Goal: Task Accomplishment & Management: Use online tool/utility

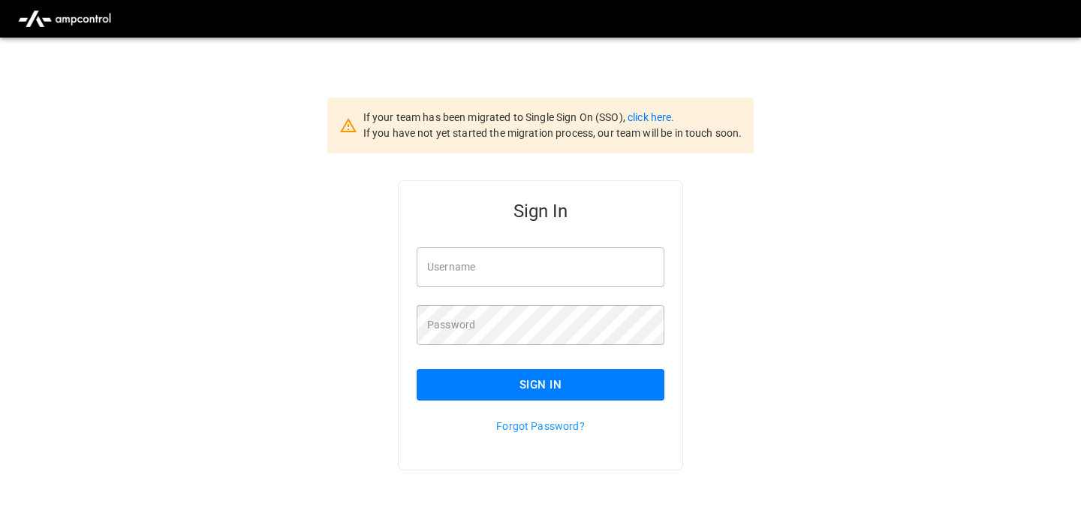
click at [454, 265] on input "Username" at bounding box center [541, 267] width 248 height 40
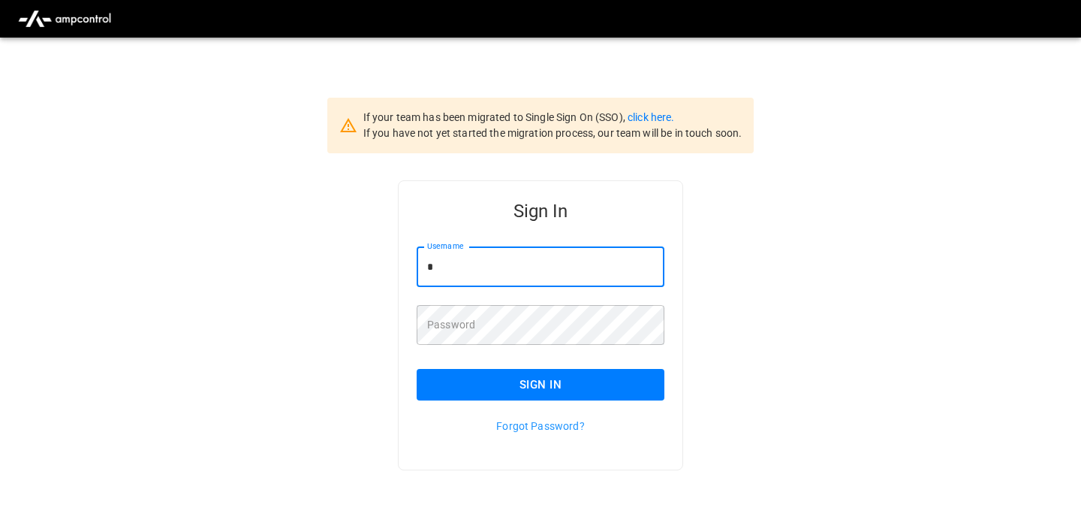
type input "**********"
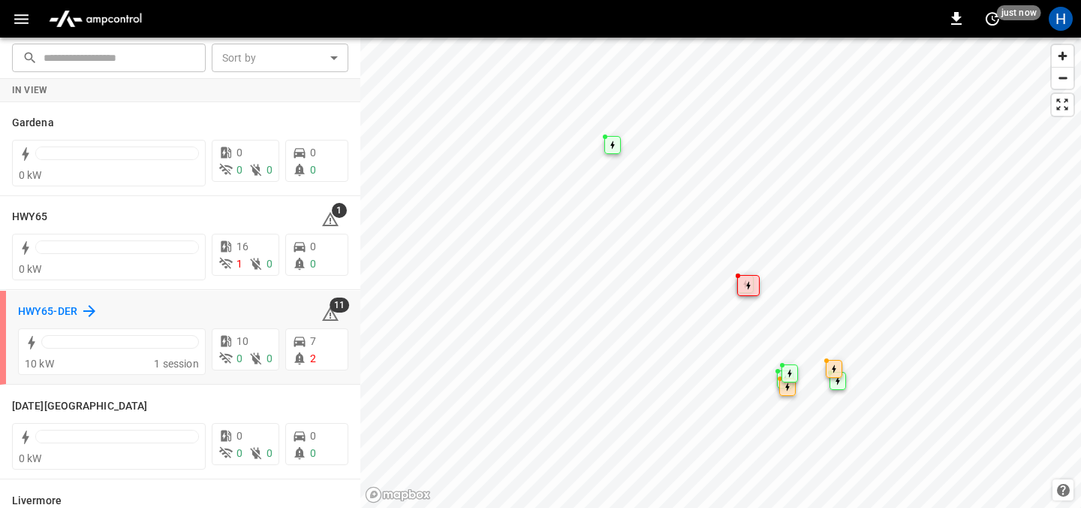
click at [41, 311] on h6 "HWY65-DER" at bounding box center [47, 311] width 59 height 17
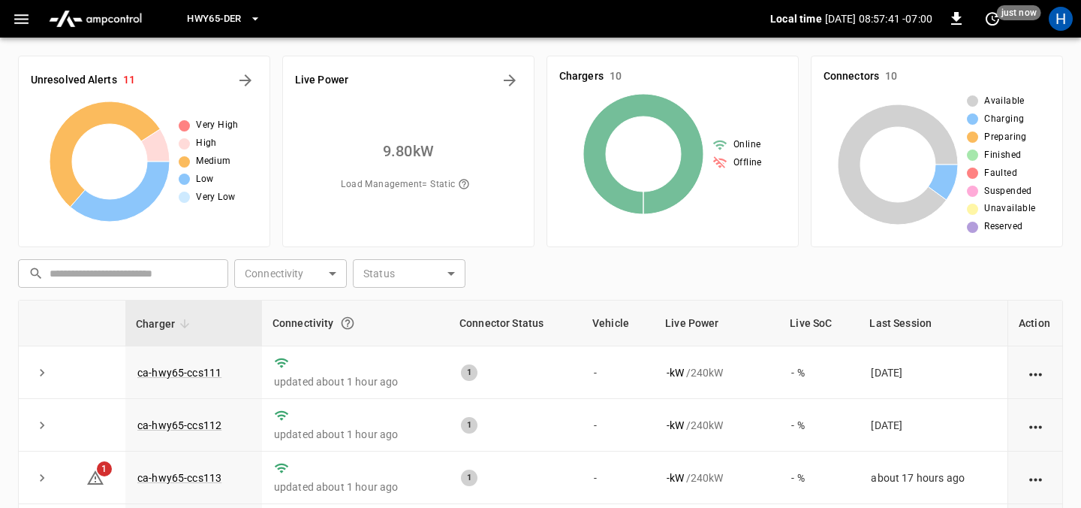
click at [104, 21] on img "menu" at bounding box center [95, 19] width 105 height 29
click at [212, 19] on span "HWY65-DER" at bounding box center [214, 19] width 54 height 17
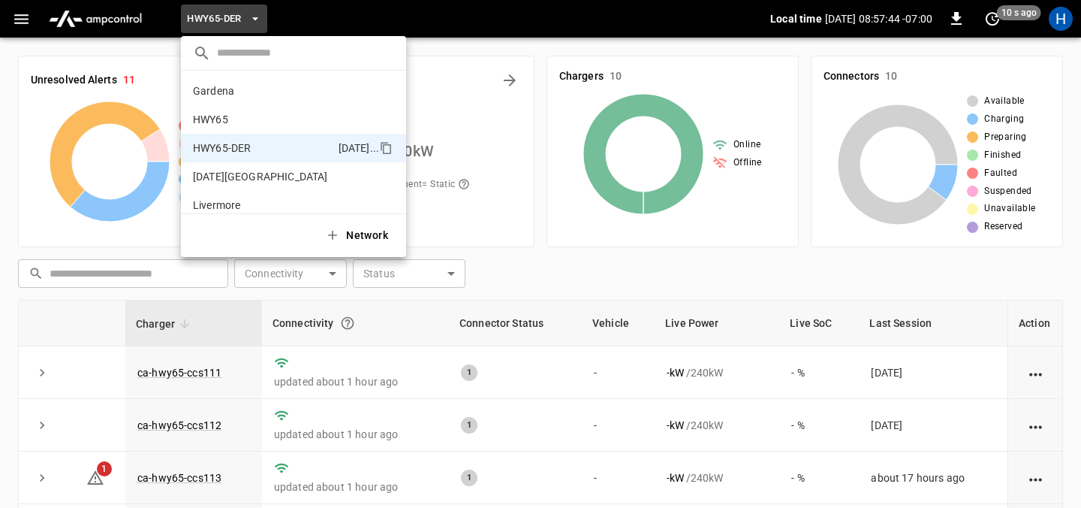
scroll to position [53, 0]
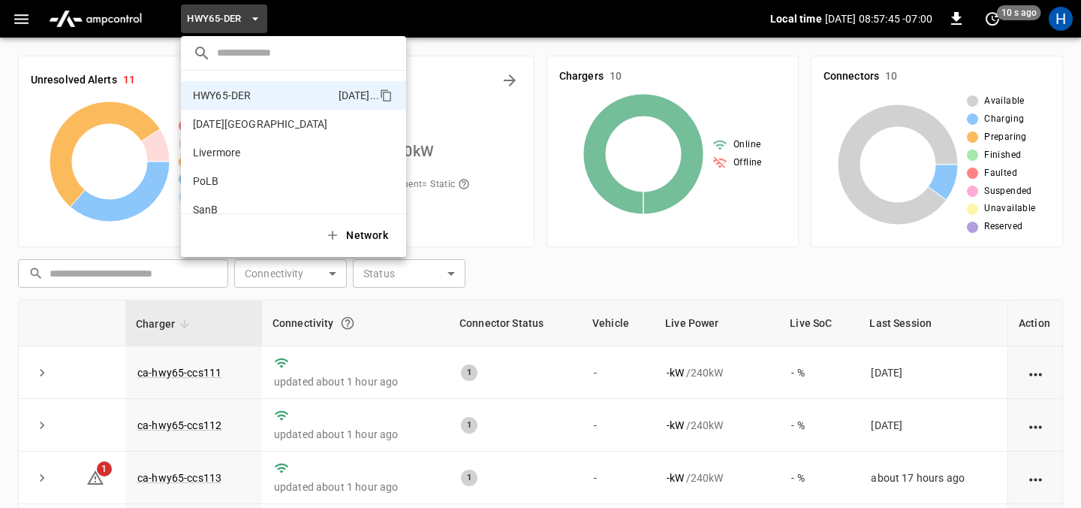
click at [22, 19] on div at bounding box center [540, 254] width 1081 height 508
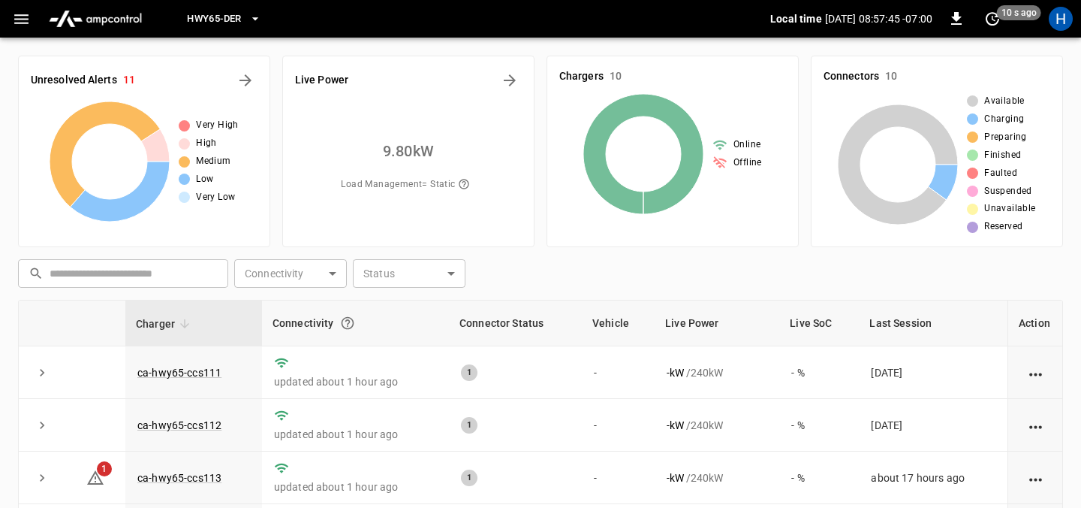
click at [24, 13] on icon "button" at bounding box center [21, 19] width 19 height 19
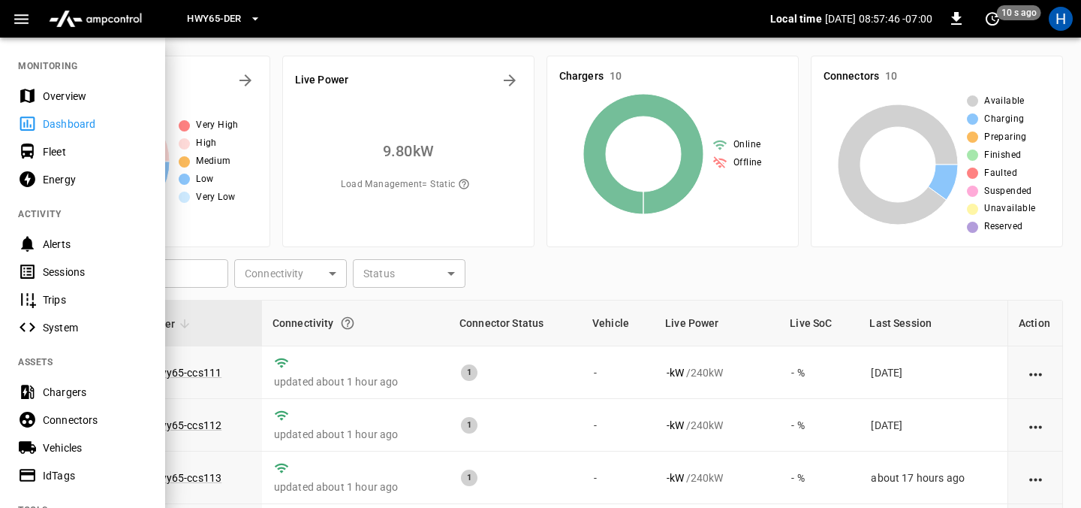
click at [56, 175] on div "Energy" at bounding box center [95, 179] width 104 height 15
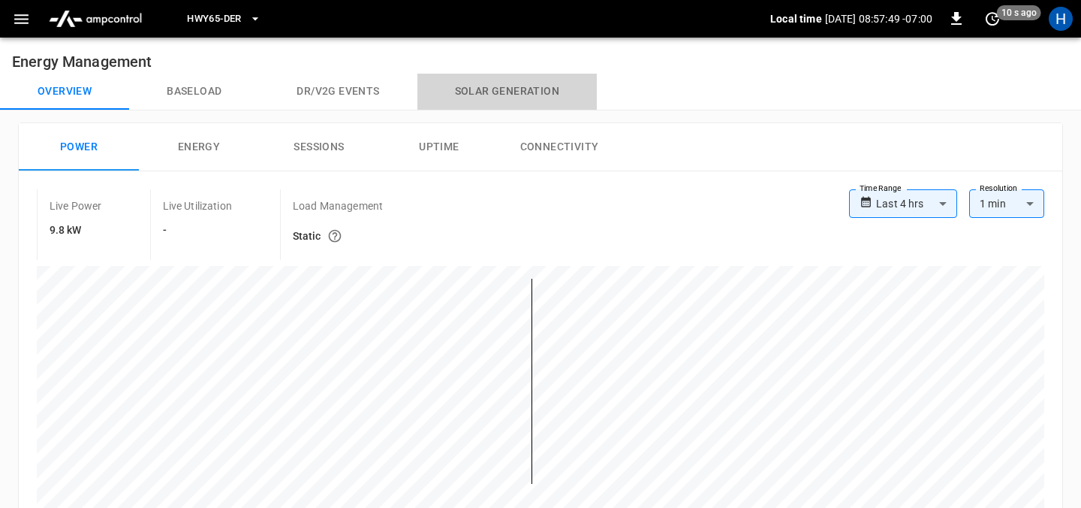
click at [490, 95] on button "Solar generation" at bounding box center [506, 92] width 179 height 36
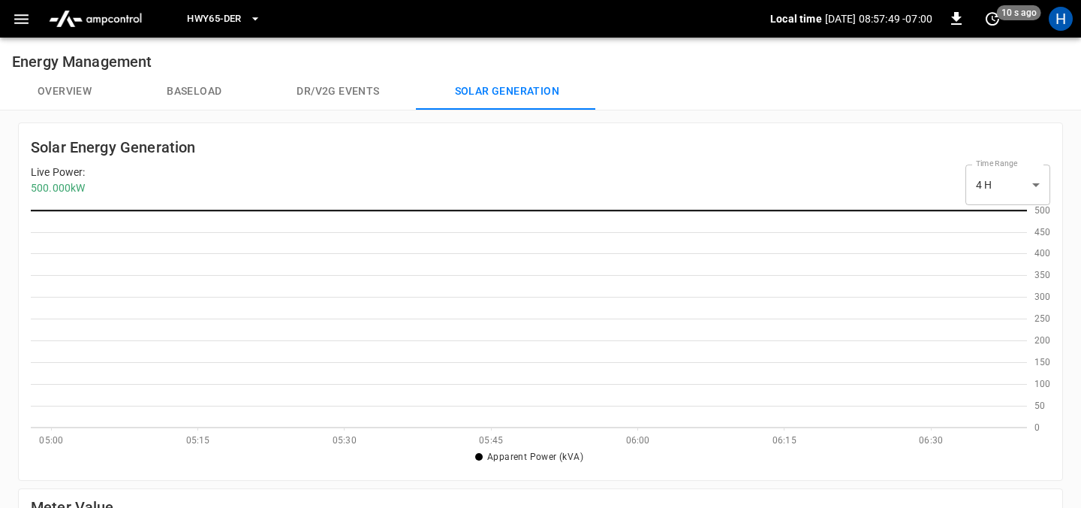
scroll to position [2, 1]
click at [176, 88] on button "Baseload" at bounding box center [194, 92] width 130 height 36
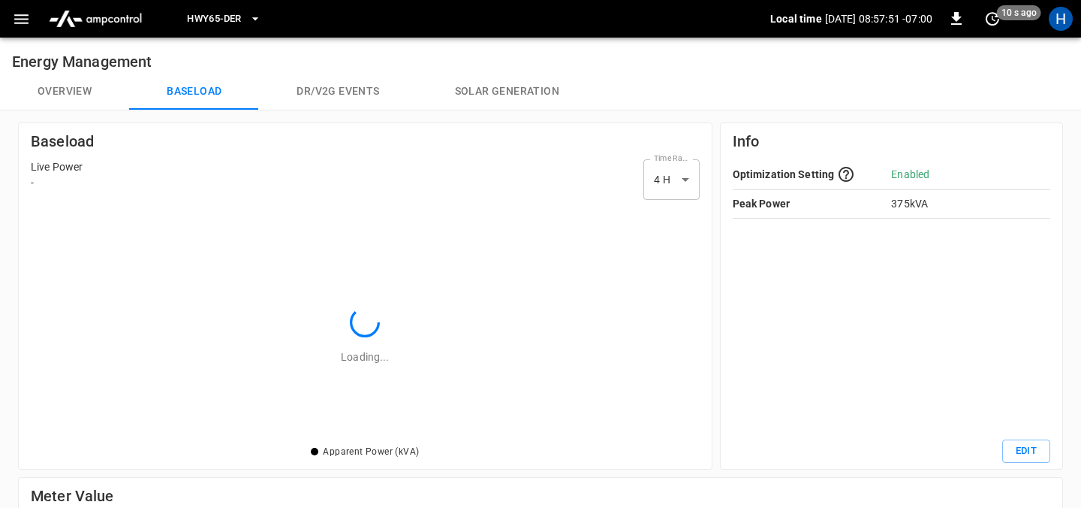
scroll to position [218, 646]
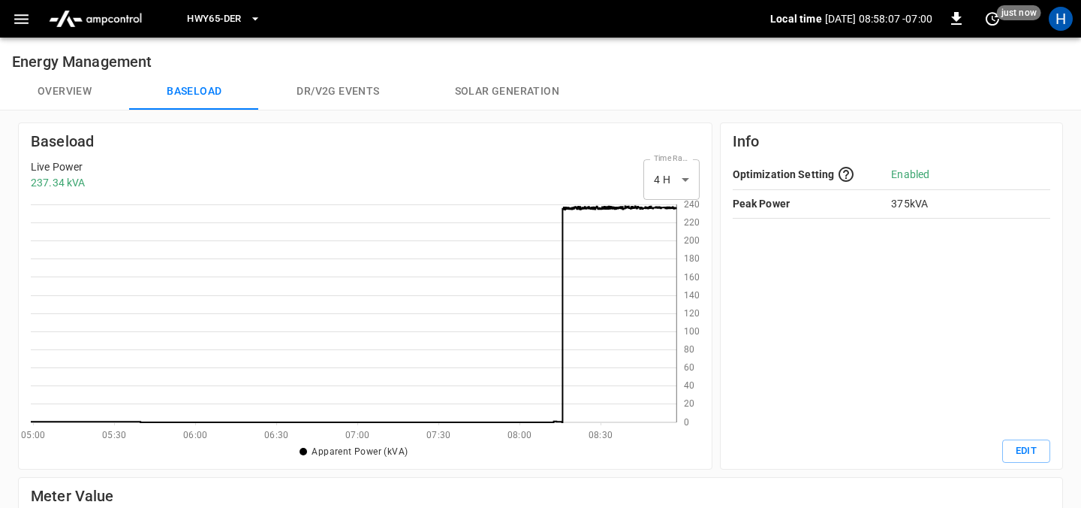
click at [479, 88] on button "Solar generation" at bounding box center [506, 92] width 179 height 36
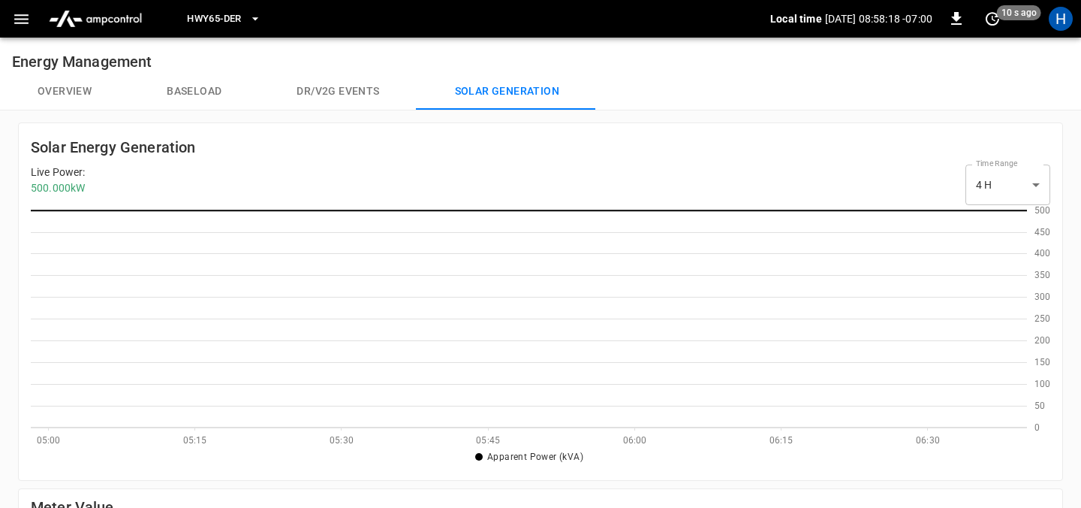
click at [211, 89] on button "Baseload" at bounding box center [194, 92] width 130 height 36
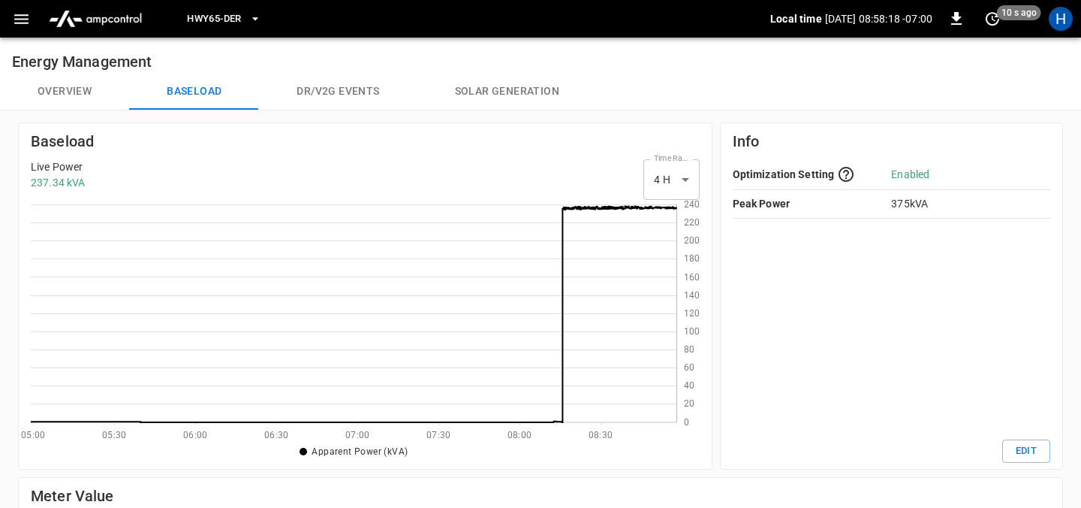
scroll to position [218, 646]
click at [92, 92] on button "Overview" at bounding box center [64, 92] width 129 height 36
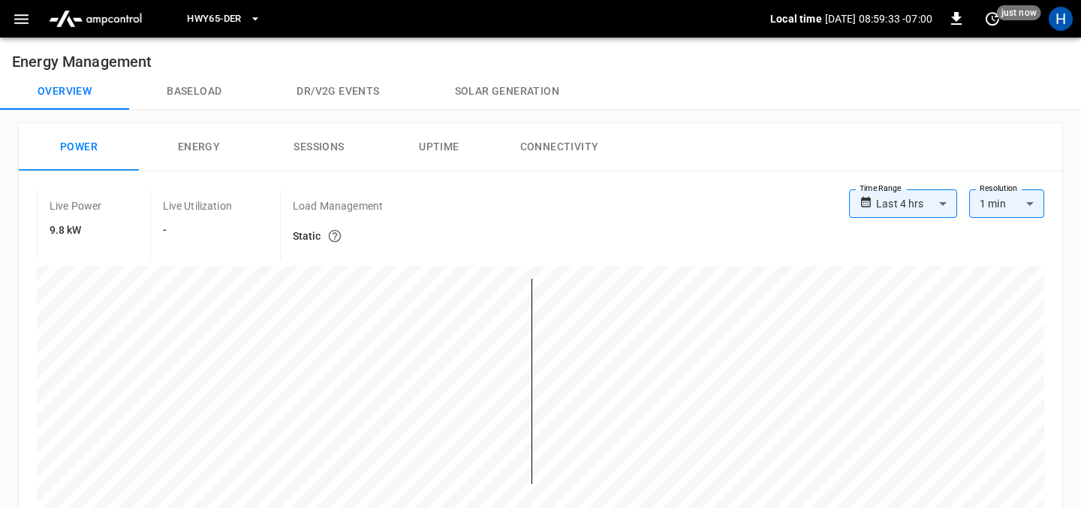
click at [21, 15] on icon "button" at bounding box center [21, 19] width 14 height 10
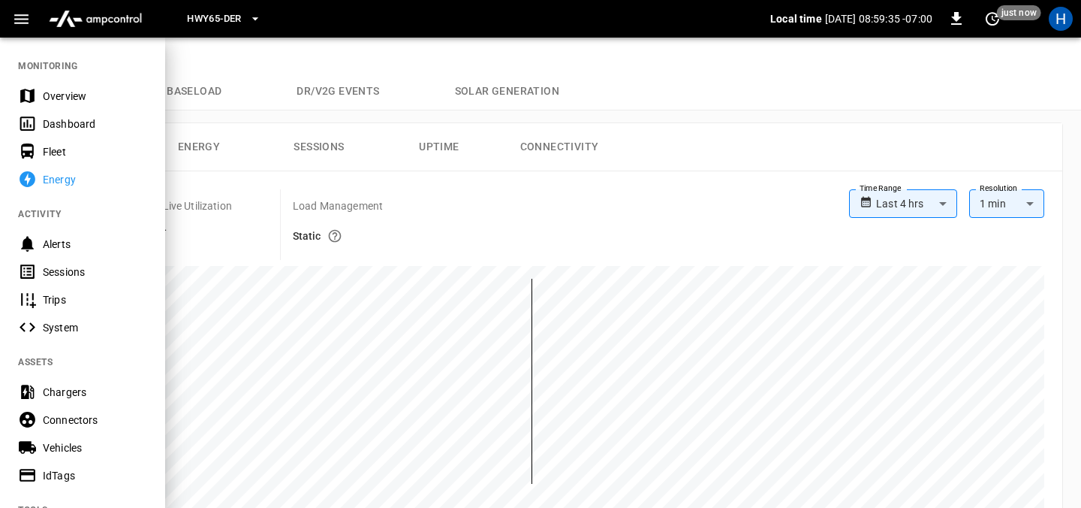
click at [846, 89] on div at bounding box center [540, 254] width 1081 height 508
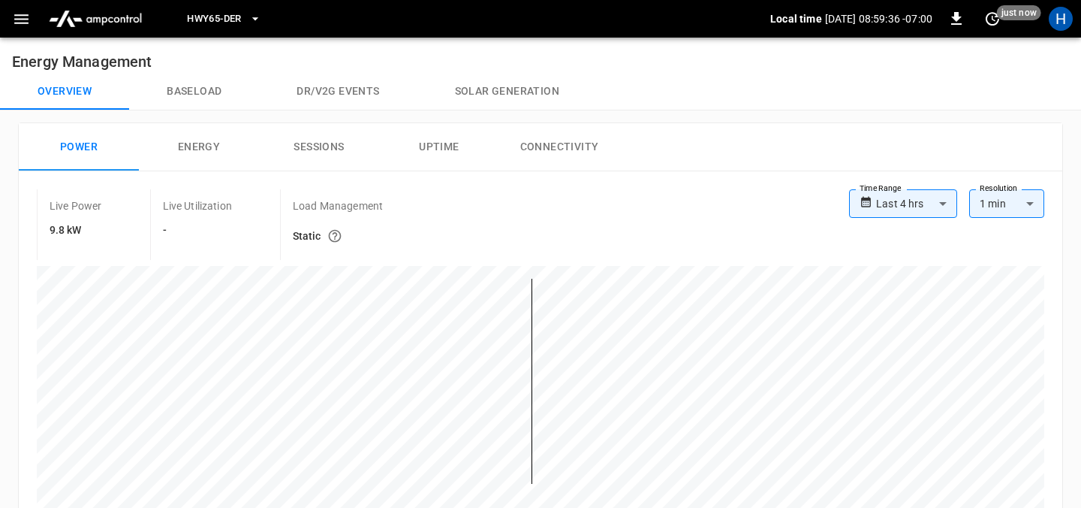
click at [513, 95] on button "Solar generation" at bounding box center [506, 92] width 179 height 36
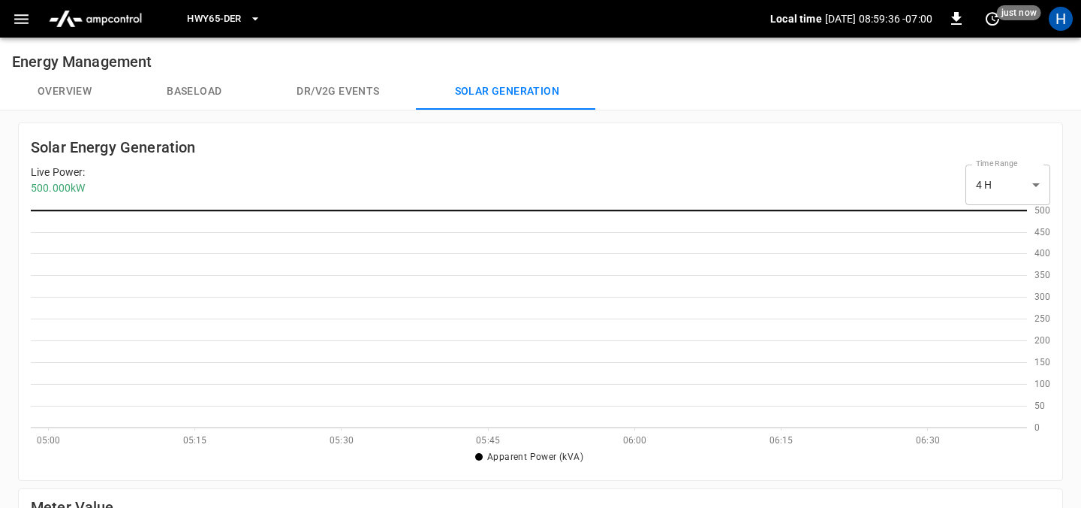
scroll to position [218, 996]
click at [220, 8] on button "HWY65-DER" at bounding box center [224, 19] width 86 height 29
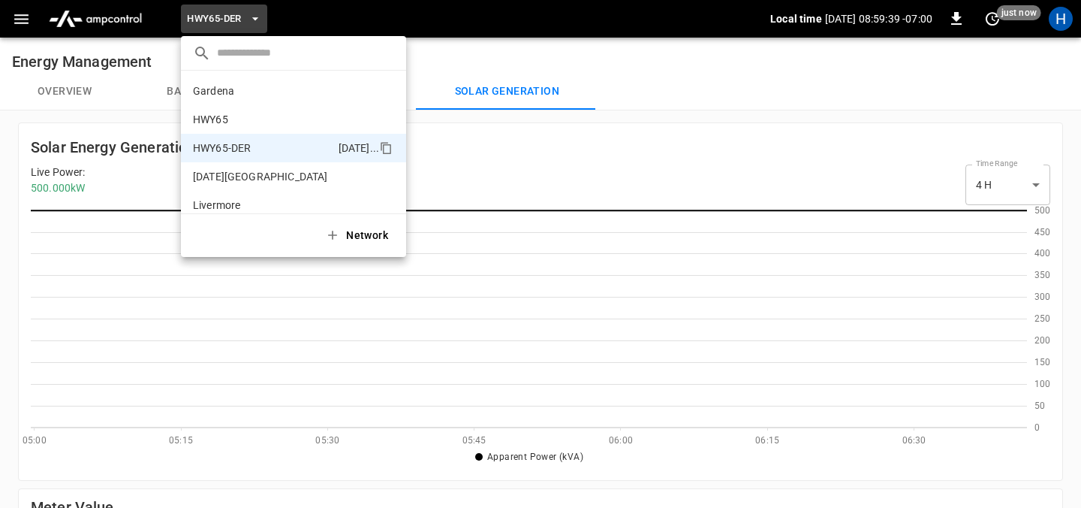
scroll to position [53, 0]
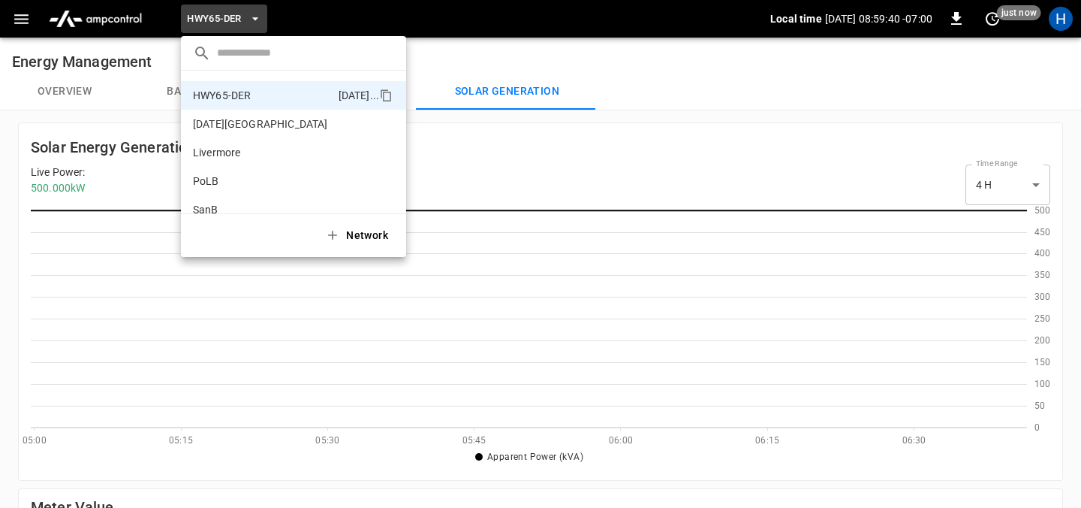
click at [26, 16] on div at bounding box center [540, 254] width 1081 height 508
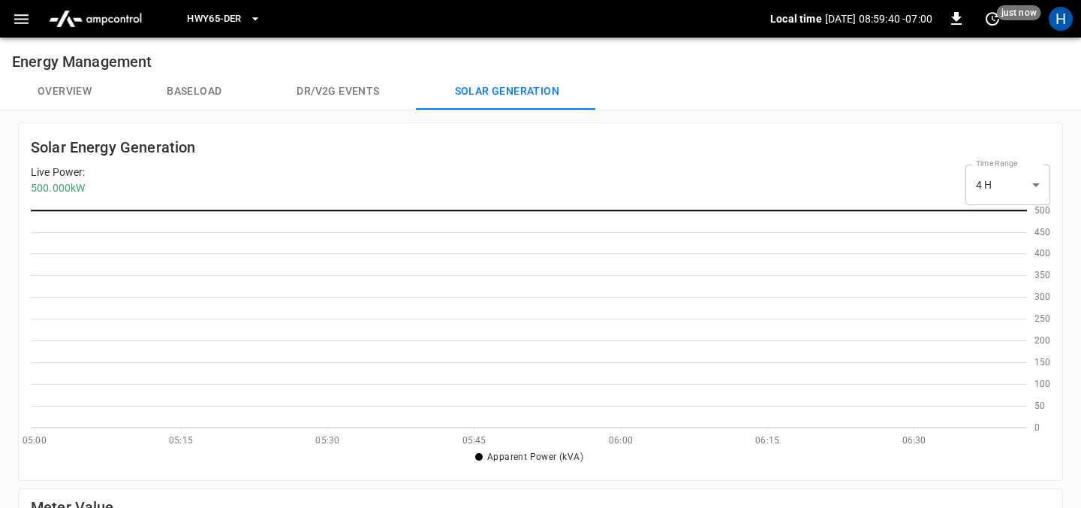
click at [20, 18] on icon "button" at bounding box center [21, 19] width 14 height 10
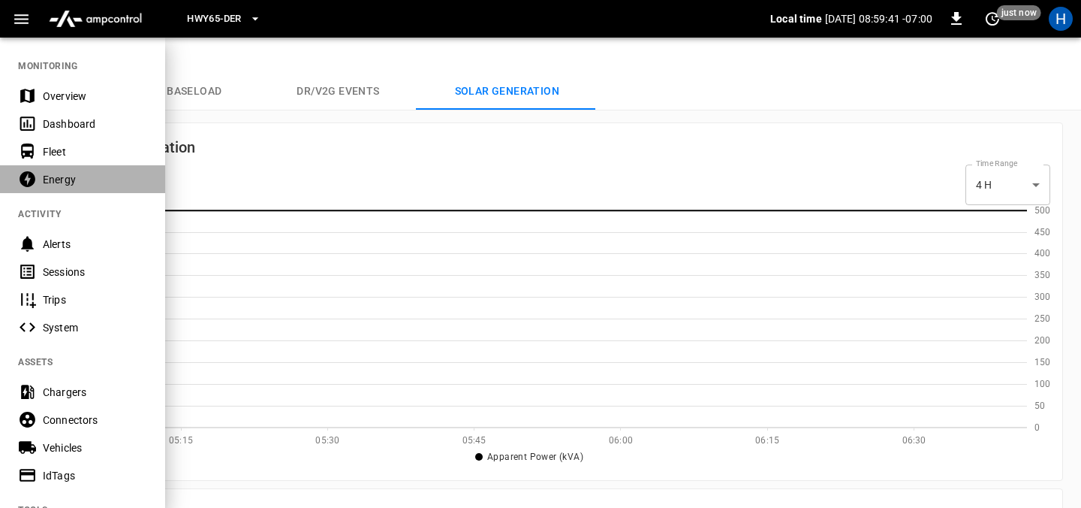
click at [54, 182] on div "Energy" at bounding box center [95, 179] width 104 height 15
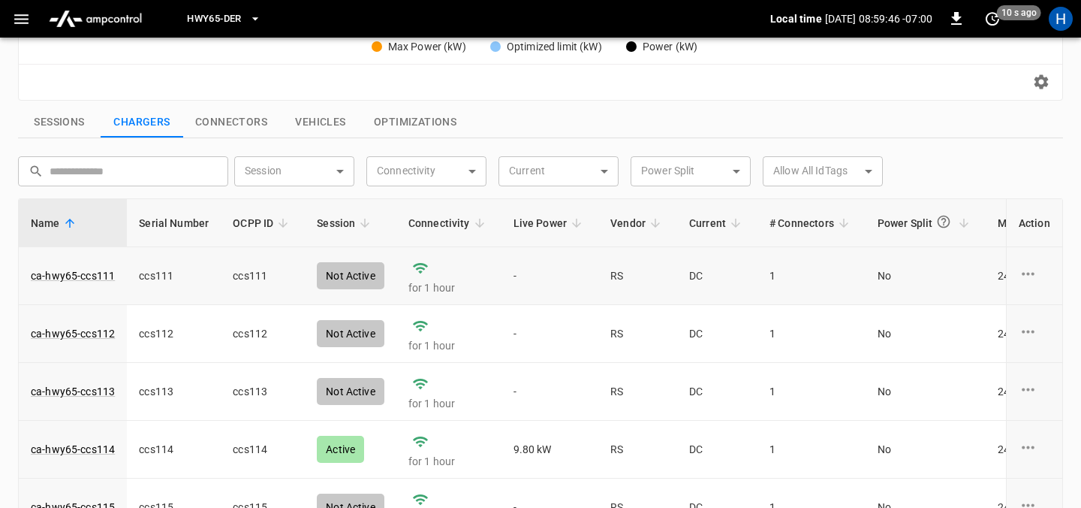
scroll to position [488, 0]
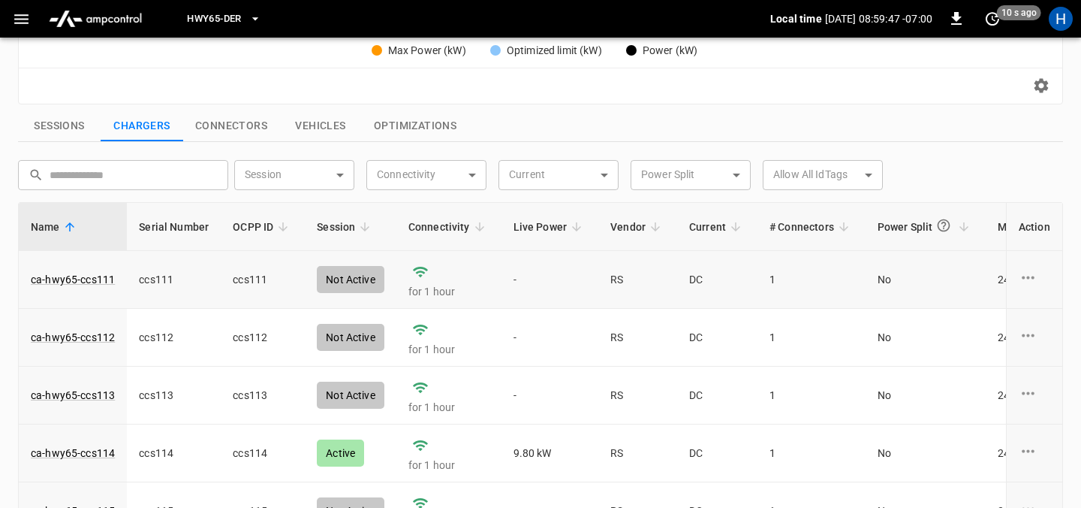
click at [1036, 274] on icon "charge point options" at bounding box center [1028, 277] width 19 height 19
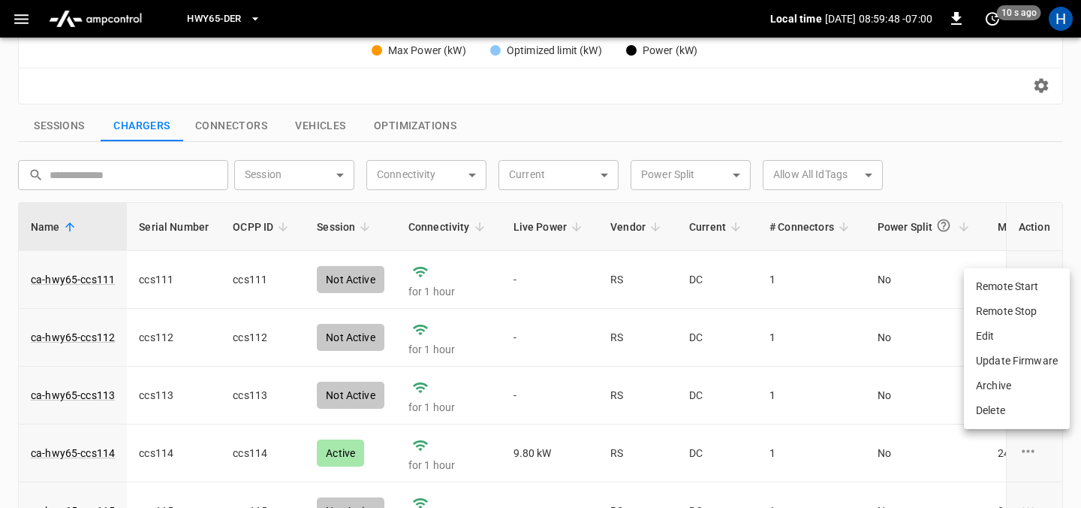
click at [972, 139] on div at bounding box center [540, 254] width 1081 height 508
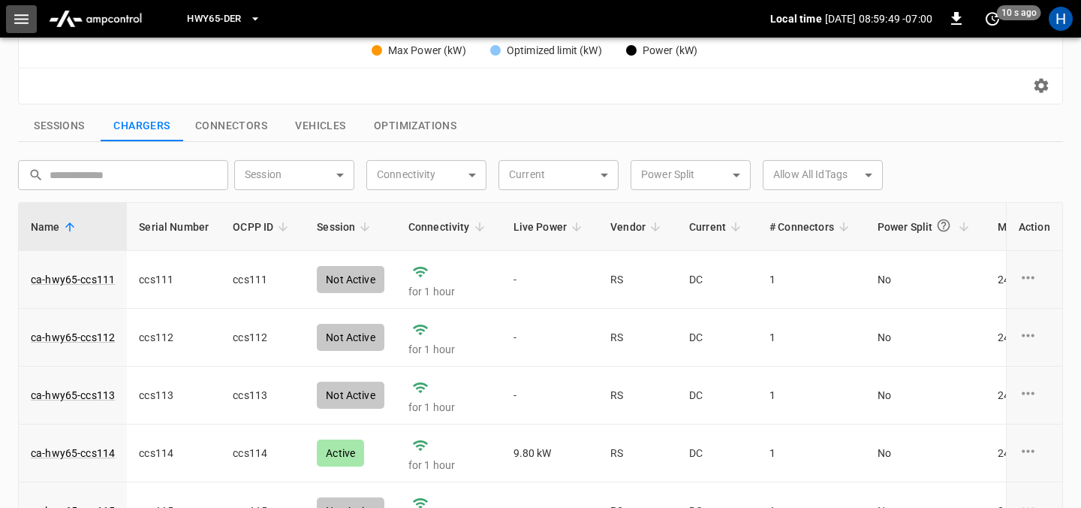
click at [28, 14] on icon "button" at bounding box center [21, 19] width 14 height 10
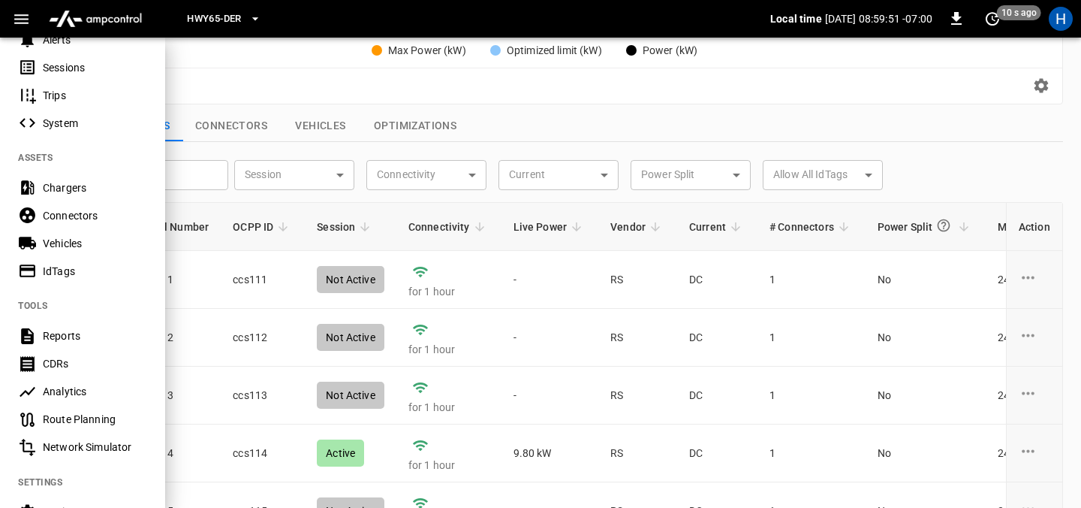
scroll to position [350, 0]
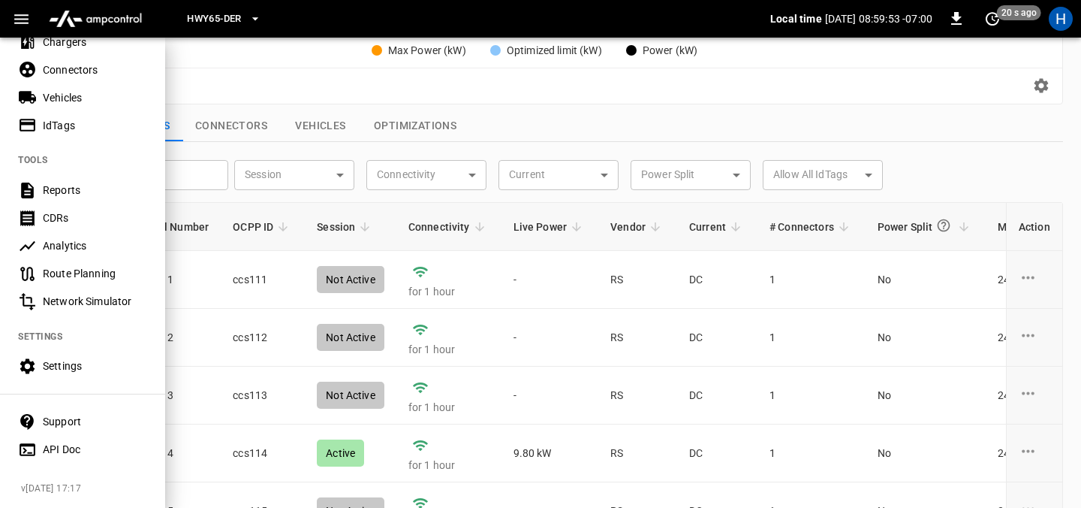
click at [64, 371] on div "Settings" at bounding box center [95, 365] width 104 height 15
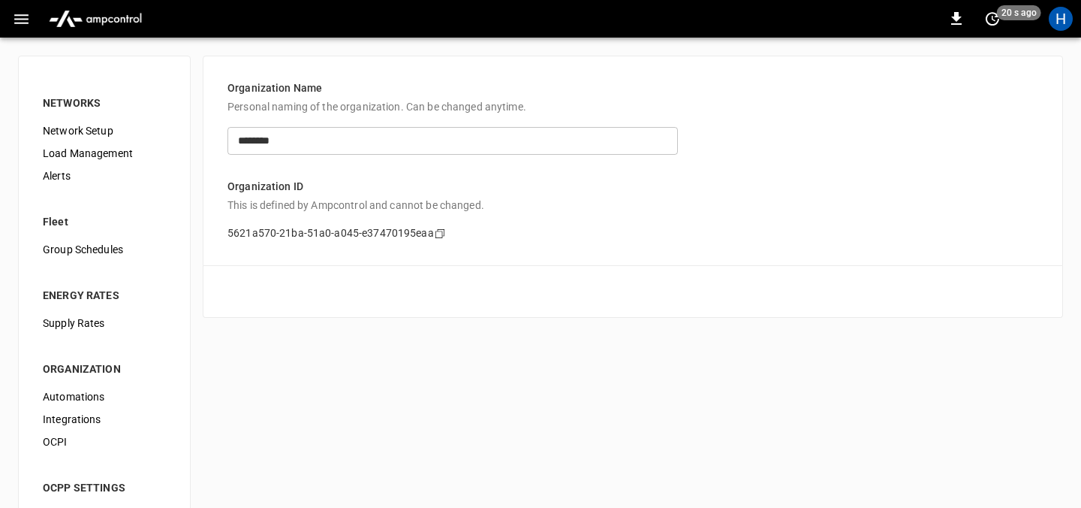
click at [110, 154] on span "Load Management" at bounding box center [104, 154] width 123 height 16
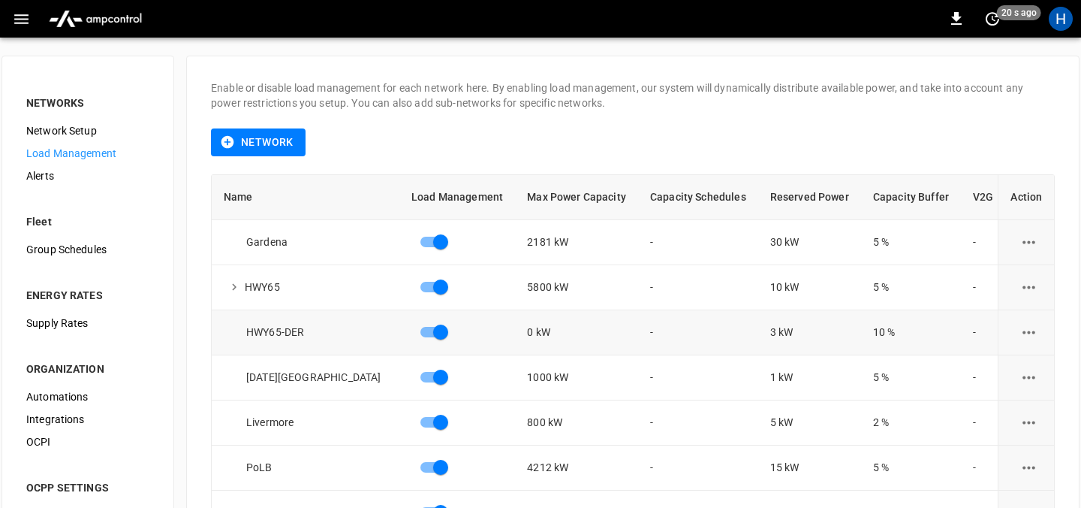
click at [233, 334] on div "HWY65-DER" at bounding box center [312, 331] width 176 height 15
click at [1032, 328] on icon "load management options" at bounding box center [1029, 332] width 19 height 19
click at [986, 365] on li "Edit" at bounding box center [1016, 369] width 107 height 25
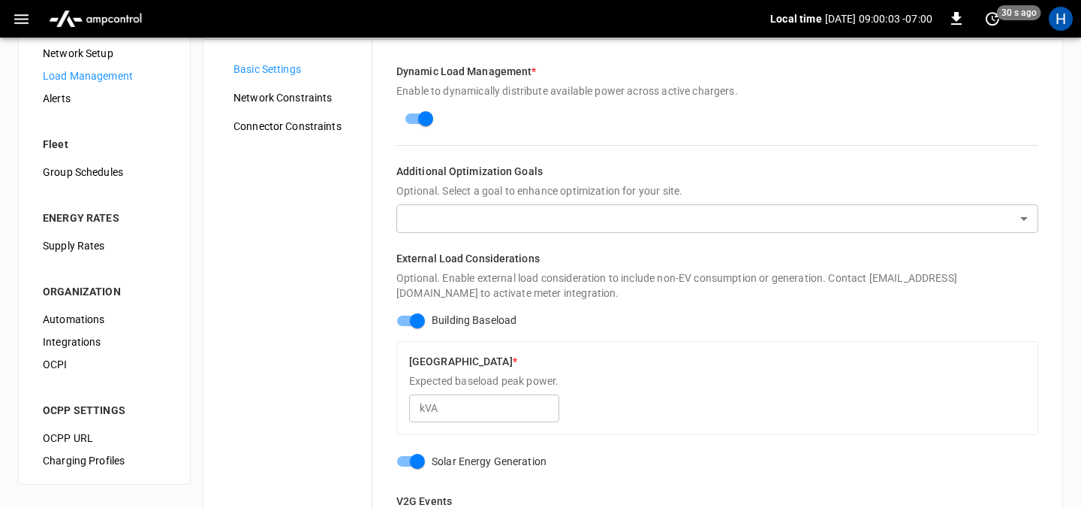
scroll to position [83, 0]
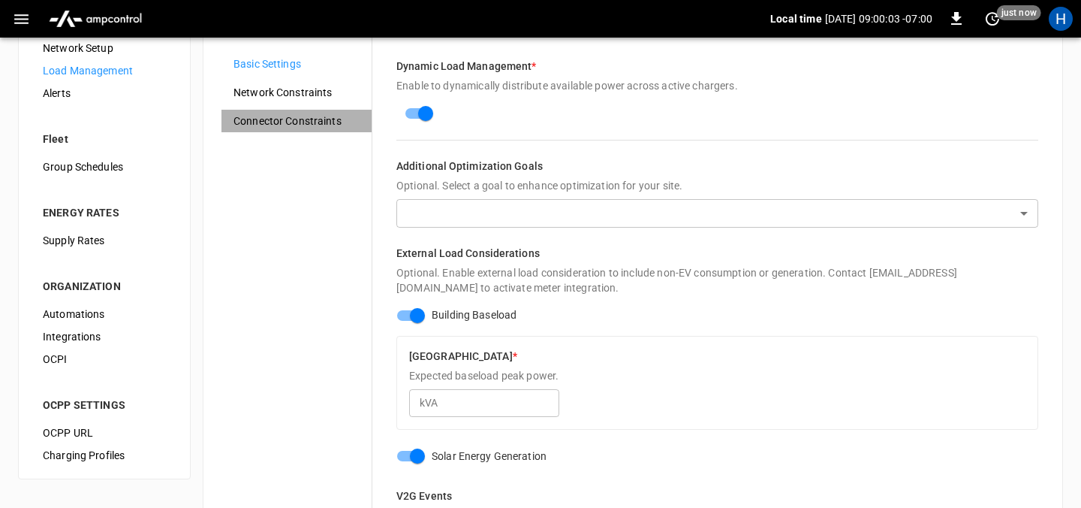
click at [285, 122] on span "Connector Constraints" at bounding box center [296, 121] width 126 height 16
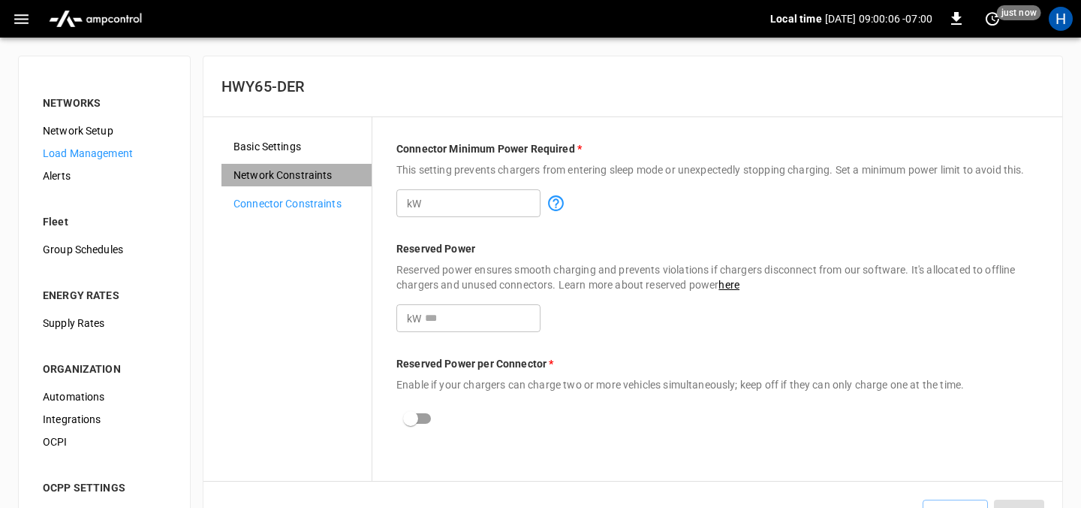
click at [282, 178] on span "Network Constraints" at bounding box center [296, 175] width 126 height 16
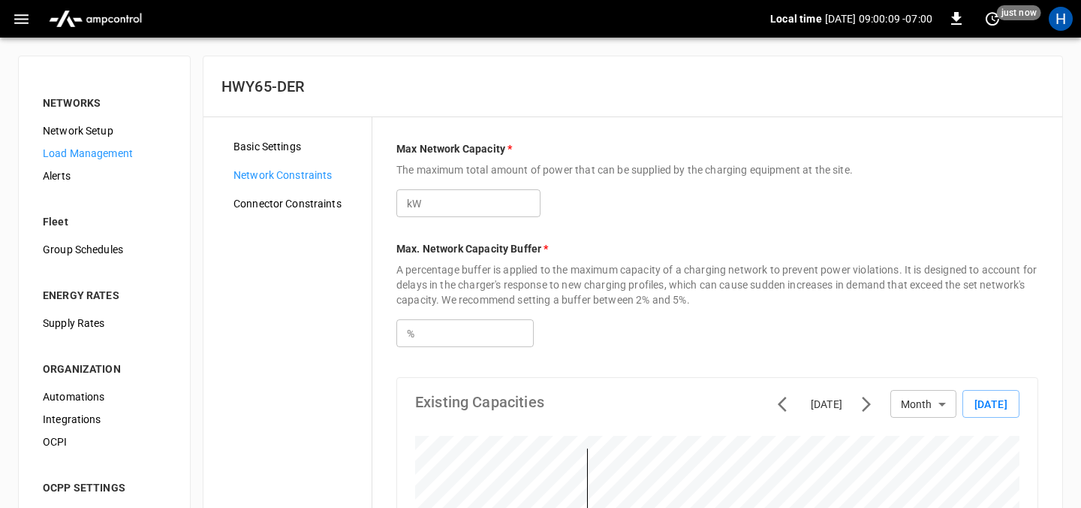
click at [272, 143] on span "Basic Settings" at bounding box center [296, 147] width 126 height 16
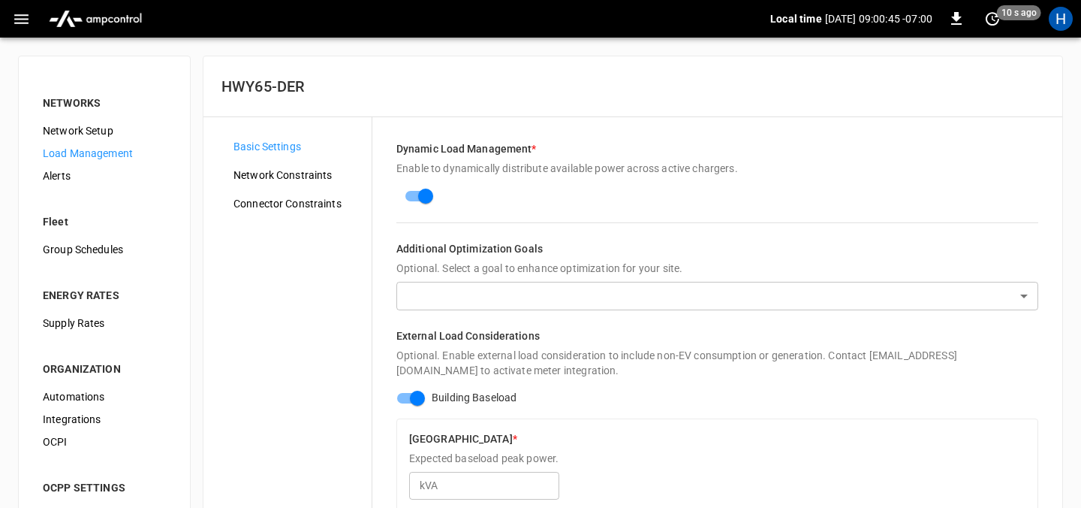
scroll to position [83, 0]
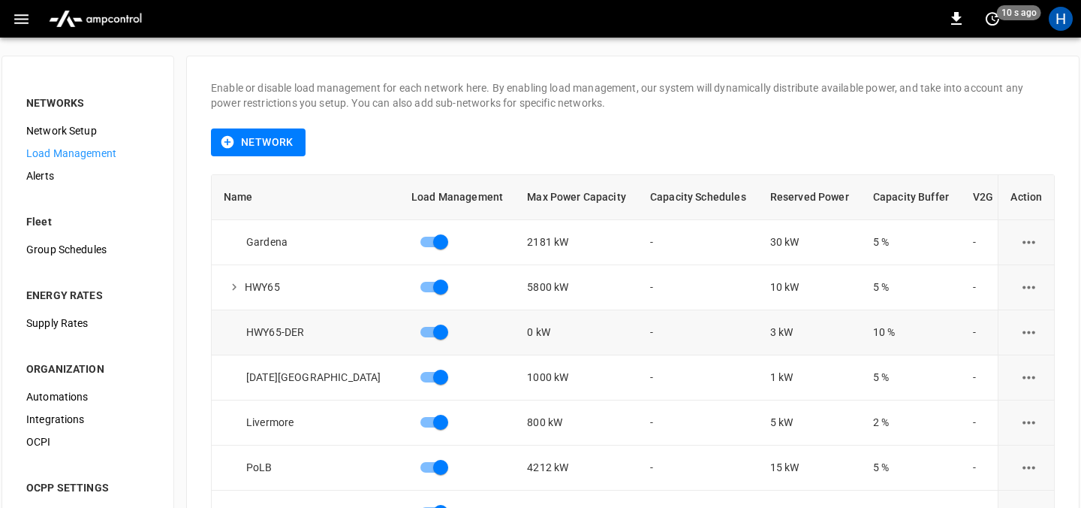
click at [249, 336] on div "HWY65-DER" at bounding box center [312, 331] width 176 height 15
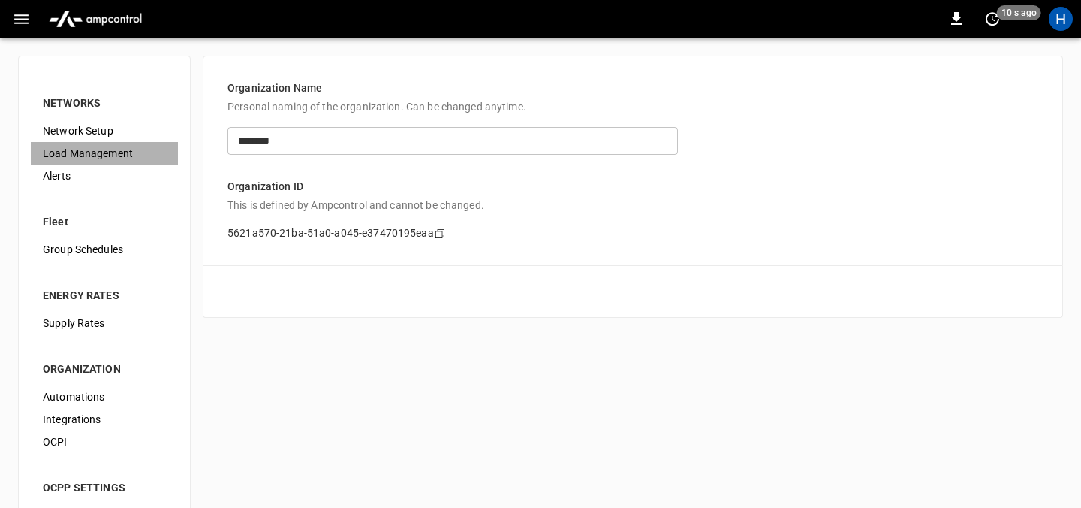
click at [69, 149] on span "Load Management" at bounding box center [104, 154] width 123 height 16
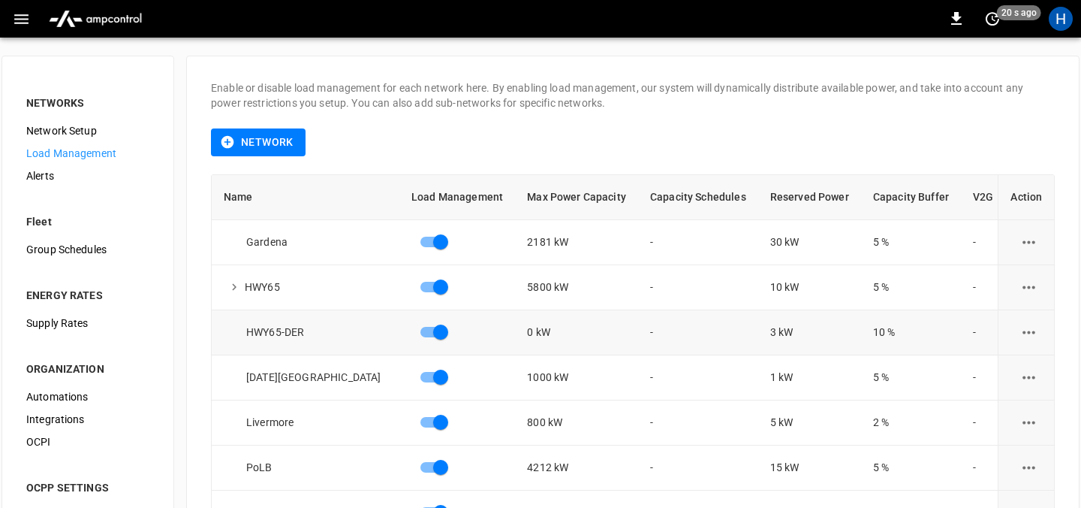
click at [318, 334] on div "HWY65-DER" at bounding box center [312, 331] width 176 height 15
click at [1029, 330] on icon "load management options" at bounding box center [1029, 332] width 19 height 19
click at [29, 16] on div "load management options" at bounding box center [540, 254] width 1081 height 508
click at [21, 16] on body "0 20 s ago H NETWORKS Network Setup Load Management Alerts Fleet Group Schedule…" at bounding box center [540, 306] width 1081 height 613
click at [79, 16] on img "menu" at bounding box center [95, 19] width 105 height 29
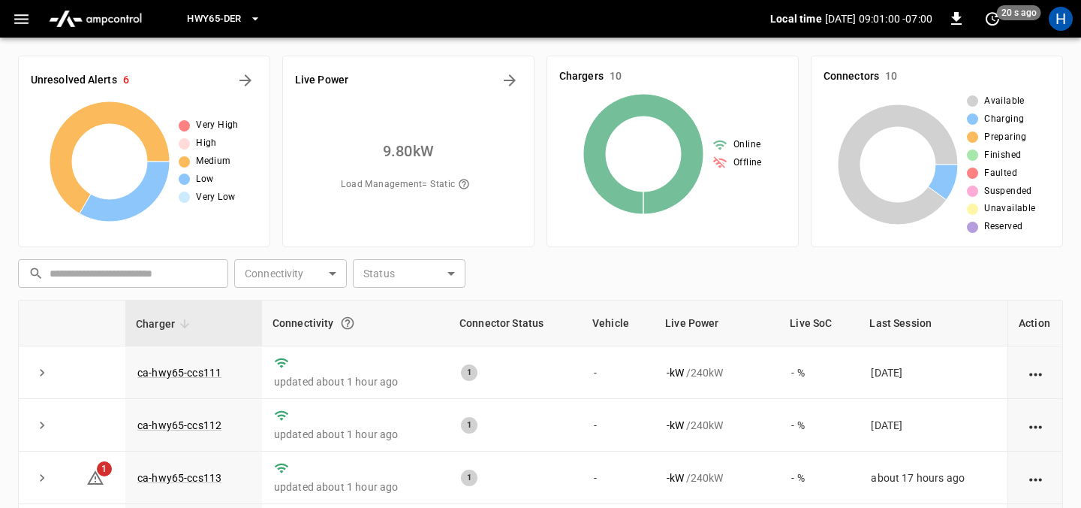
scroll to position [167, 0]
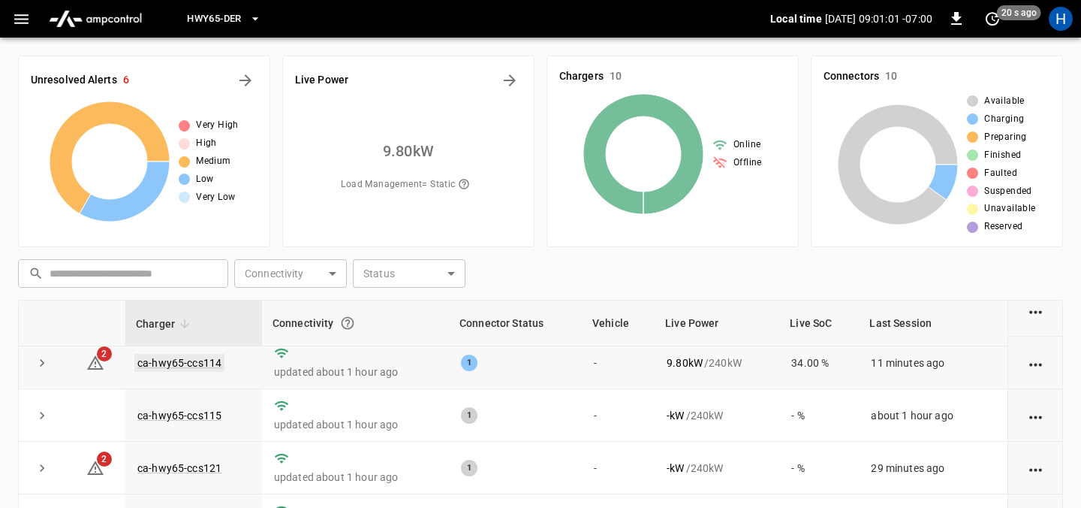
click at [164, 365] on link "ca-hwy65-ccs114" at bounding box center [179, 363] width 90 height 18
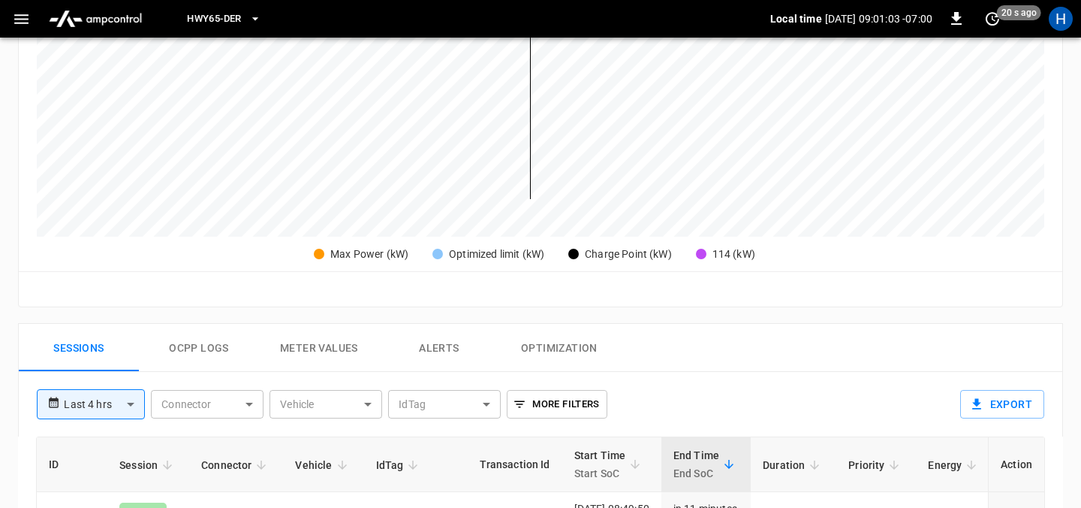
scroll to position [659, 0]
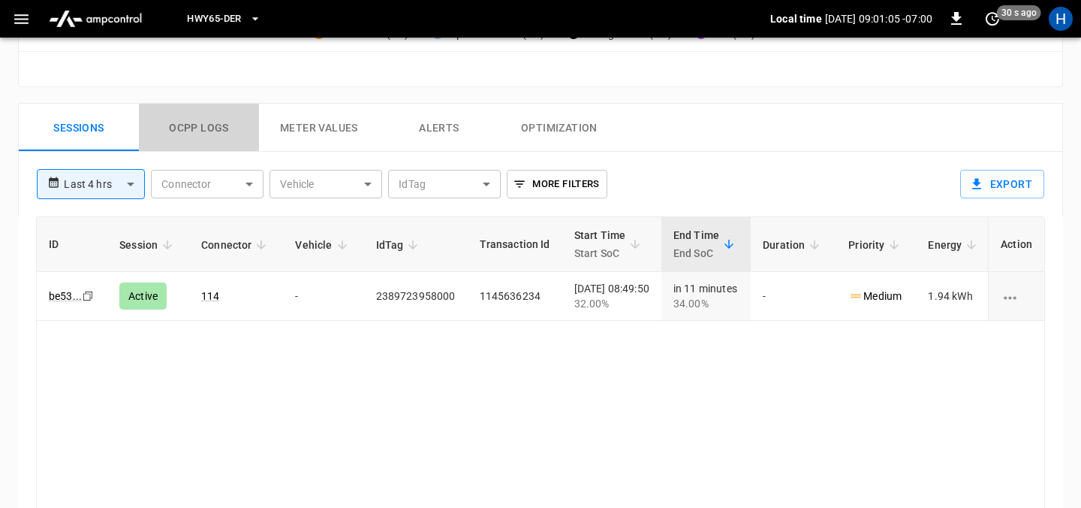
click at [208, 115] on button "Ocpp logs" at bounding box center [199, 128] width 120 height 48
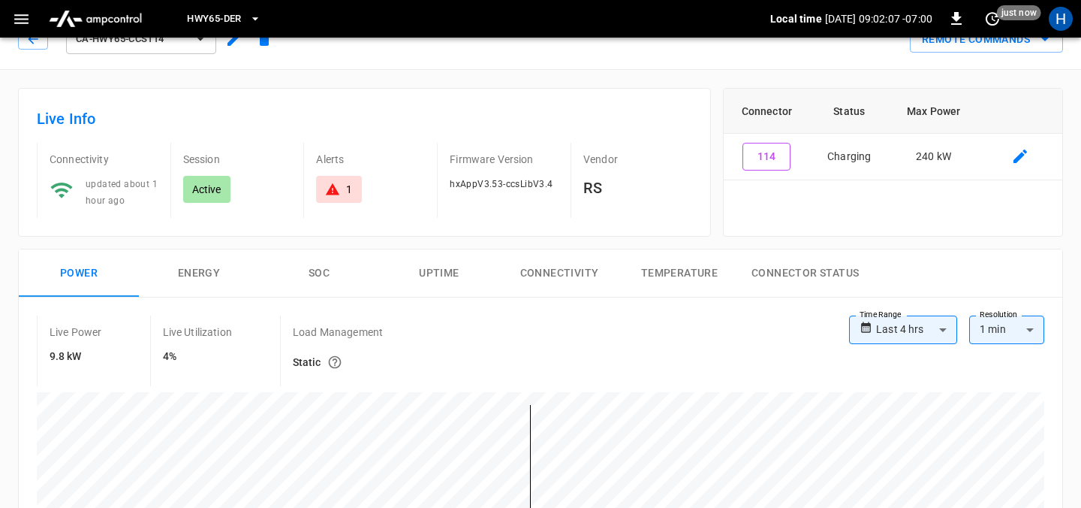
scroll to position [0, 0]
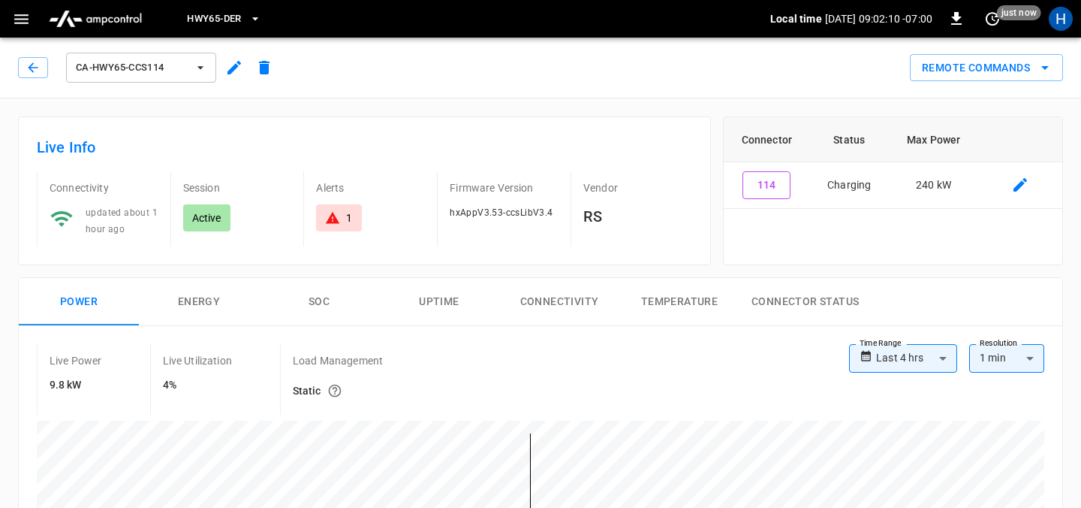
click at [95, 21] on img "menu" at bounding box center [95, 19] width 105 height 29
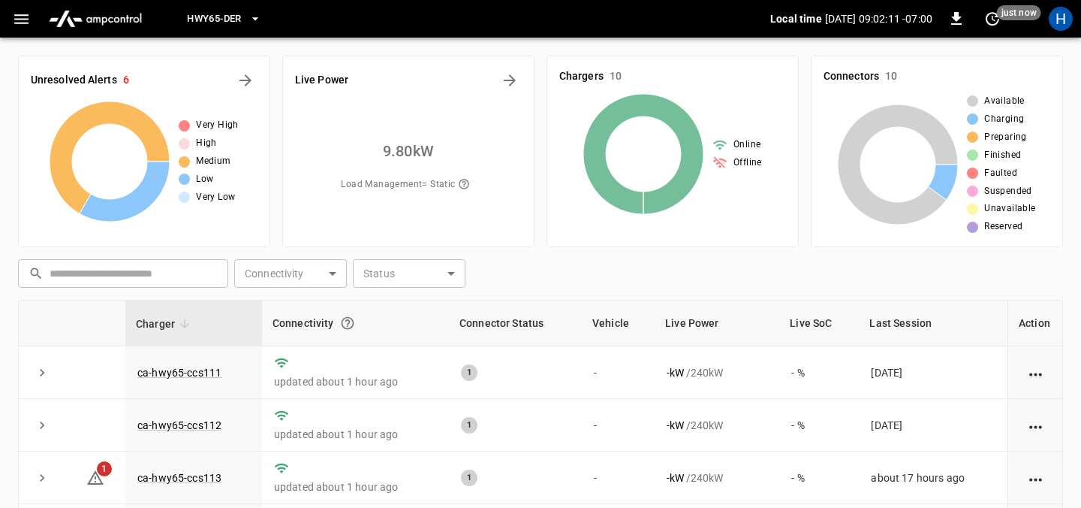
click at [17, 24] on icon "button" at bounding box center [21, 19] width 19 height 19
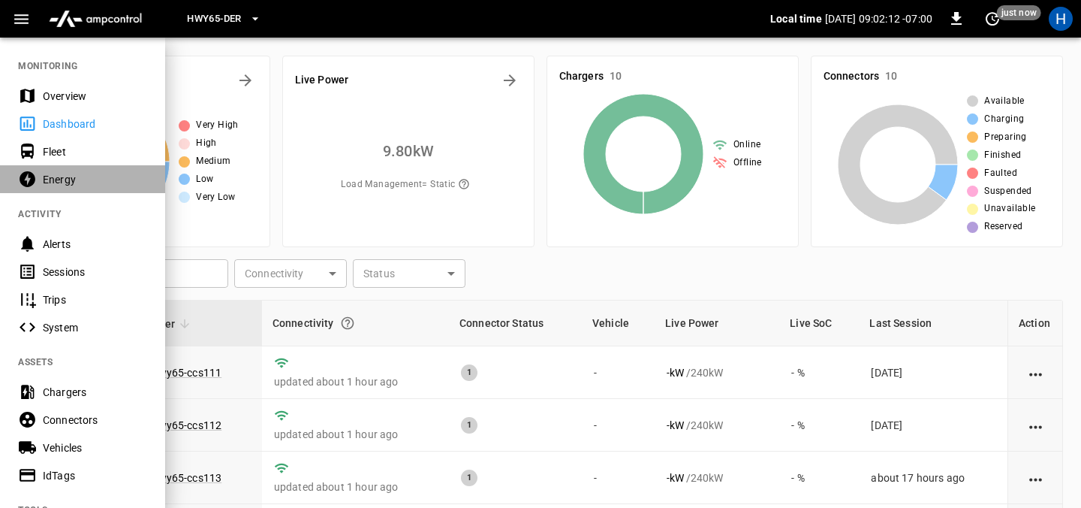
click at [58, 173] on div "Energy" at bounding box center [95, 179] width 104 height 15
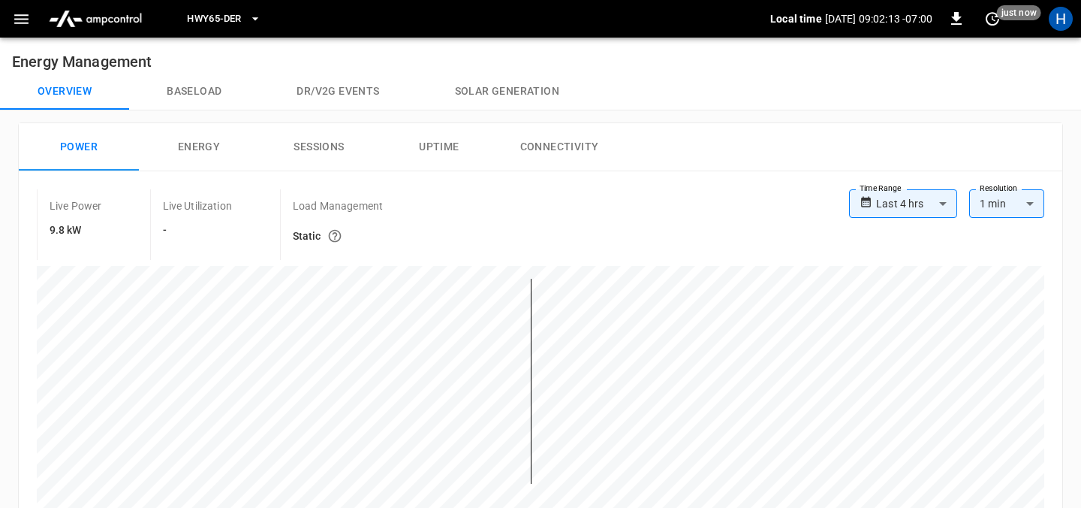
click at [500, 90] on button "Solar generation" at bounding box center [506, 92] width 179 height 36
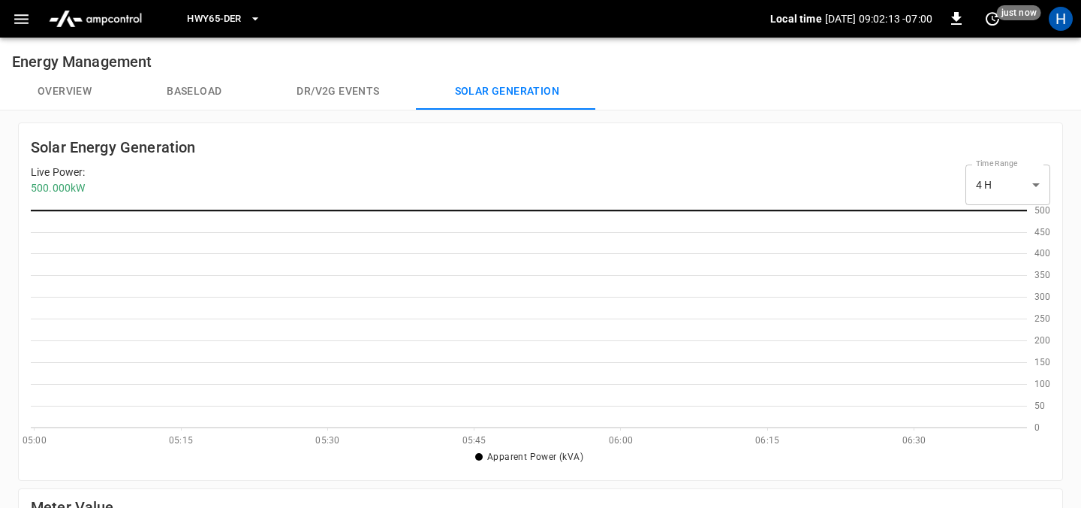
scroll to position [218, 996]
click at [172, 92] on button "Baseload" at bounding box center [194, 92] width 130 height 36
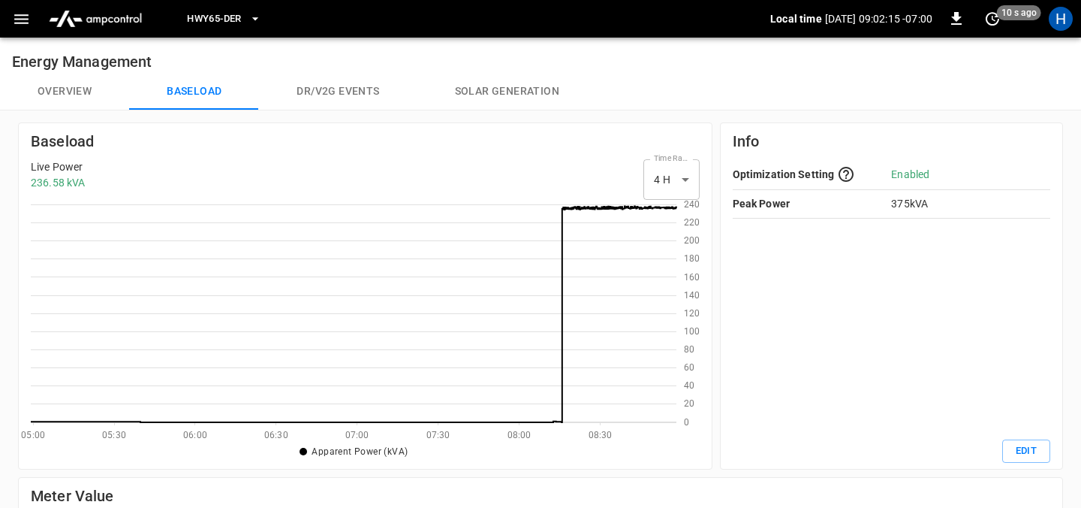
scroll to position [218, 646]
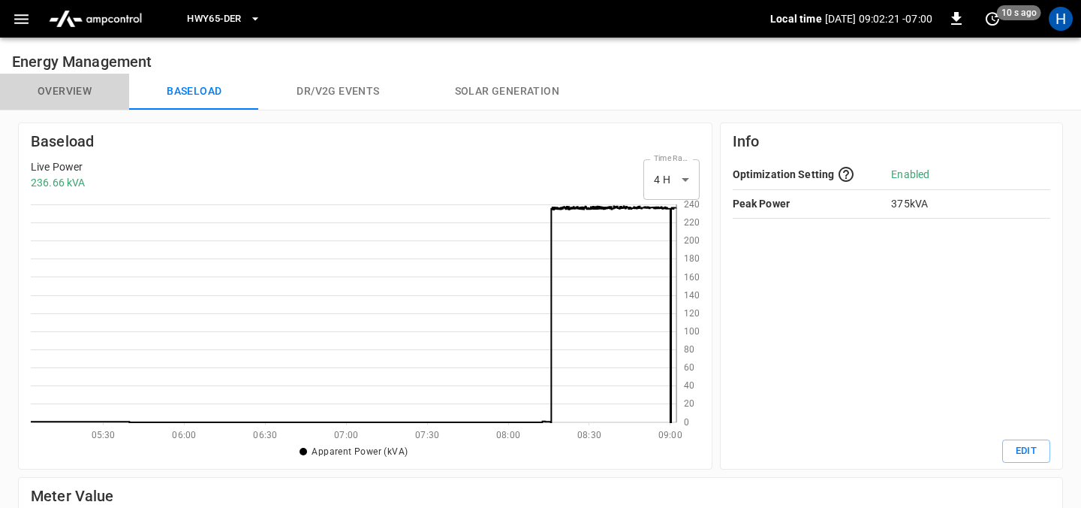
click at [65, 92] on button "Overview" at bounding box center [64, 92] width 129 height 36
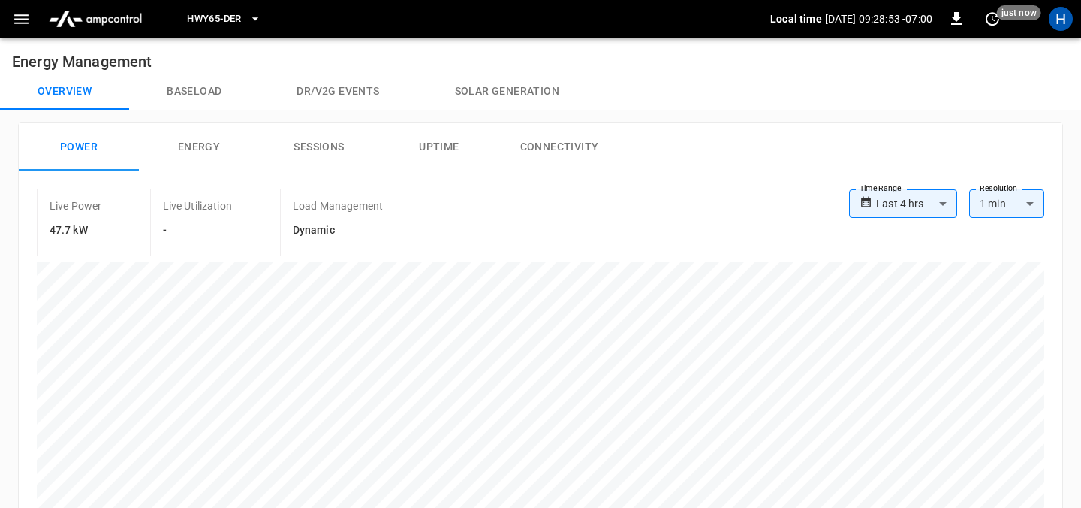
click at [503, 94] on button "Solar generation" at bounding box center [506, 92] width 179 height 36
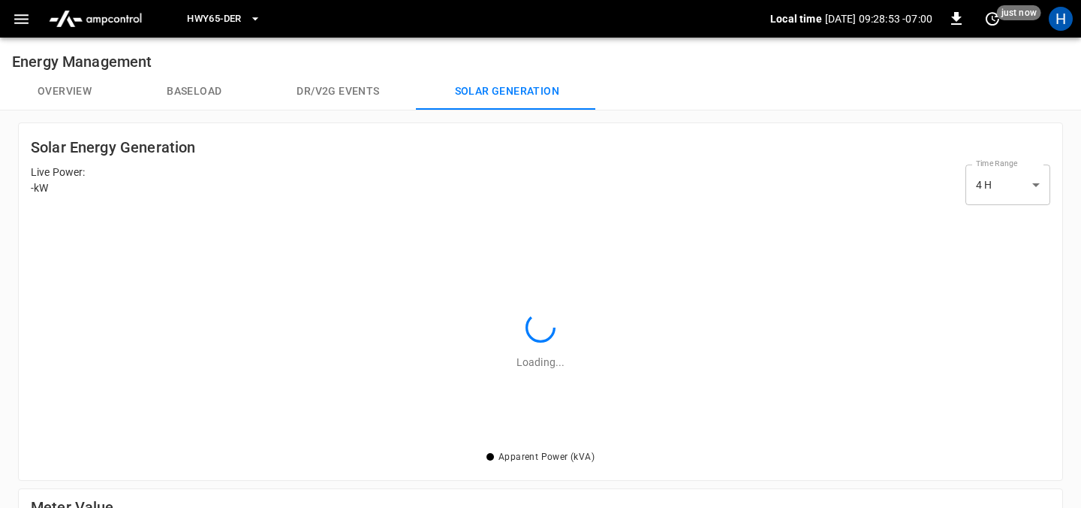
scroll to position [2, 1]
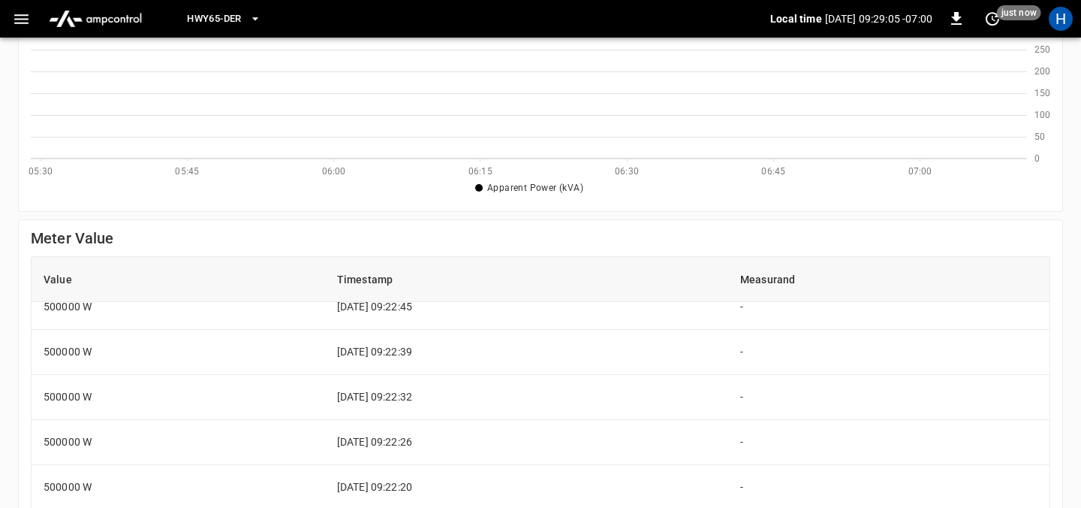
scroll to position [2907, 0]
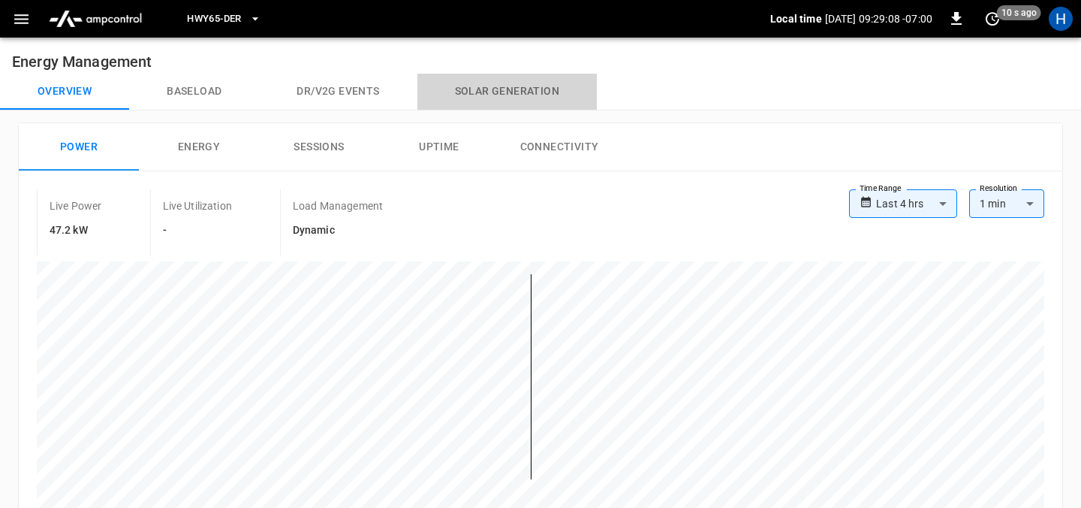
click at [481, 101] on button "Solar generation" at bounding box center [506, 92] width 179 height 36
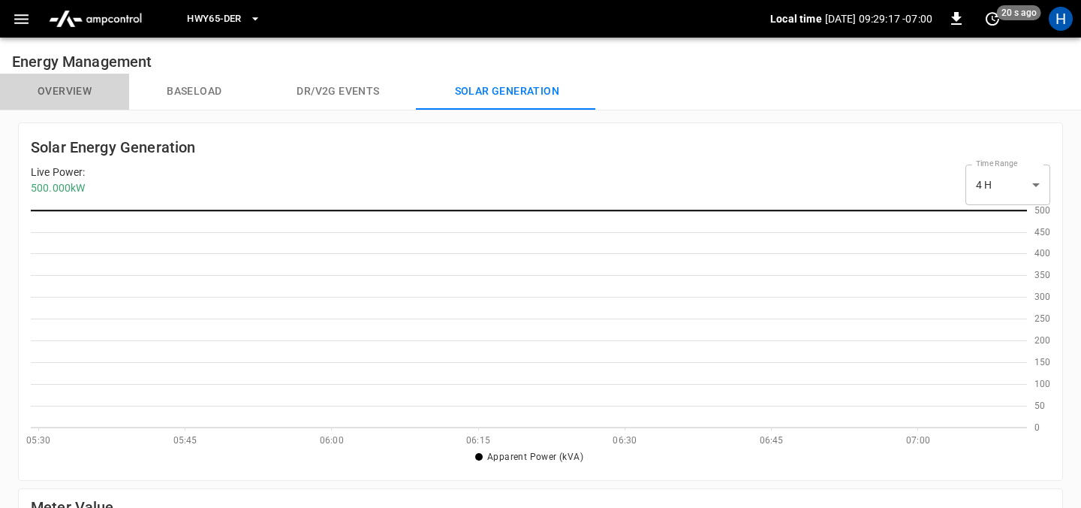
click at [53, 89] on button "Overview" at bounding box center [64, 92] width 129 height 36
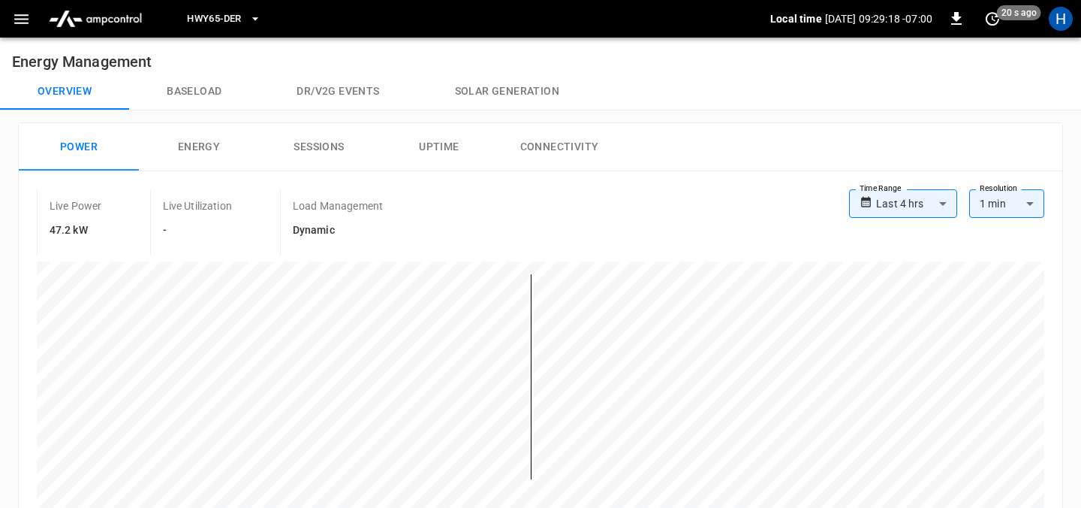
click at [175, 89] on button "Baseload" at bounding box center [194, 92] width 130 height 36
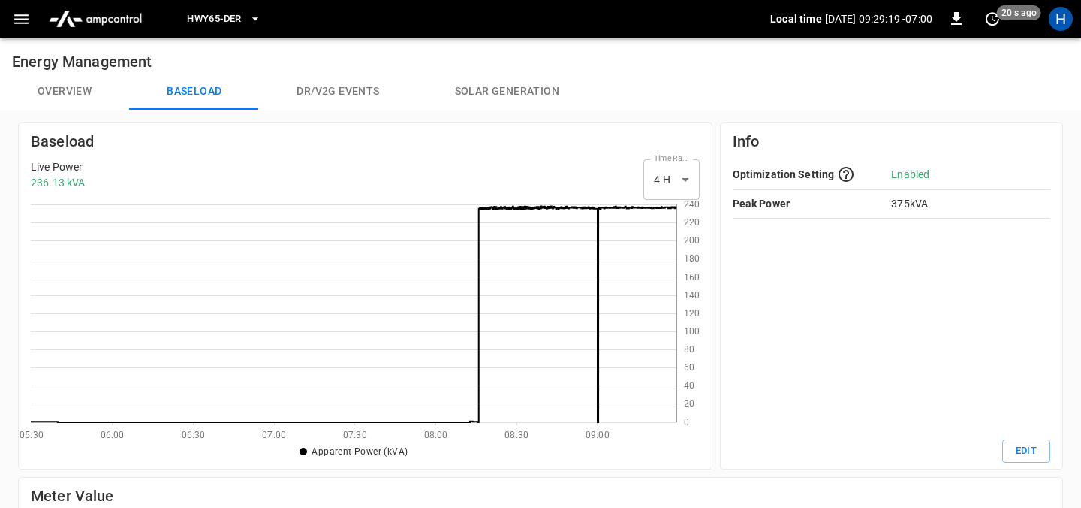
scroll to position [218, 646]
click at [81, 91] on button "Overview" at bounding box center [64, 92] width 129 height 36
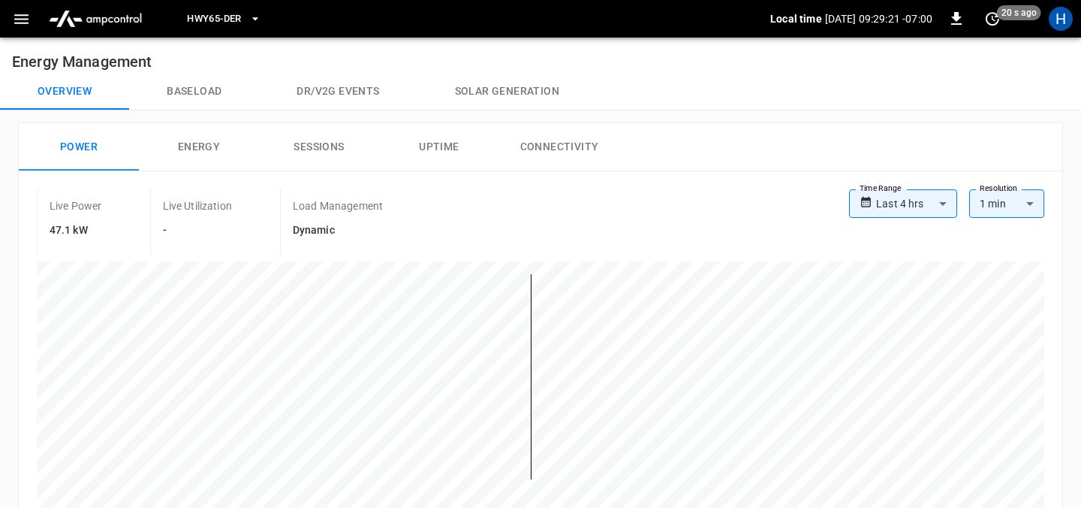
click at [17, 21] on icon "button" at bounding box center [21, 19] width 19 height 19
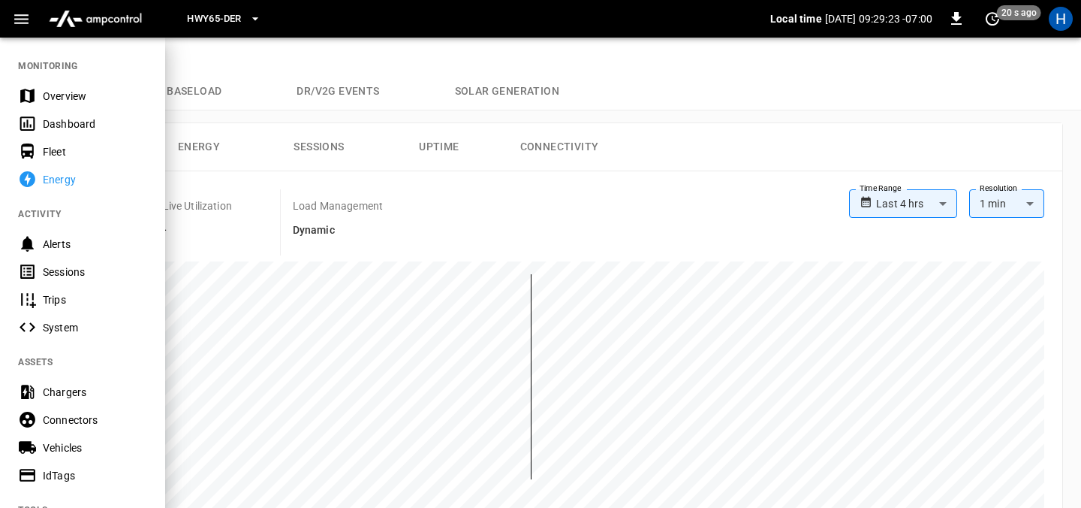
click at [74, 127] on div "Dashboard" at bounding box center [95, 123] width 104 height 15
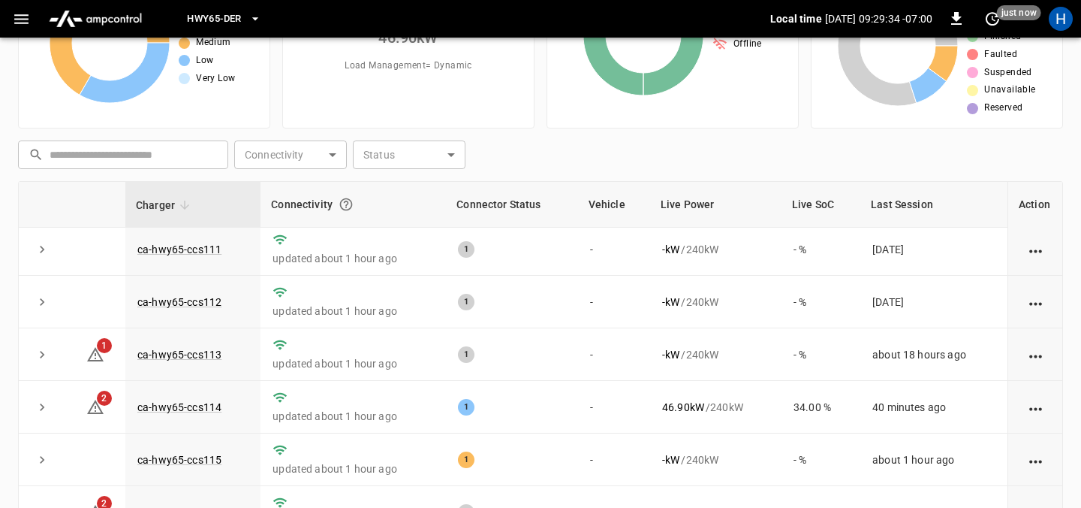
scroll to position [5, 0]
click at [198, 408] on link "ca-hwy65-ccs114" at bounding box center [179, 406] width 90 height 18
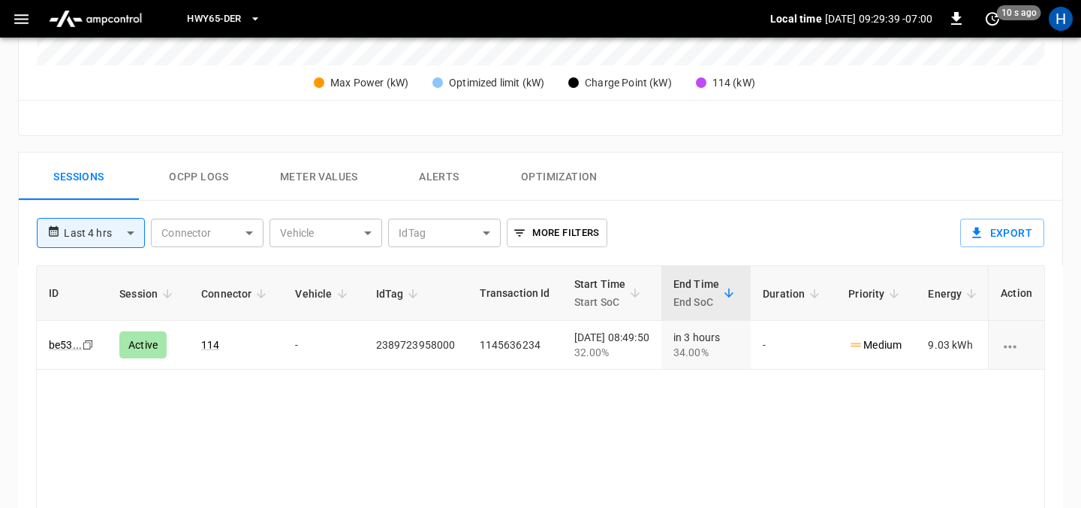
scroll to position [631, 0]
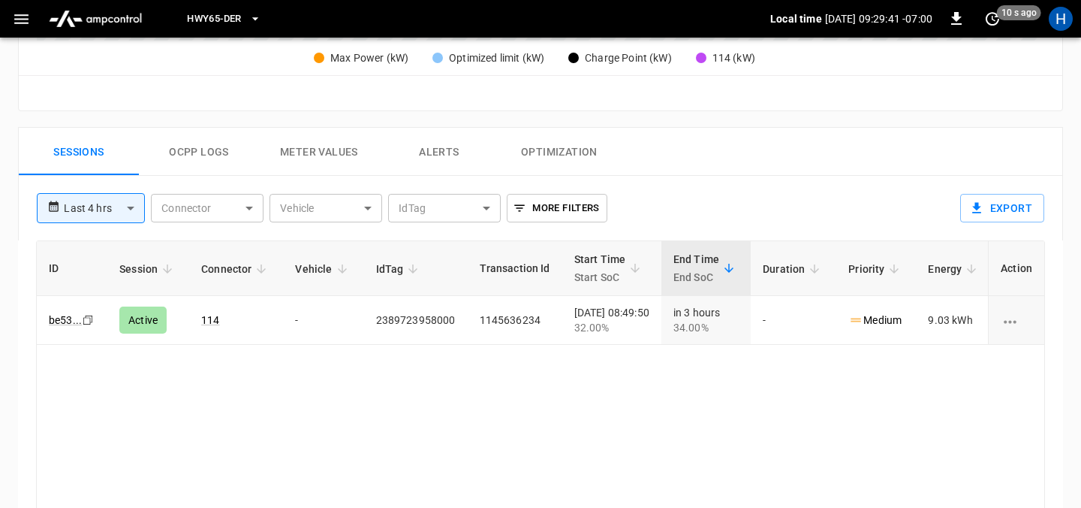
click at [211, 145] on button "Ocpp logs" at bounding box center [199, 152] width 120 height 48
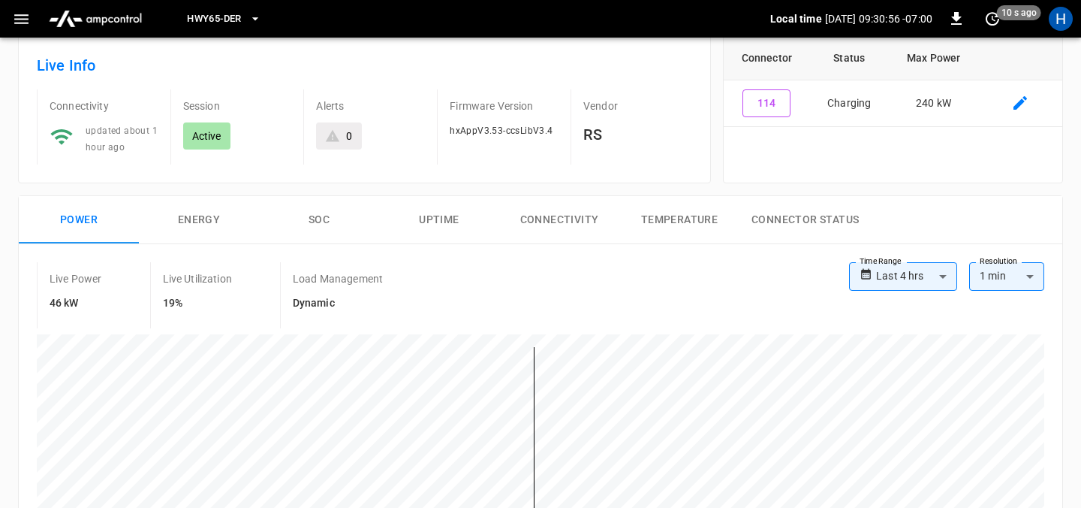
scroll to position [0, 0]
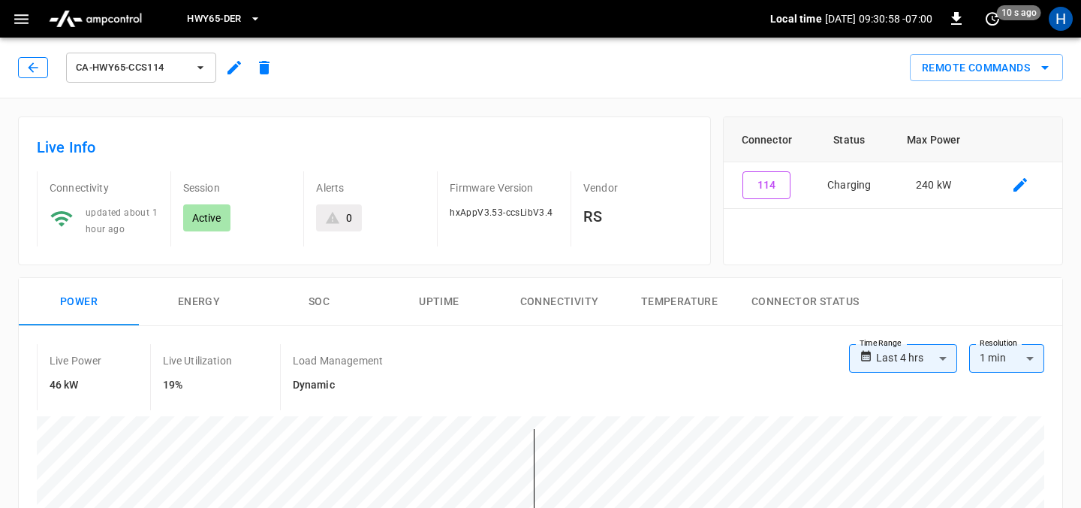
click at [32, 69] on icon "button" at bounding box center [33, 67] width 15 height 15
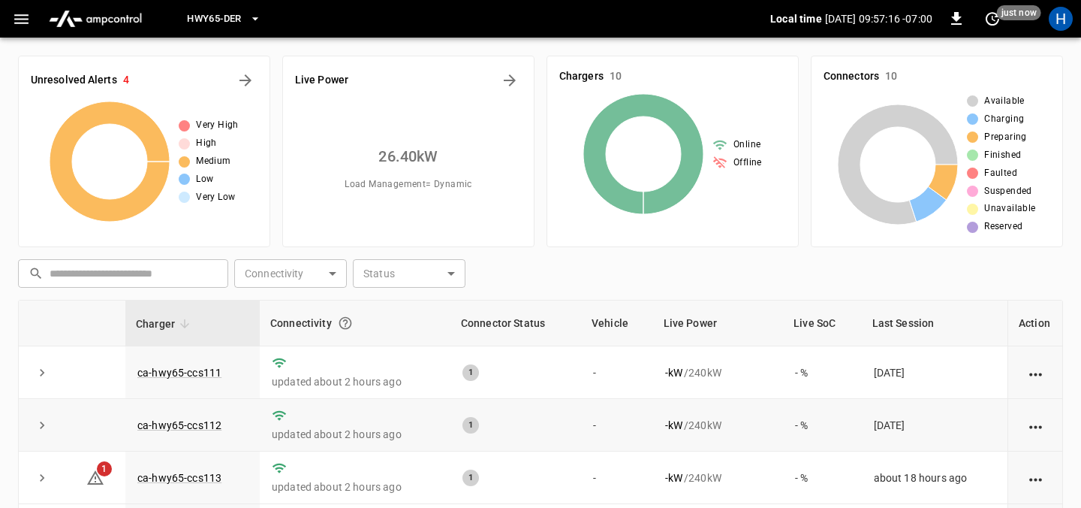
scroll to position [205, 0]
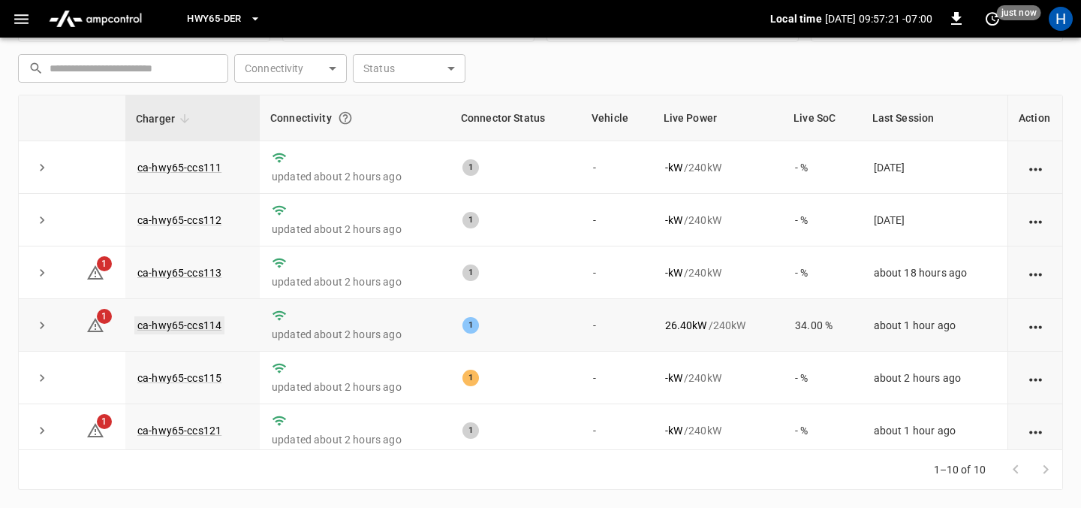
click at [191, 327] on link "ca-hwy65-ccs114" at bounding box center [179, 325] width 90 height 18
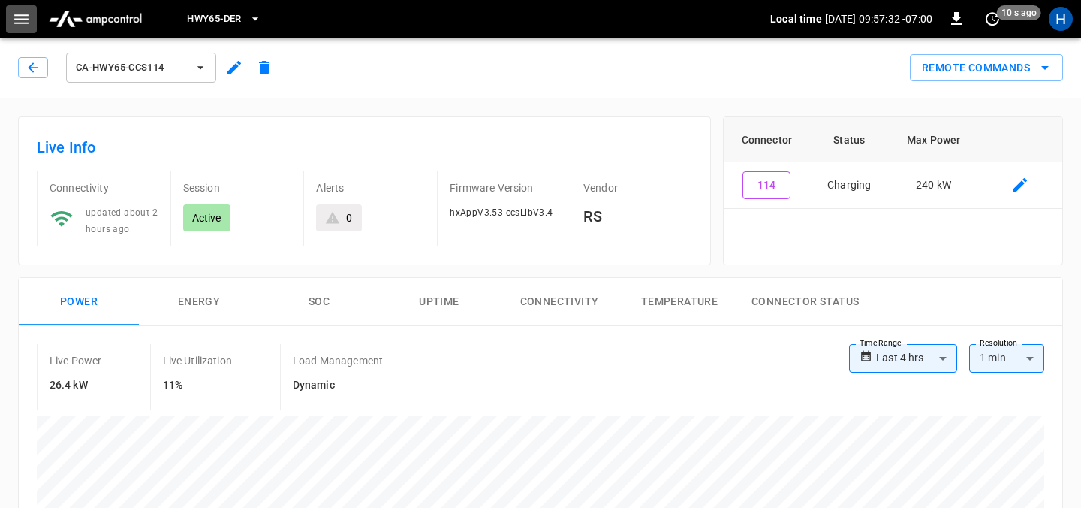
click at [32, 20] on button "button" at bounding box center [21, 19] width 31 height 28
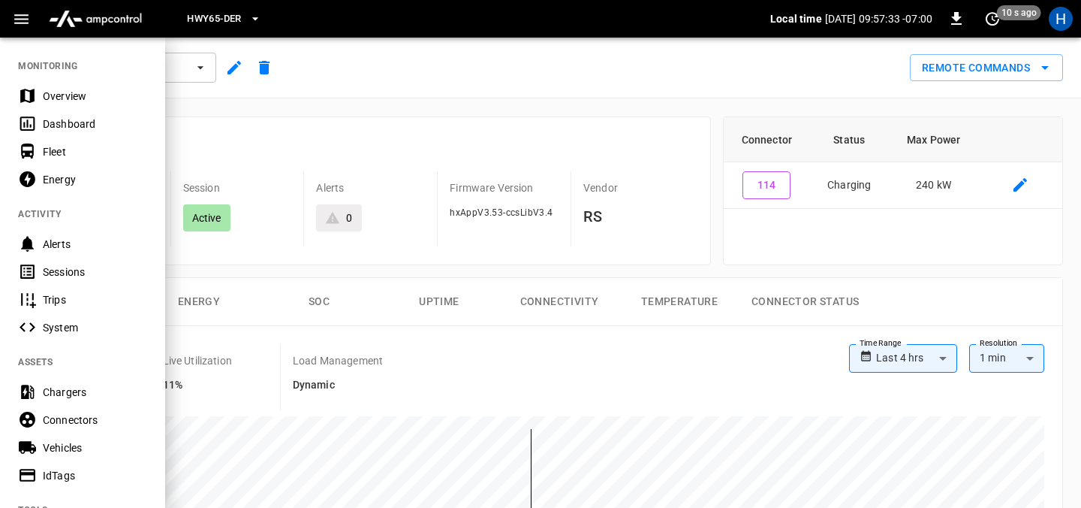
click at [53, 182] on div "Energy" at bounding box center [95, 179] width 104 height 15
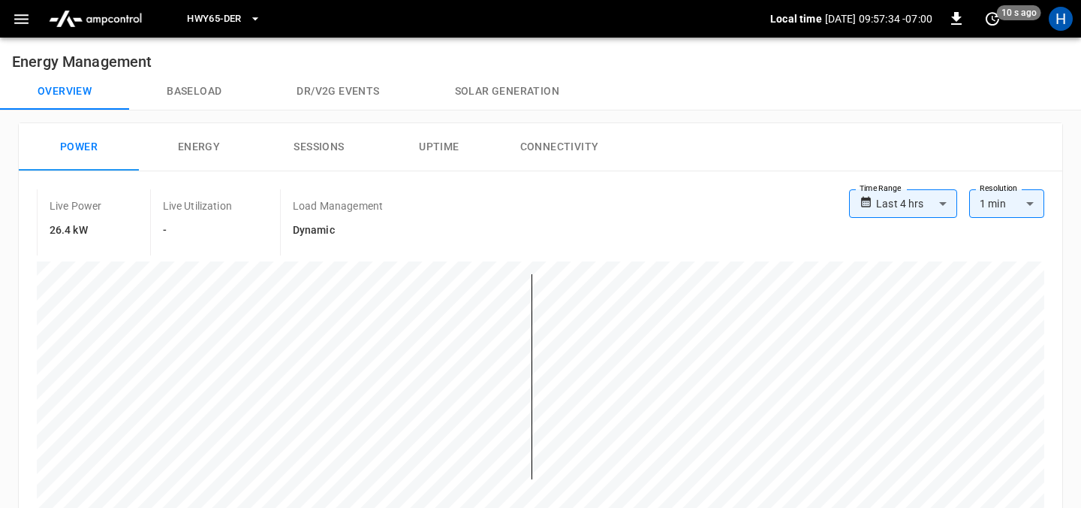
click at [478, 99] on button "Solar generation" at bounding box center [506, 92] width 179 height 36
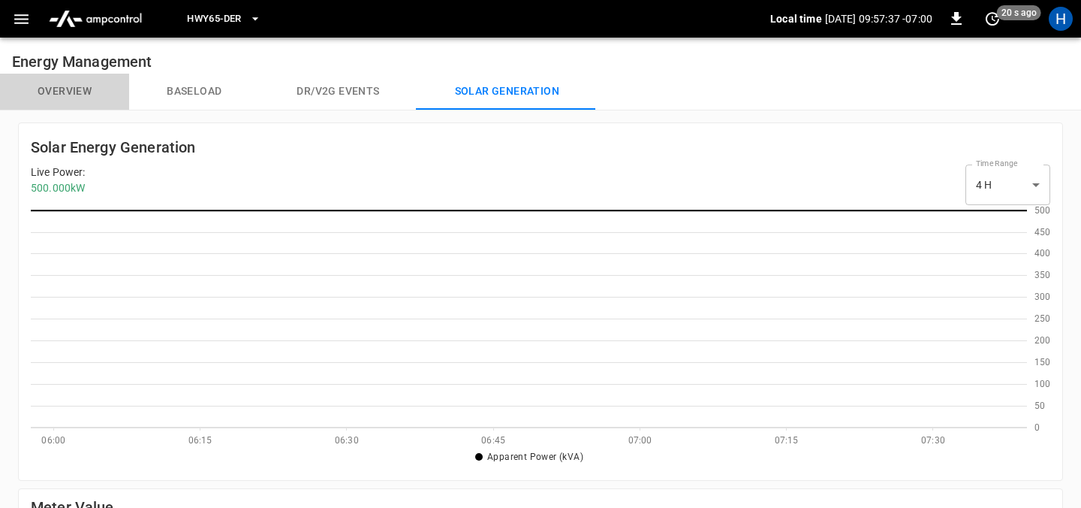
click at [70, 92] on button "Overview" at bounding box center [64, 92] width 129 height 36
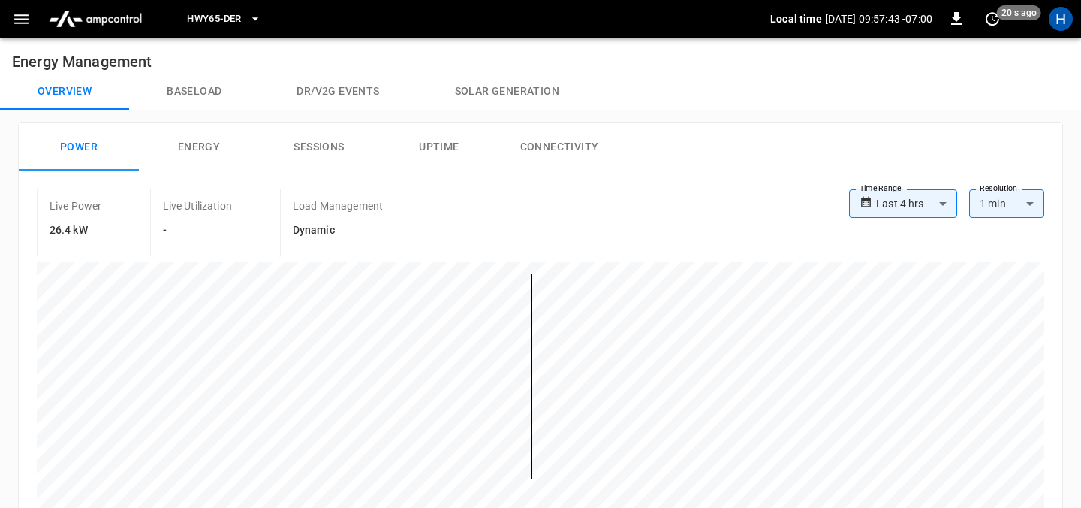
click at [199, 98] on button "Baseload" at bounding box center [194, 92] width 130 height 36
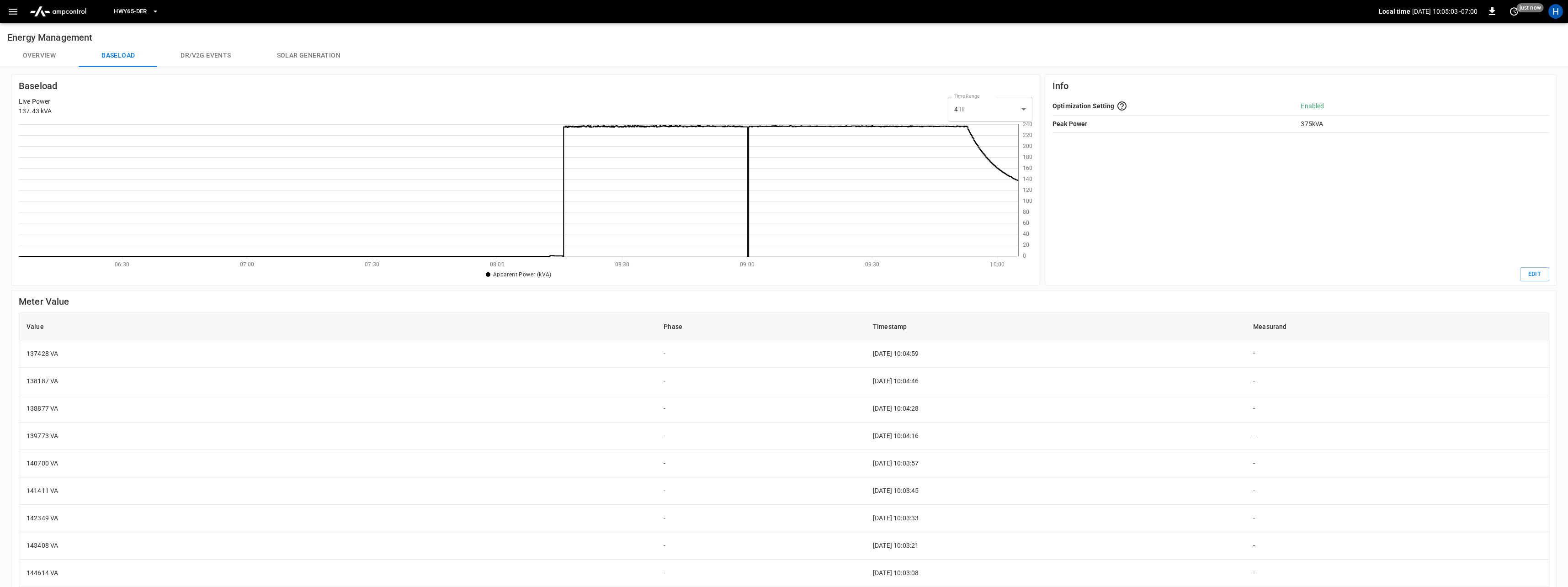
click at [37, 55] on button "Overview" at bounding box center [39, 56] width 79 height 22
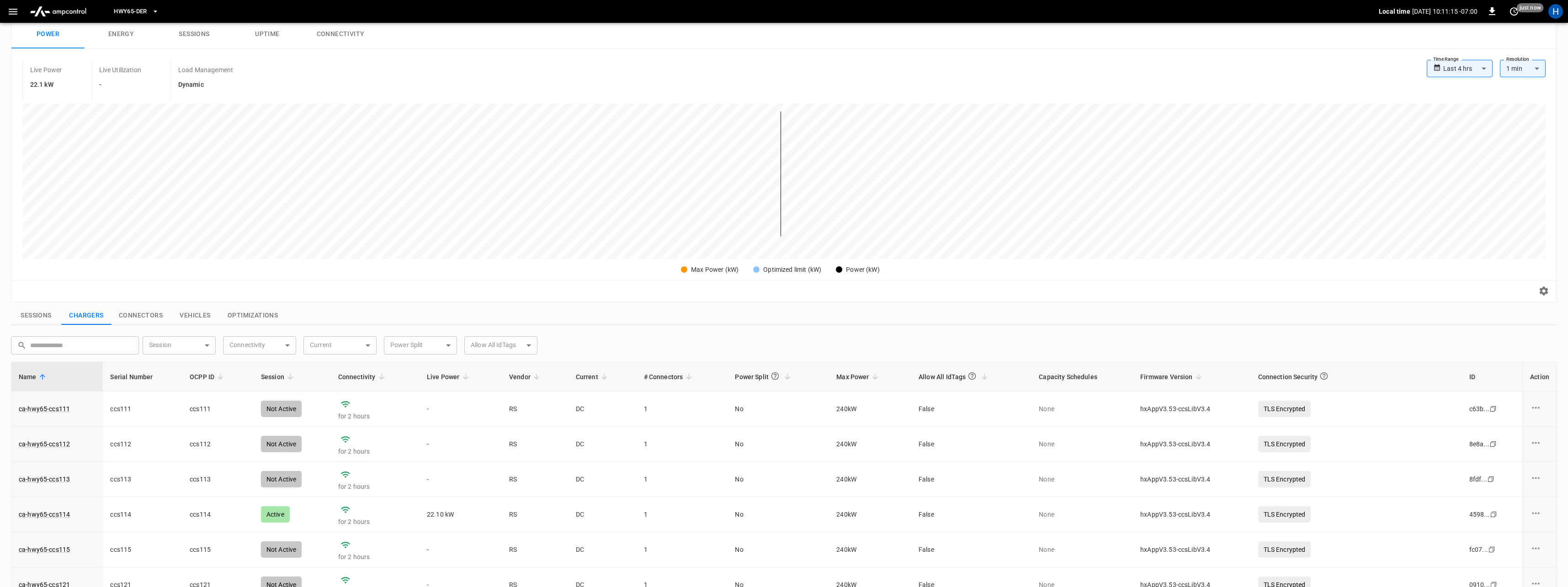
scroll to position [139, 0]
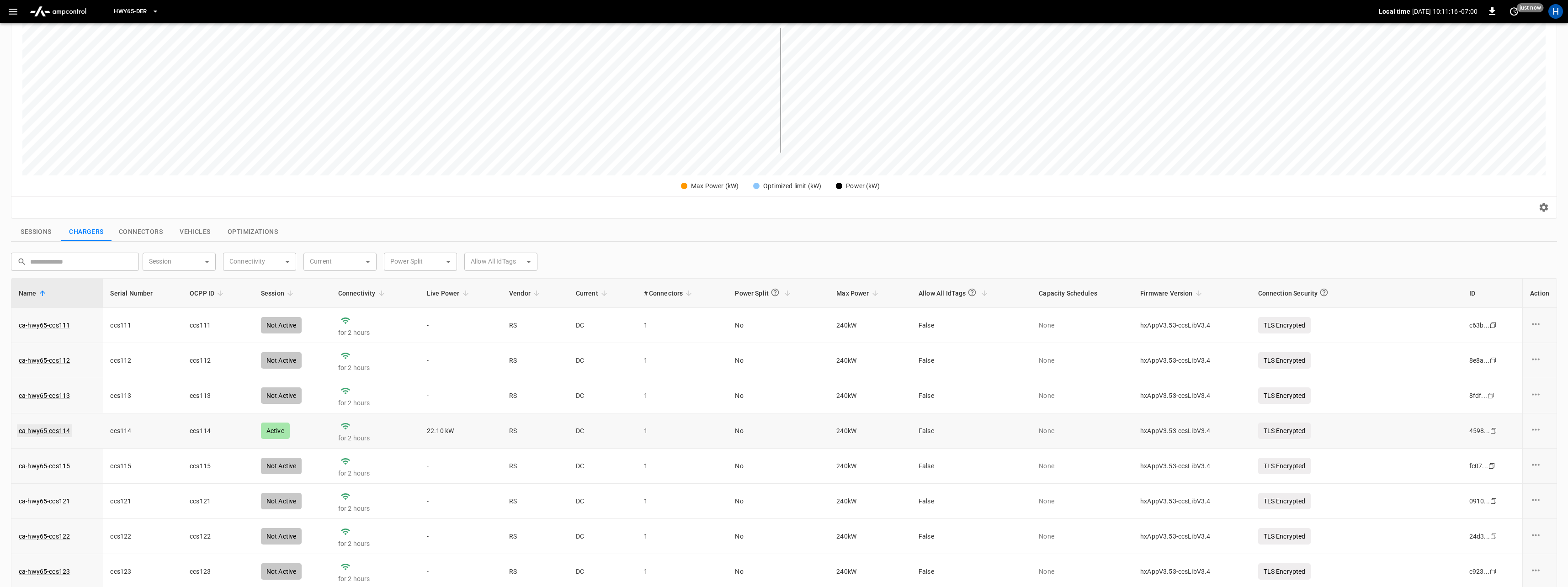
click at [67, 431] on link "ca-hwy65-ccs114" at bounding box center [44, 430] width 55 height 13
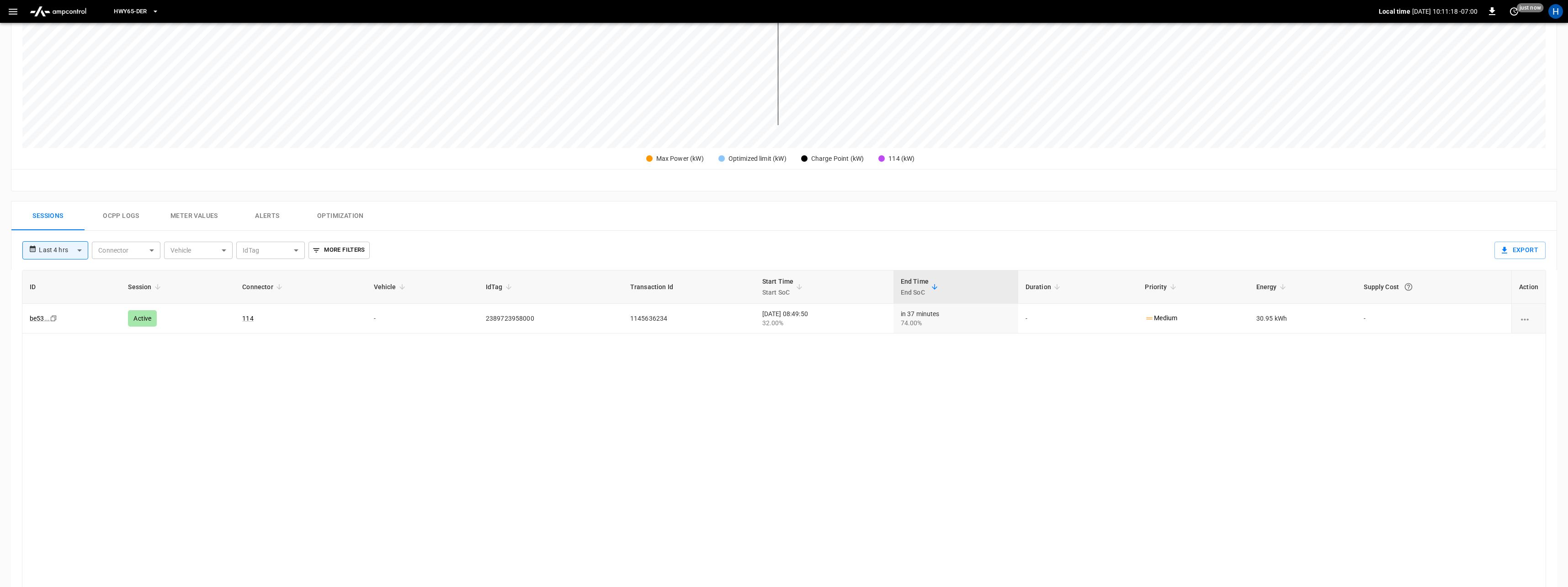
scroll to position [283, 0]
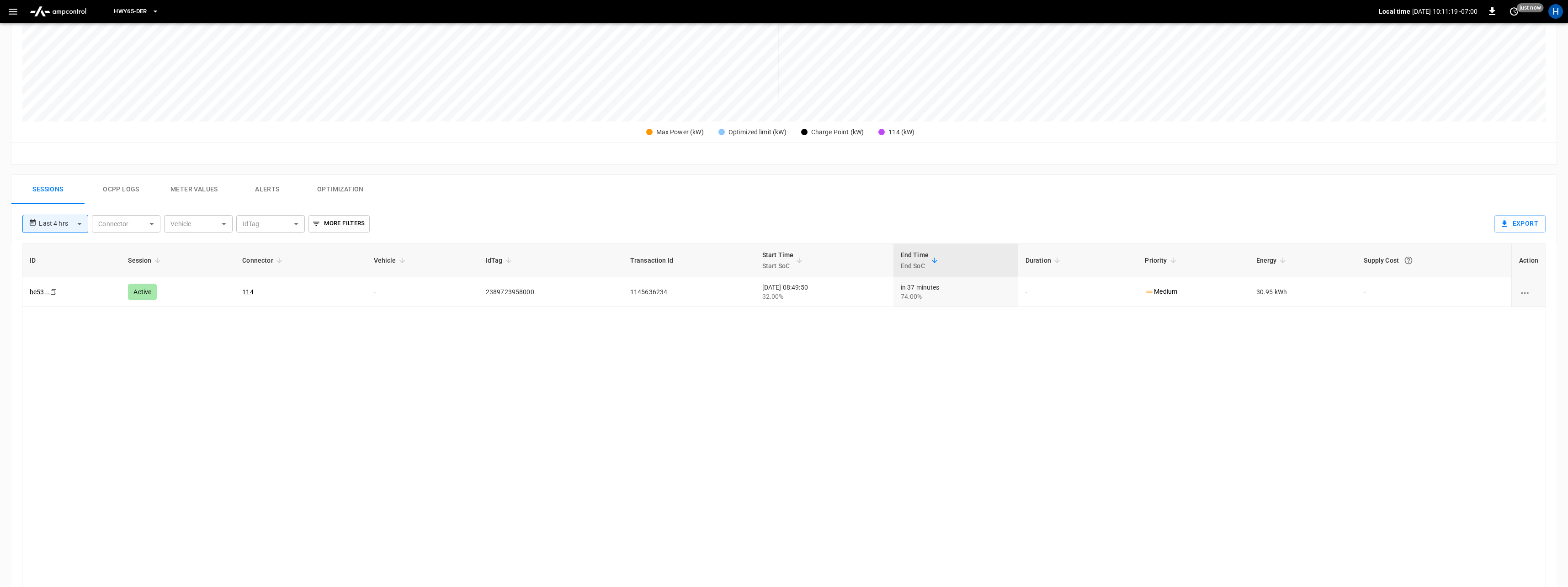
click at [135, 193] on button "Ocpp logs" at bounding box center [121, 190] width 73 height 29
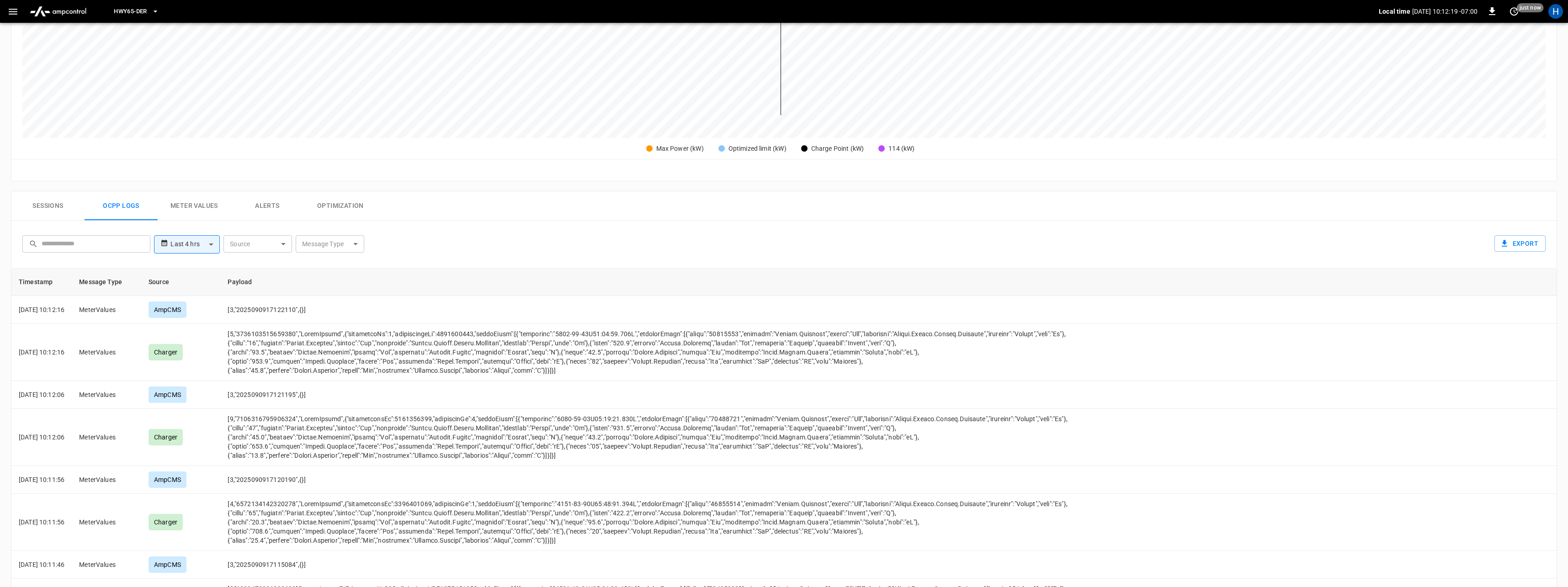
scroll to position [285, 0]
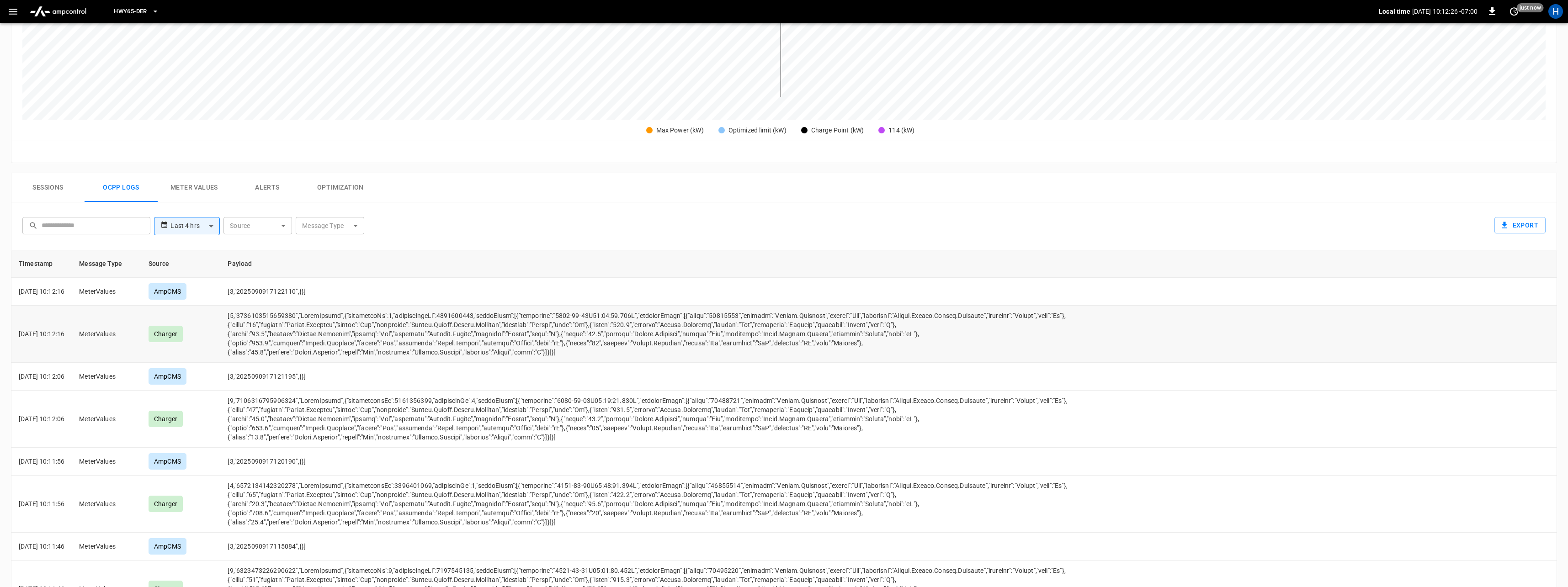
click at [1220, 319] on td "opcc-messages-table" at bounding box center [1325, 334] width 463 height 57
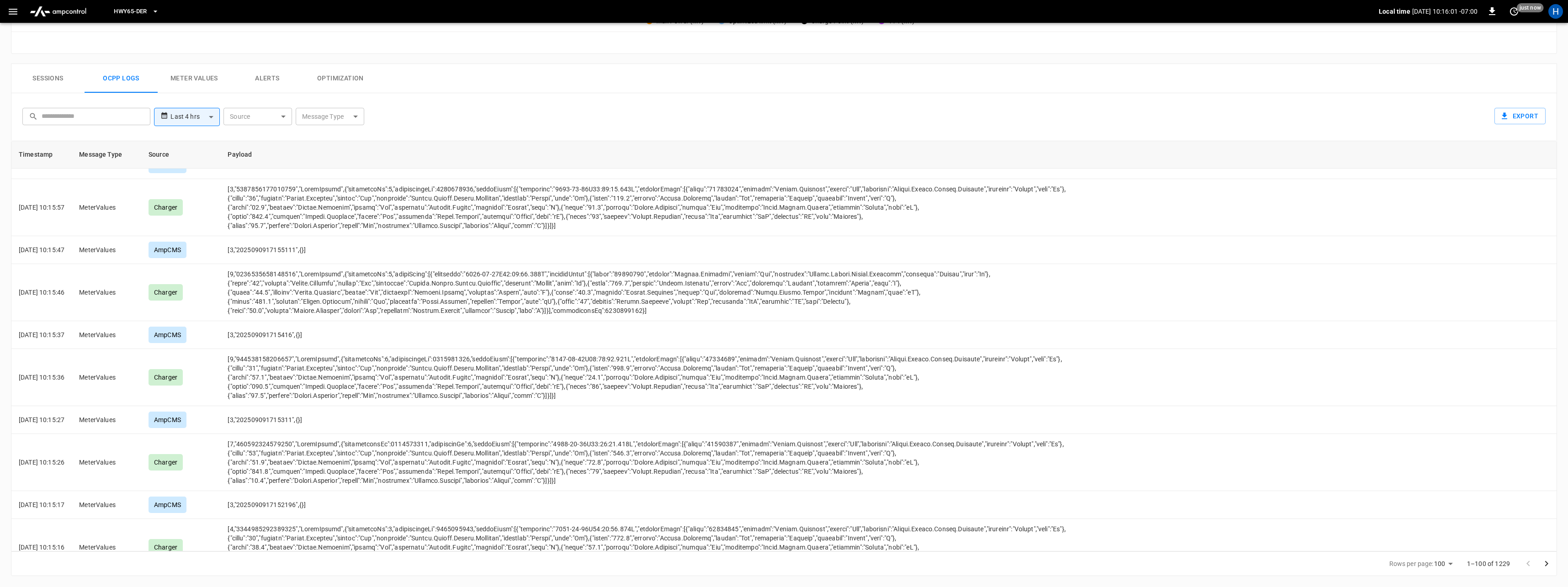
scroll to position [0, 0]
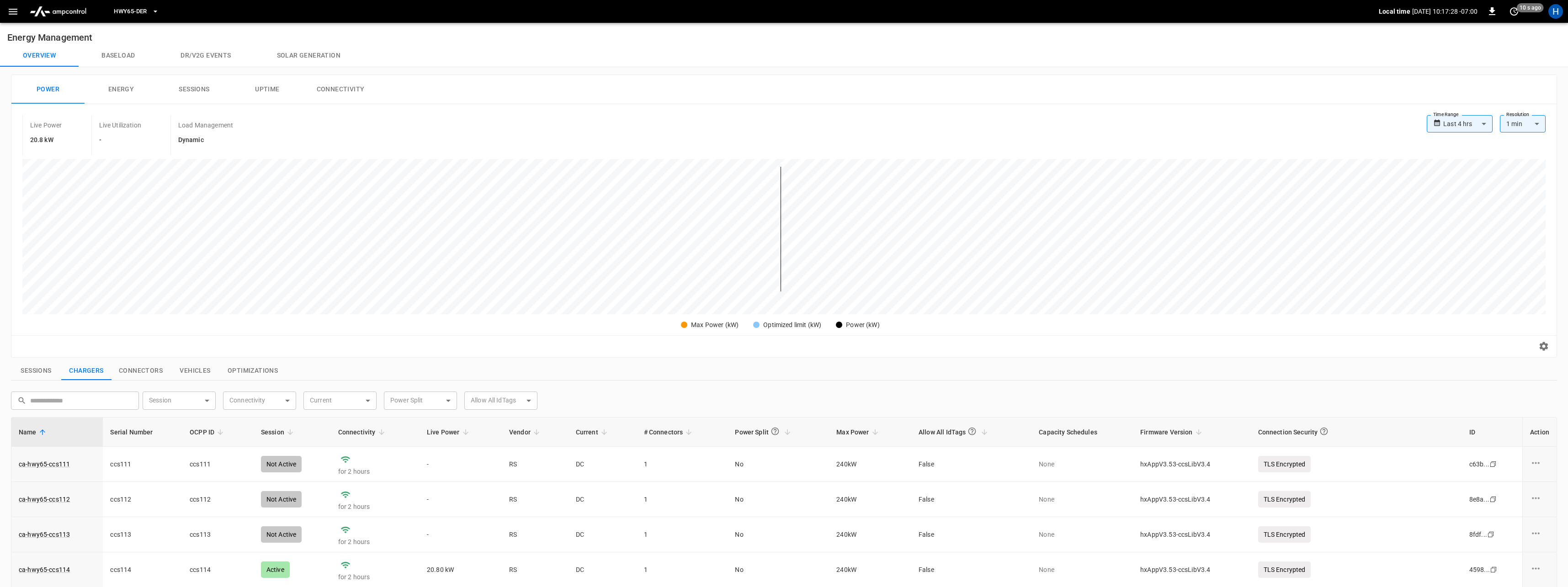
click at [40, 61] on button "Overview" at bounding box center [39, 56] width 79 height 22
click at [38, 90] on button "Power" at bounding box center [48, 89] width 73 height 29
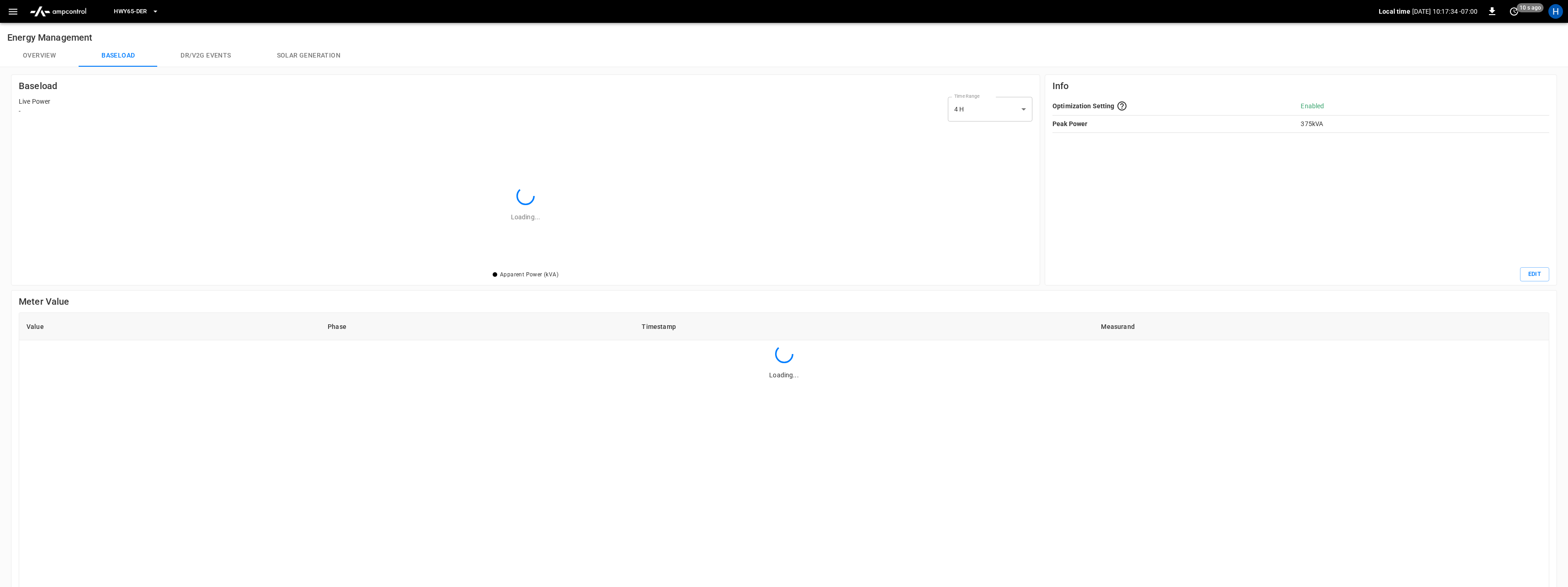
scroll to position [132, 999]
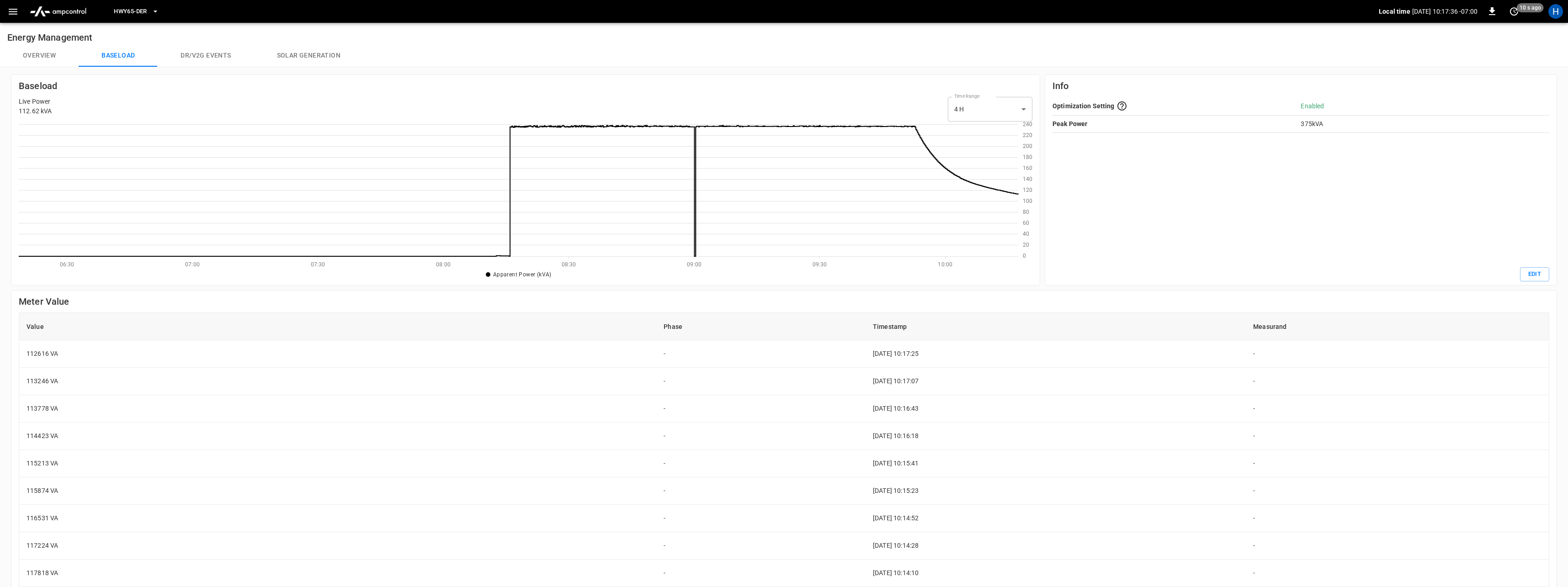
click at [37, 50] on button "Overview" at bounding box center [39, 56] width 79 height 22
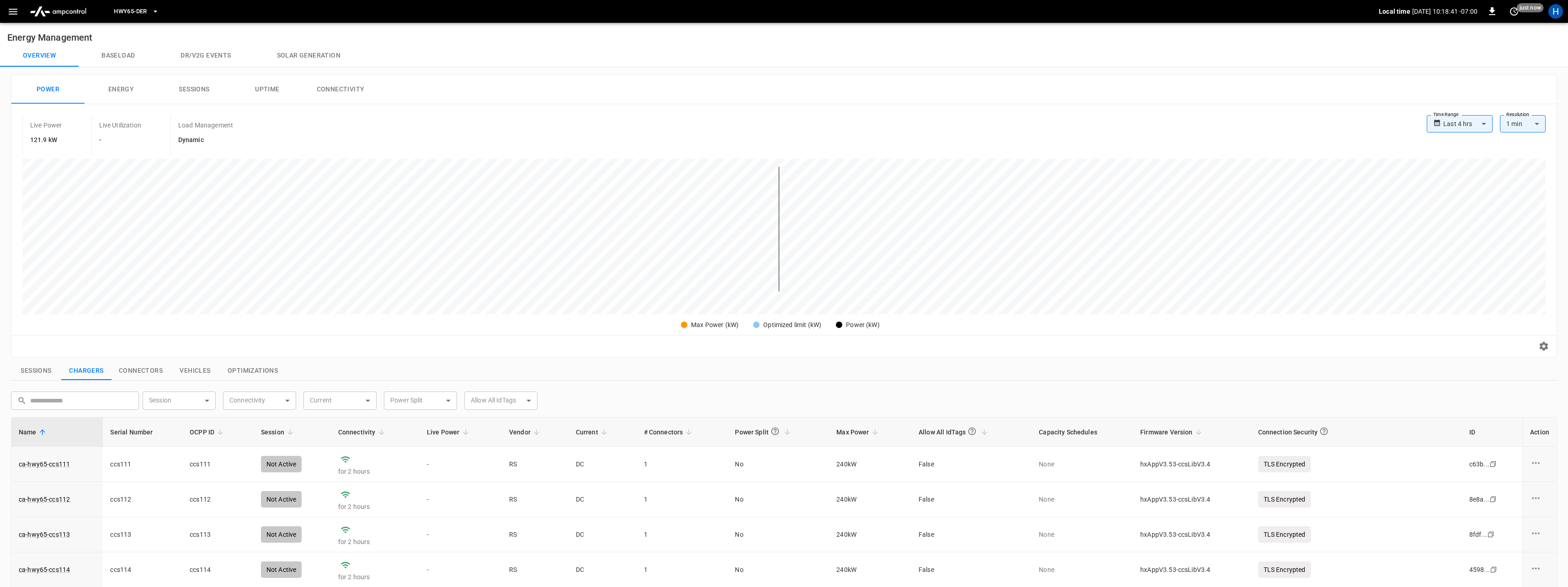
scroll to position [198, 0]
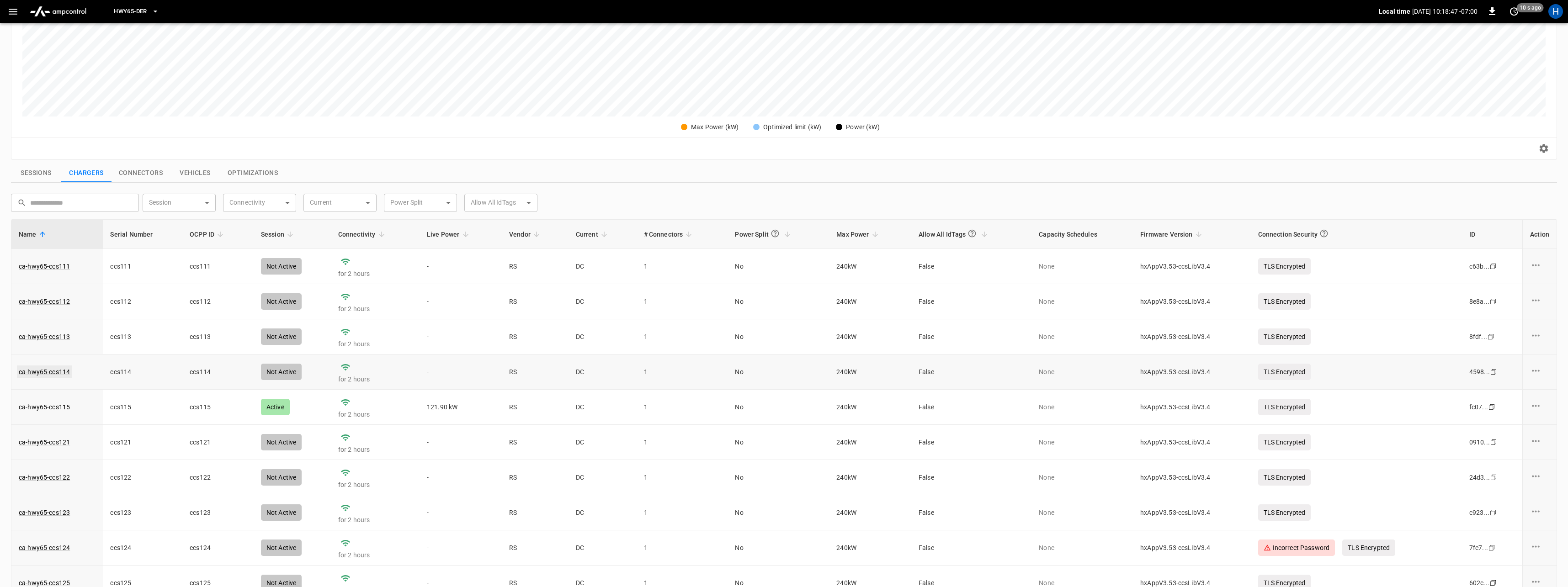
click at [37, 375] on link "ca-hwy65-ccs114" at bounding box center [44, 372] width 55 height 13
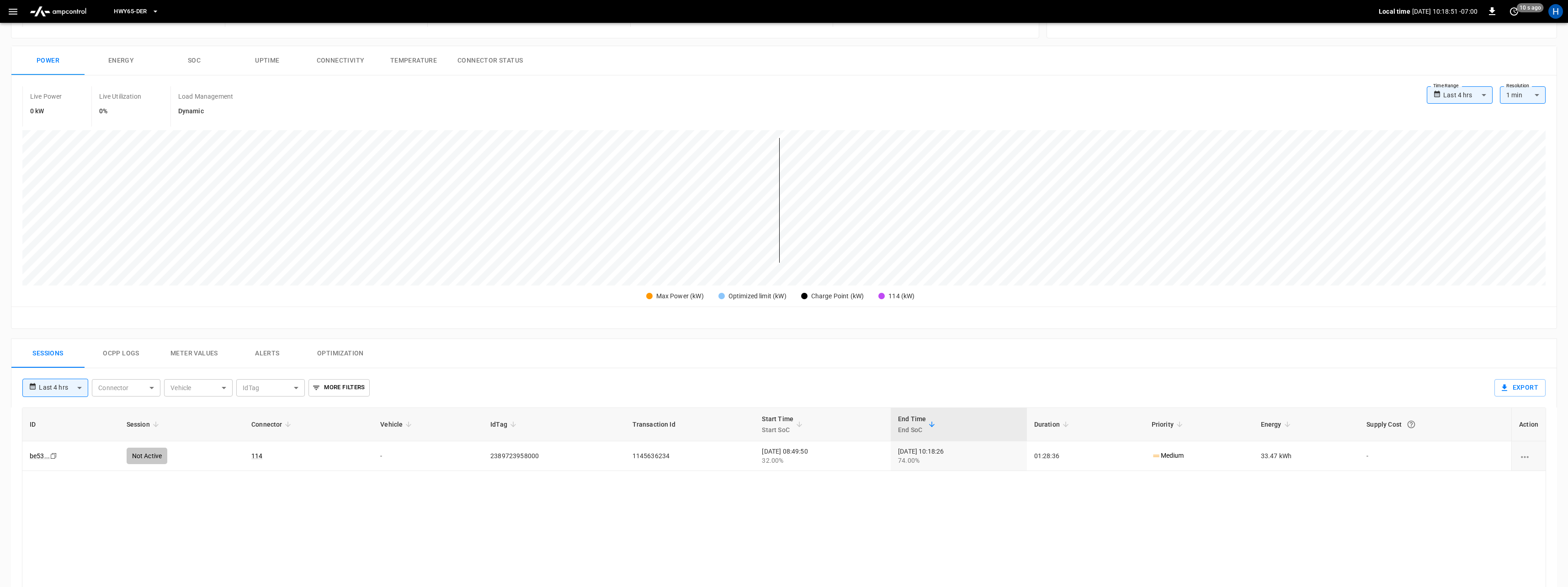
scroll to position [163, 0]
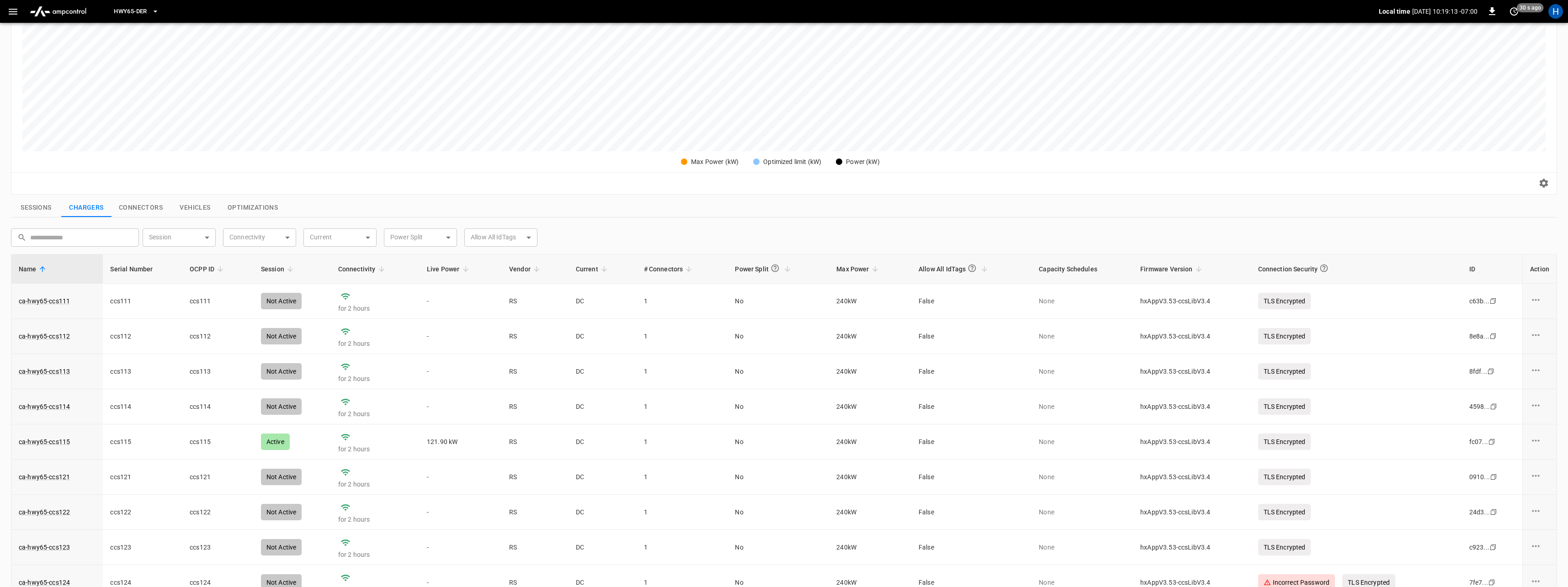
scroll to position [198, 0]
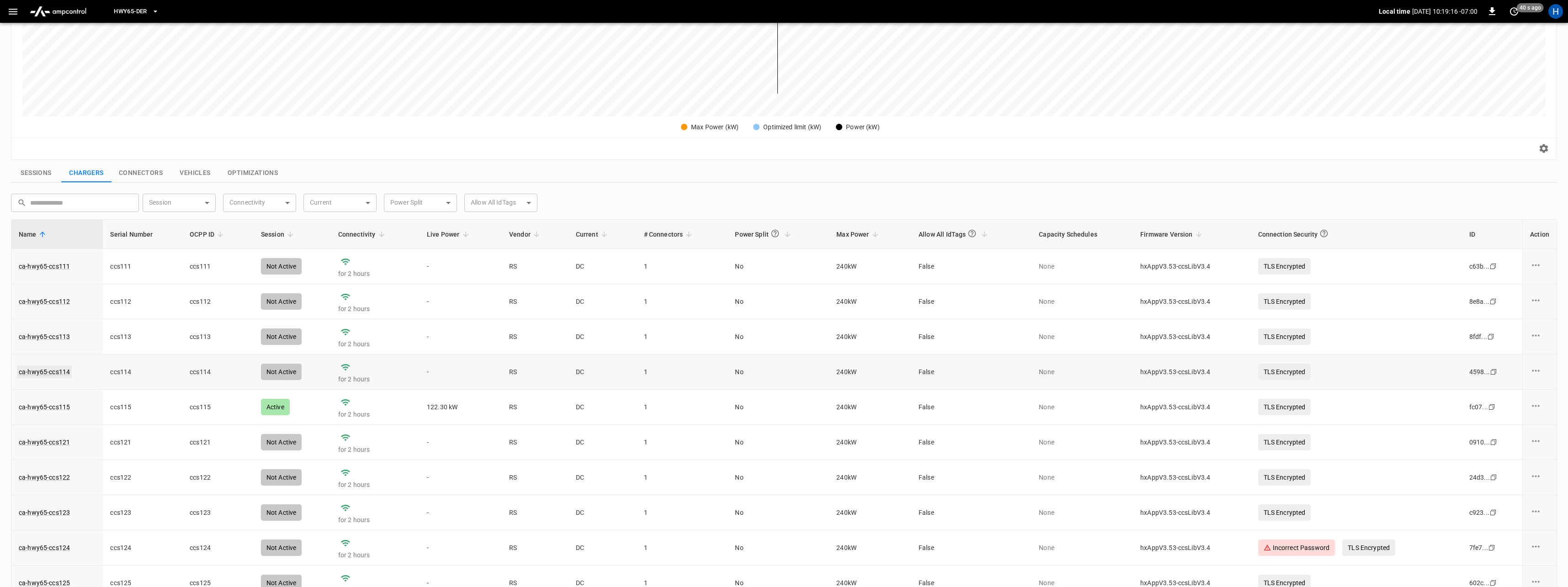
click at [60, 373] on link "ca-hwy65-ccs114" at bounding box center [44, 372] width 55 height 13
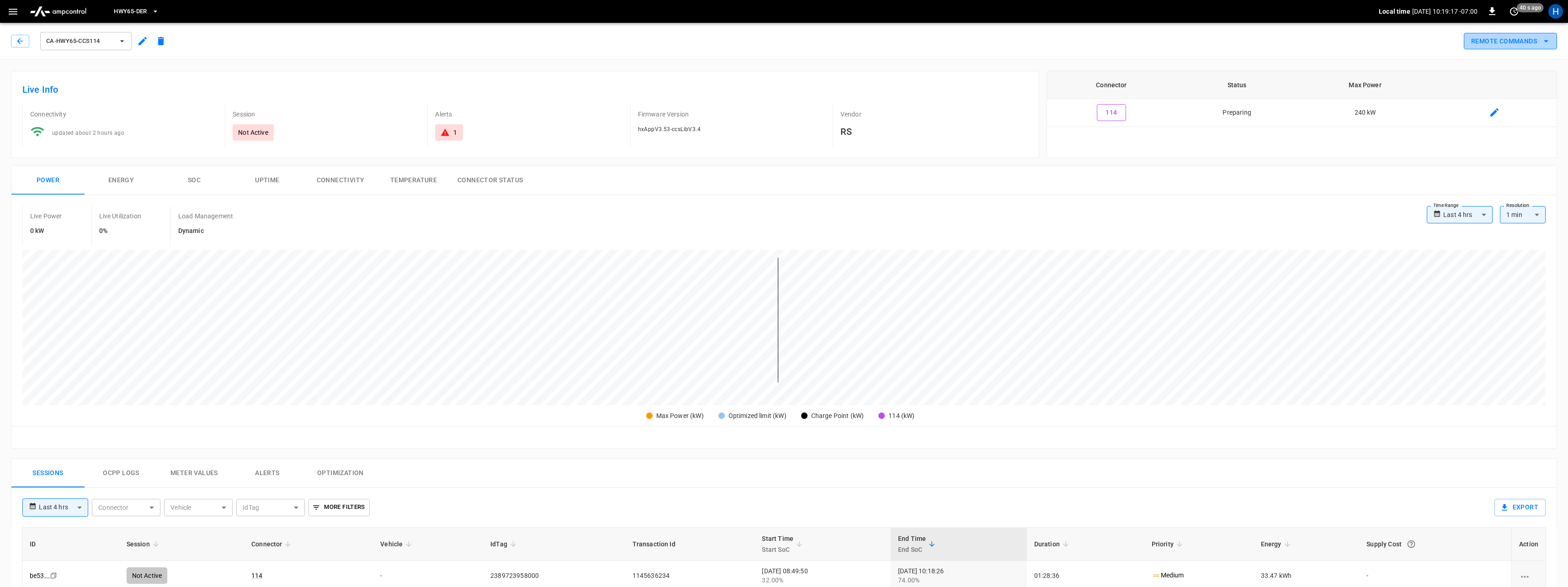
click at [1512, 41] on button "Remote Commands" at bounding box center [1510, 41] width 93 height 17
click at [1494, 108] on li "Remote Start" at bounding box center [1503, 105] width 78 height 15
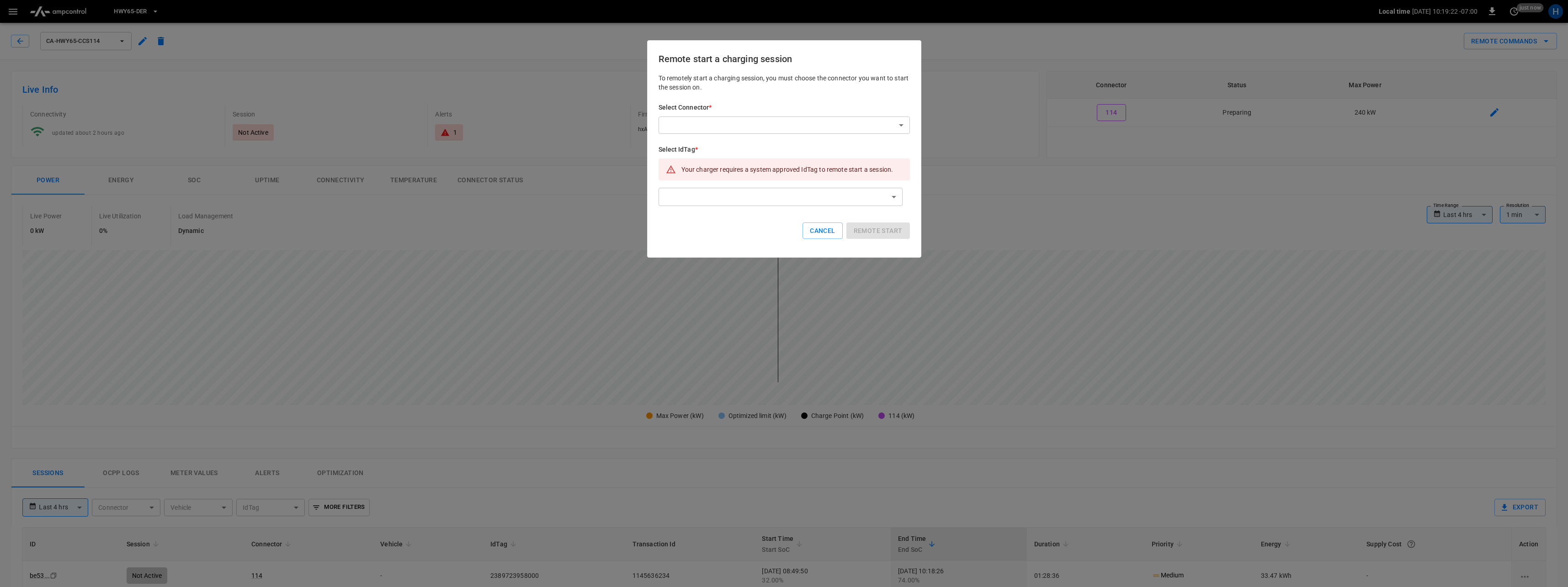
click at [743, 128] on body "**********" at bounding box center [784, 487] width 1568 height 973
click at [718, 144] on li "114 (Preparing)" at bounding box center [784, 145] width 251 height 15
type input "**********"
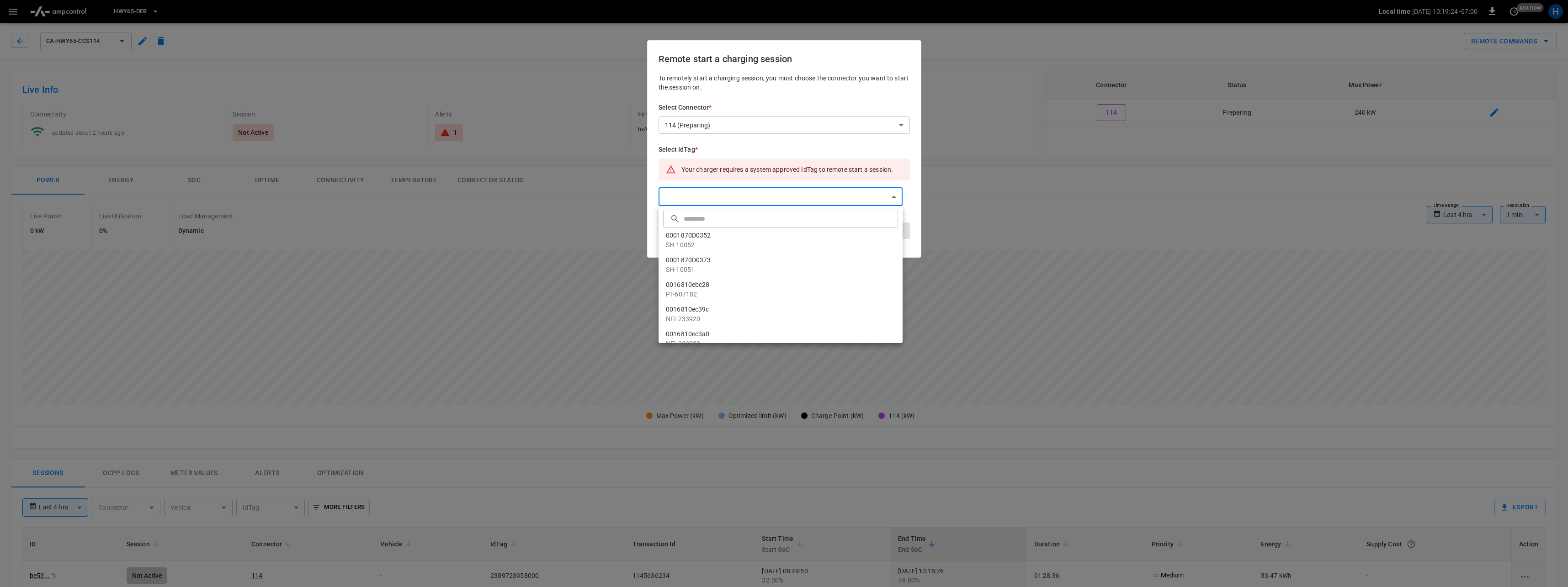
click at [815, 202] on body "**********" at bounding box center [784, 487] width 1568 height 973
click at [780, 148] on div at bounding box center [784, 293] width 1568 height 587
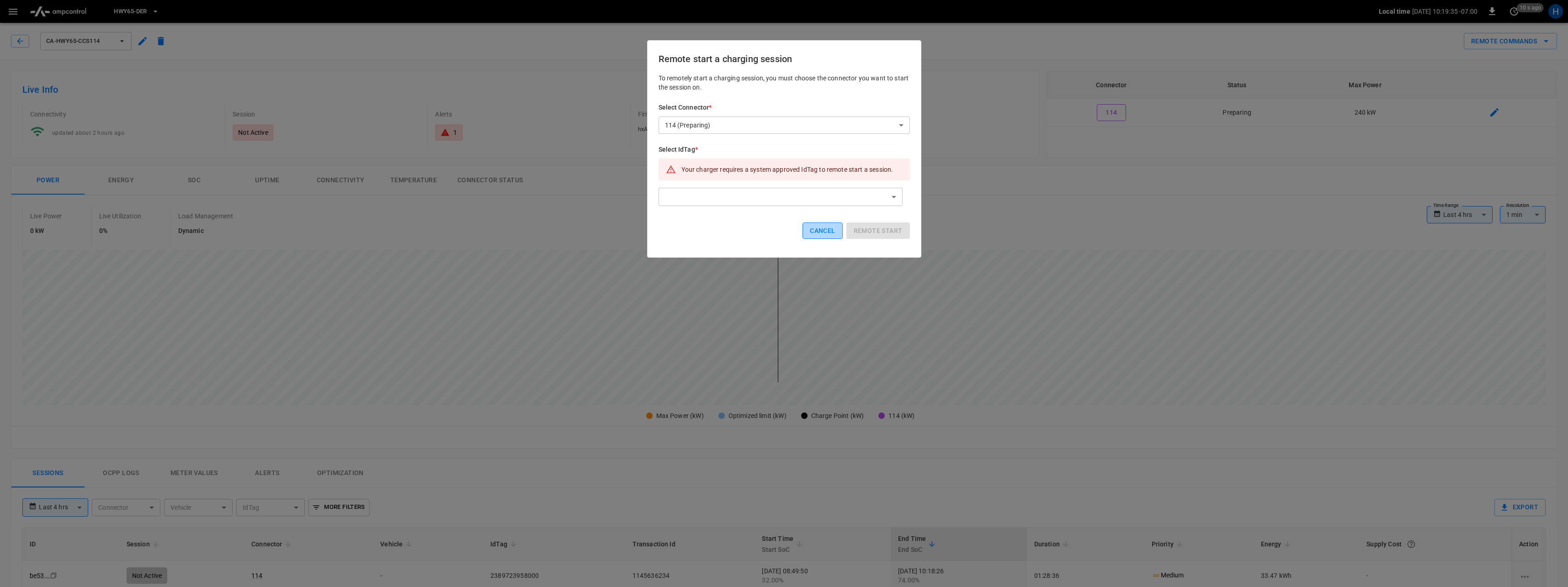
click at [826, 235] on button "Cancel" at bounding box center [822, 231] width 40 height 17
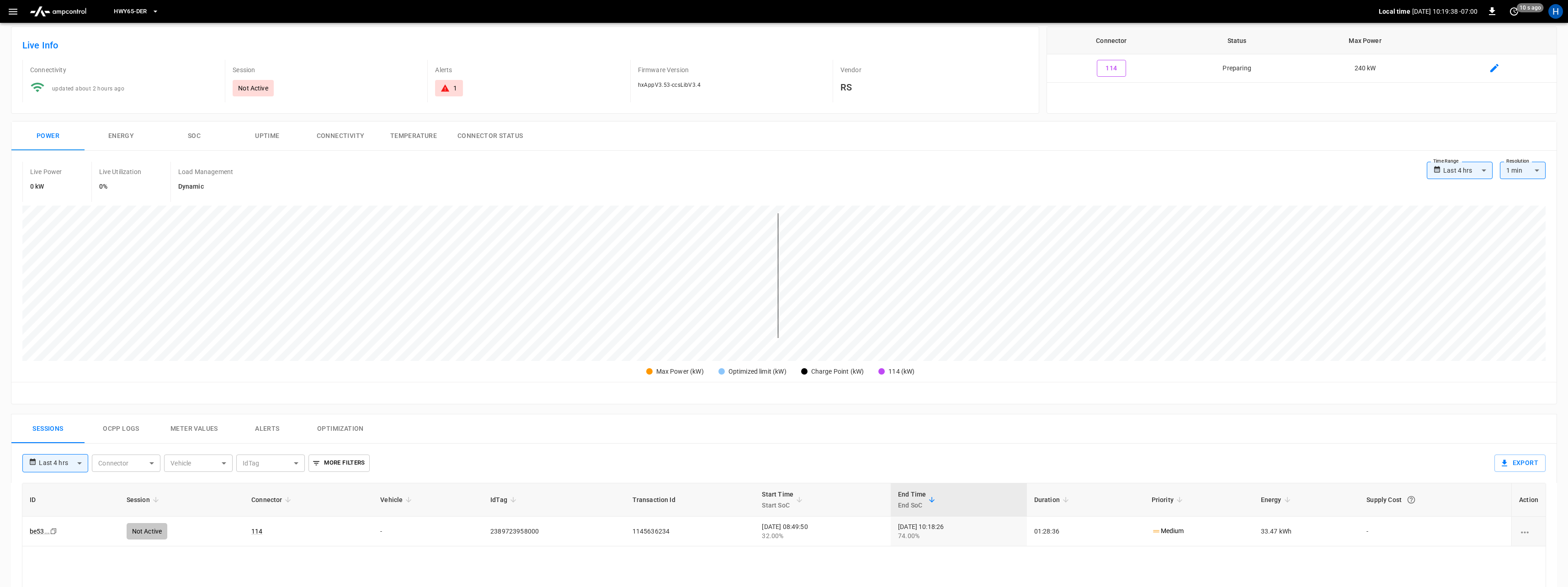
scroll to position [125, 0]
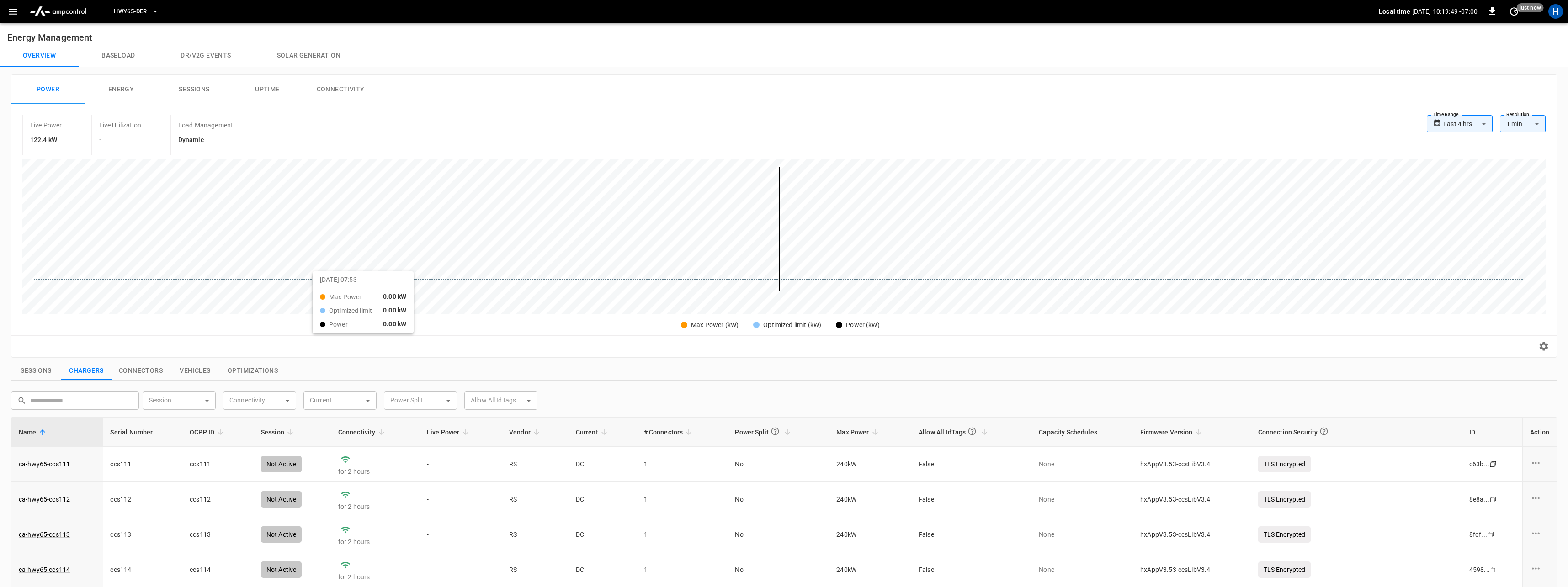
scroll to position [232, 0]
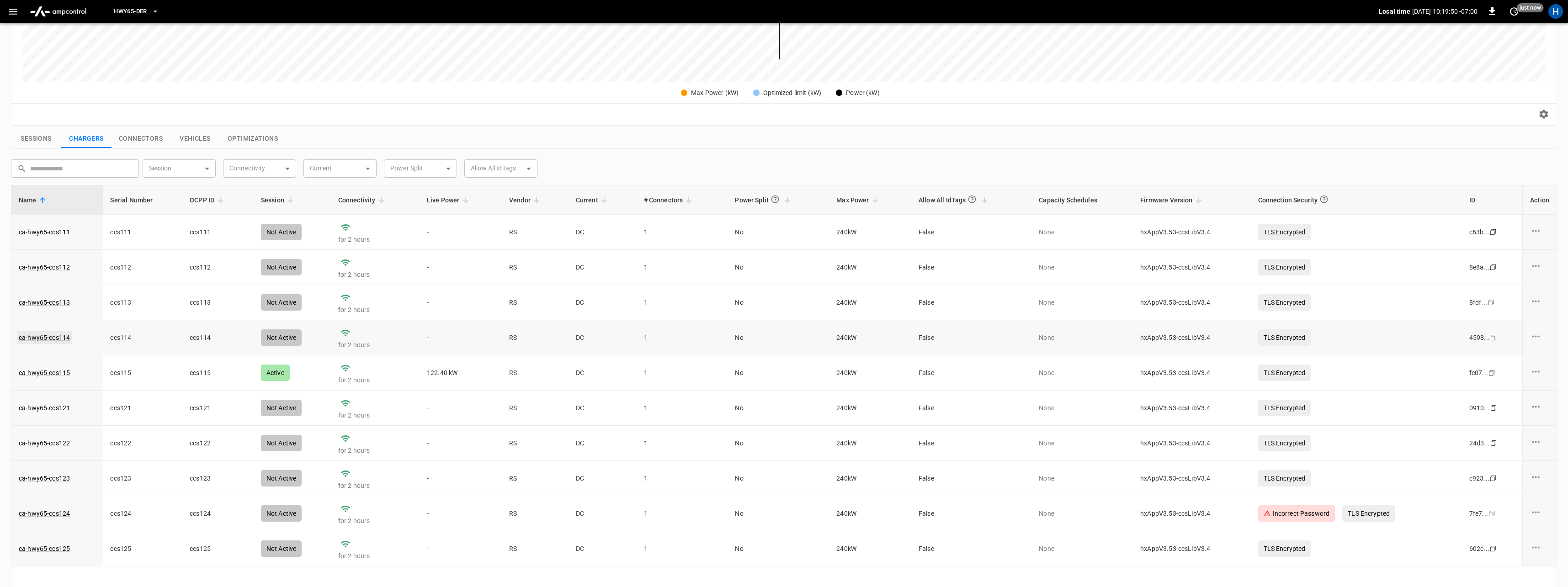
click at [61, 339] on link "ca-hwy65-ccs114" at bounding box center [44, 337] width 55 height 13
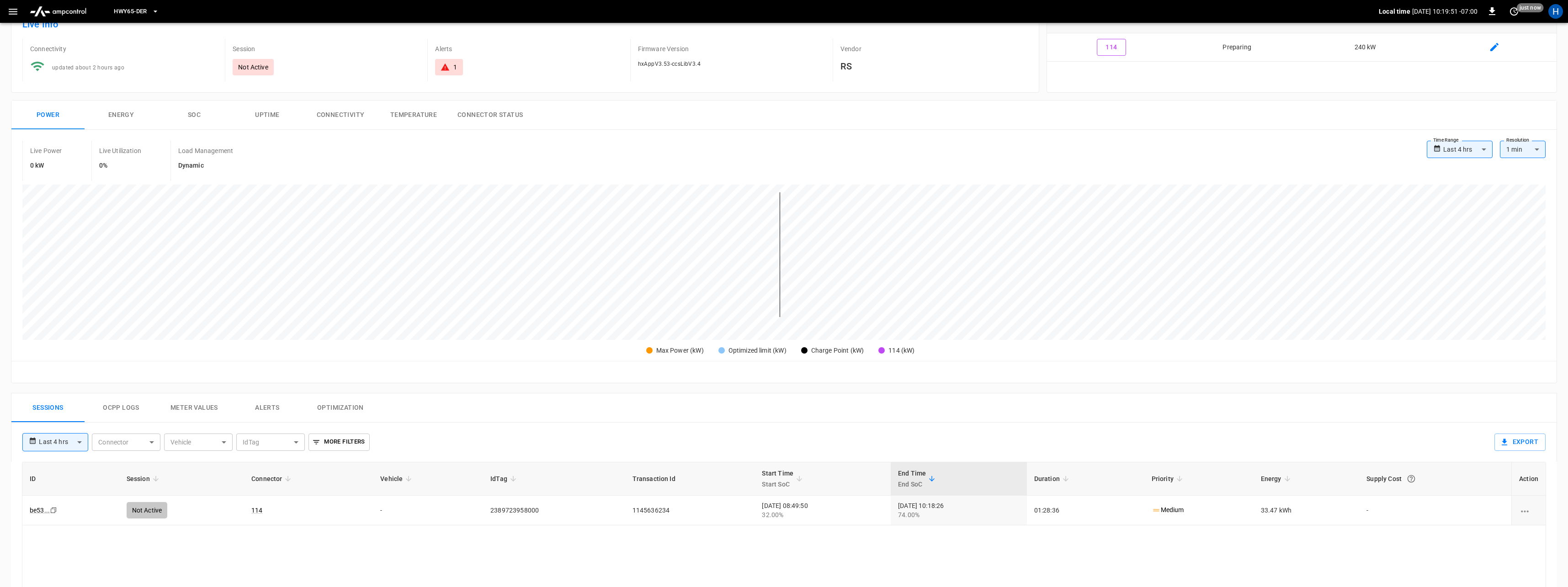
scroll to position [241, 0]
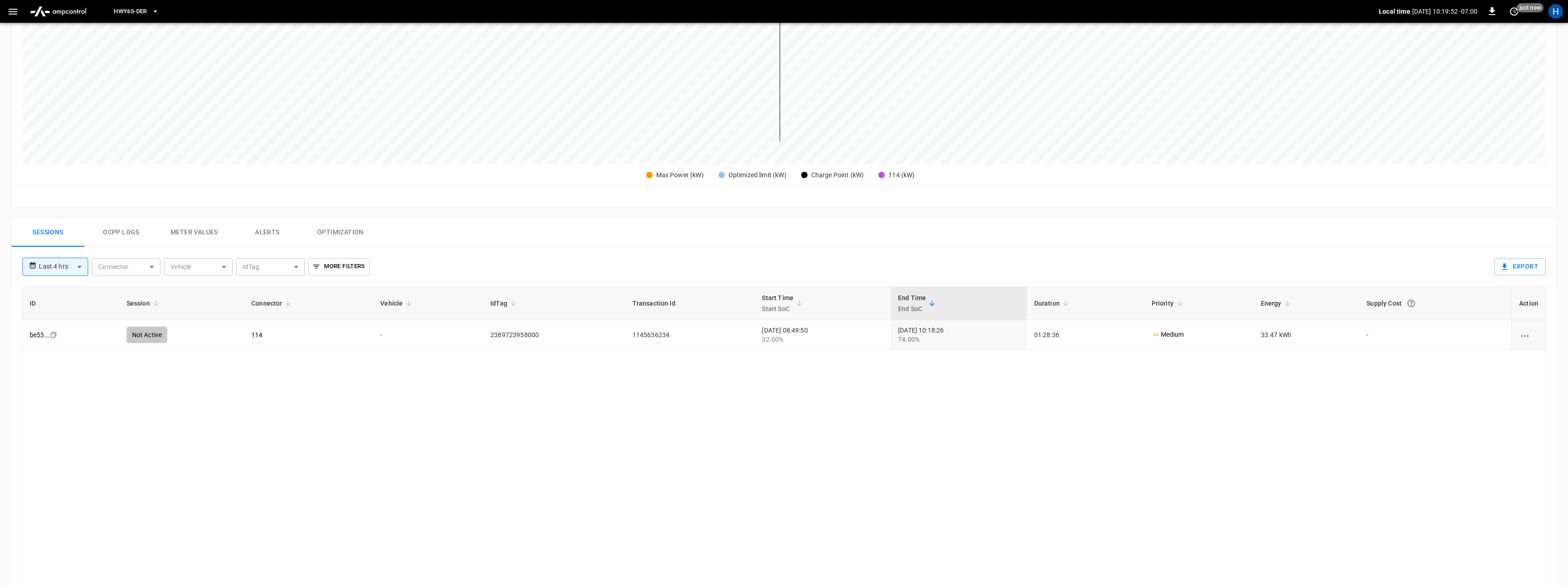
click at [130, 239] on button "Ocpp logs" at bounding box center [121, 232] width 73 height 29
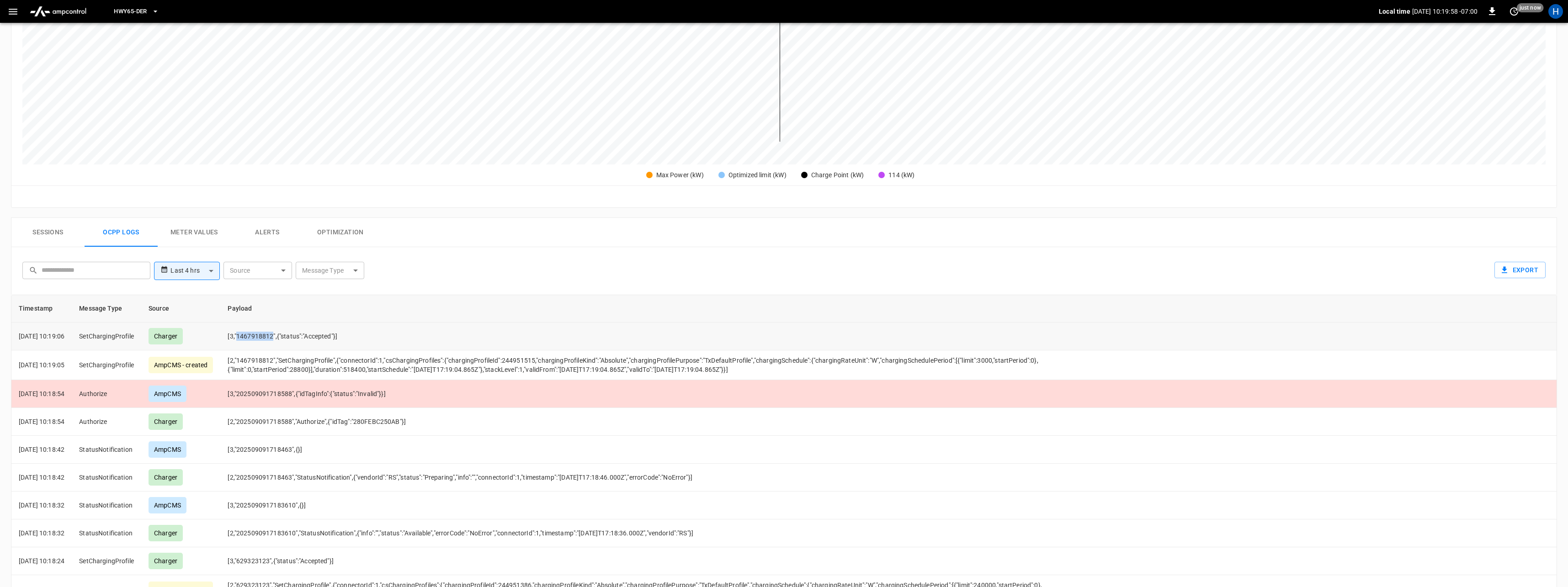
drag, startPoint x: 251, startPoint y: 336, endPoint x: 286, endPoint y: 336, distance: 35.0
click at [286, 336] on td "[3,"1467918812",{"status":"Accepted"}]" at bounding box center [656, 336] width 872 height 28
copy td "1467918812"
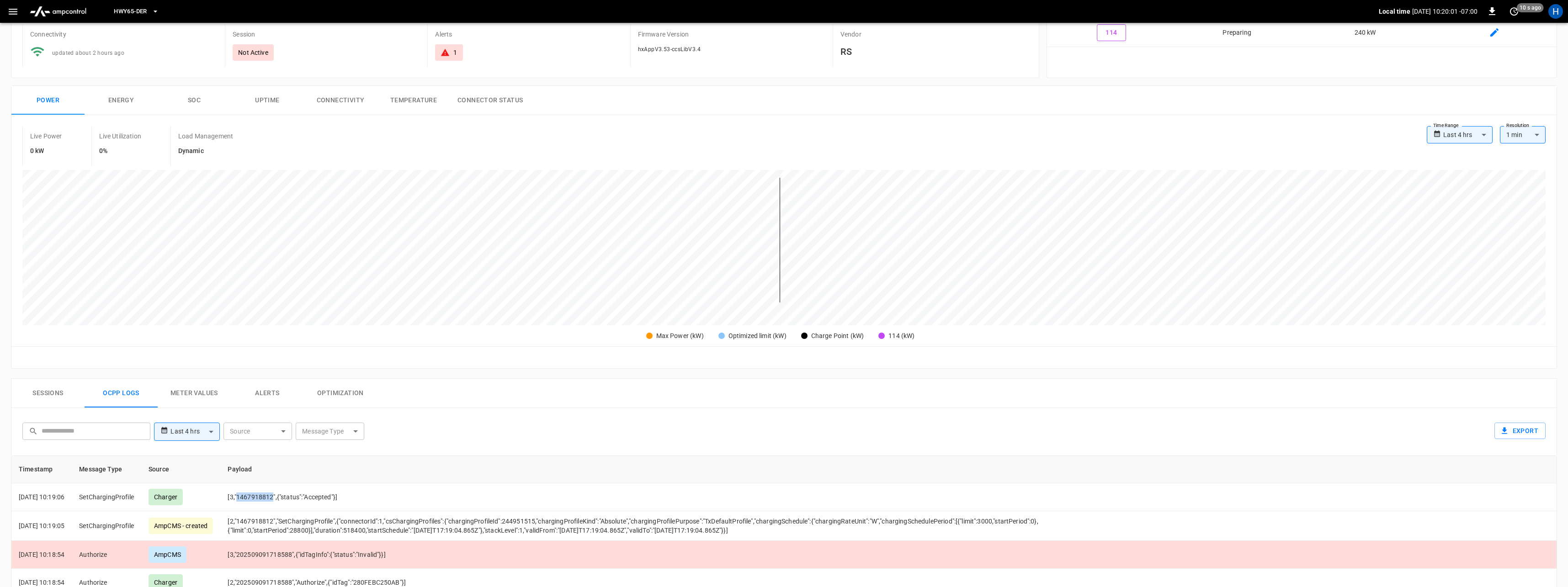
scroll to position [0, 0]
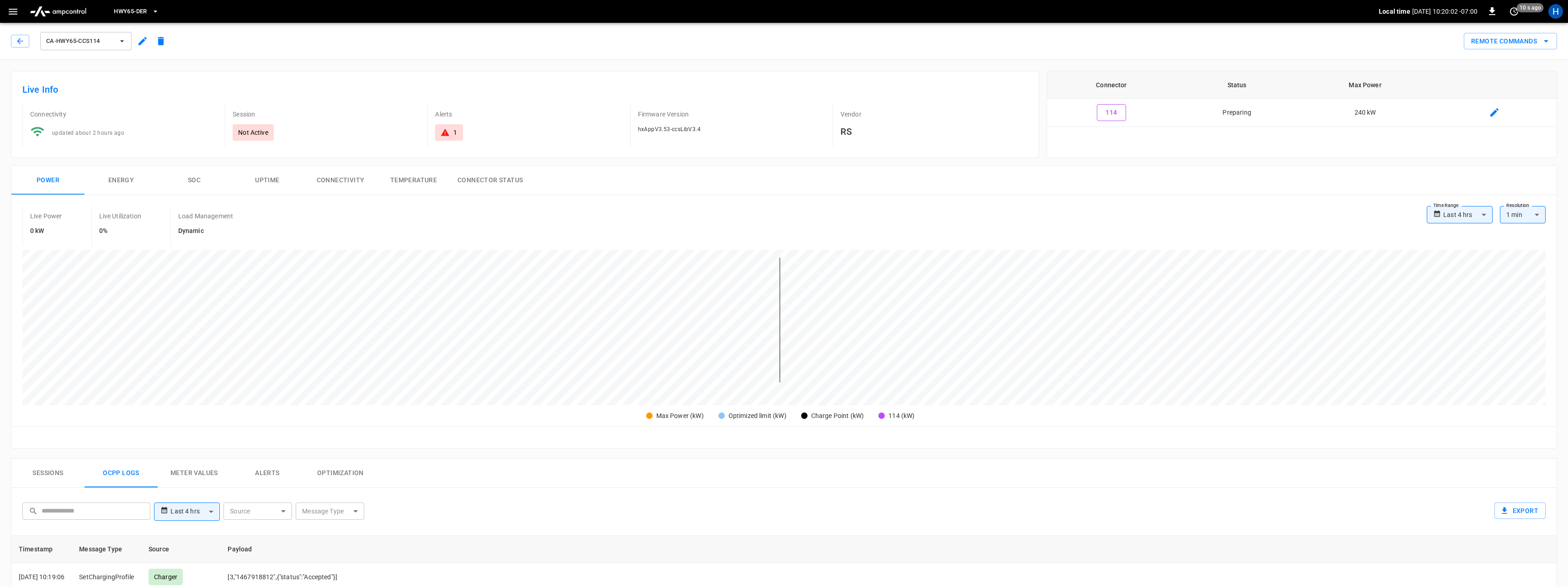
click at [1520, 49] on div "ca-hwy65-ccs114 Remote Commands" at bounding box center [782, 40] width 1572 height 40
click at [1516, 43] on button "Remote Commands" at bounding box center [1510, 41] width 93 height 17
click at [1488, 102] on li "Remote Start" at bounding box center [1503, 105] width 78 height 15
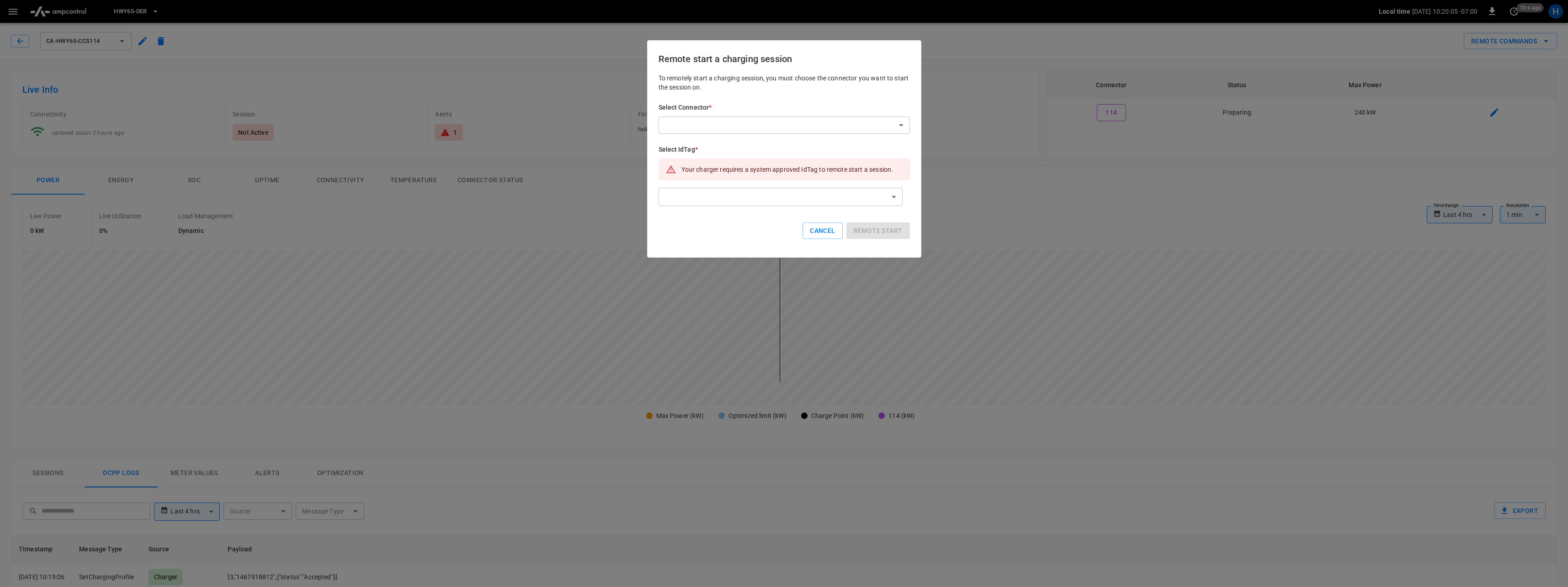
click at [716, 115] on div "Select Connector * ​ ​" at bounding box center [784, 118] width 251 height 31
click at [711, 125] on body "**********" at bounding box center [784, 490] width 1568 height 981
click at [698, 150] on li "114 (Preparing)" at bounding box center [784, 145] width 251 height 15
type input "**********"
click at [682, 195] on body "**********" at bounding box center [784, 490] width 1568 height 981
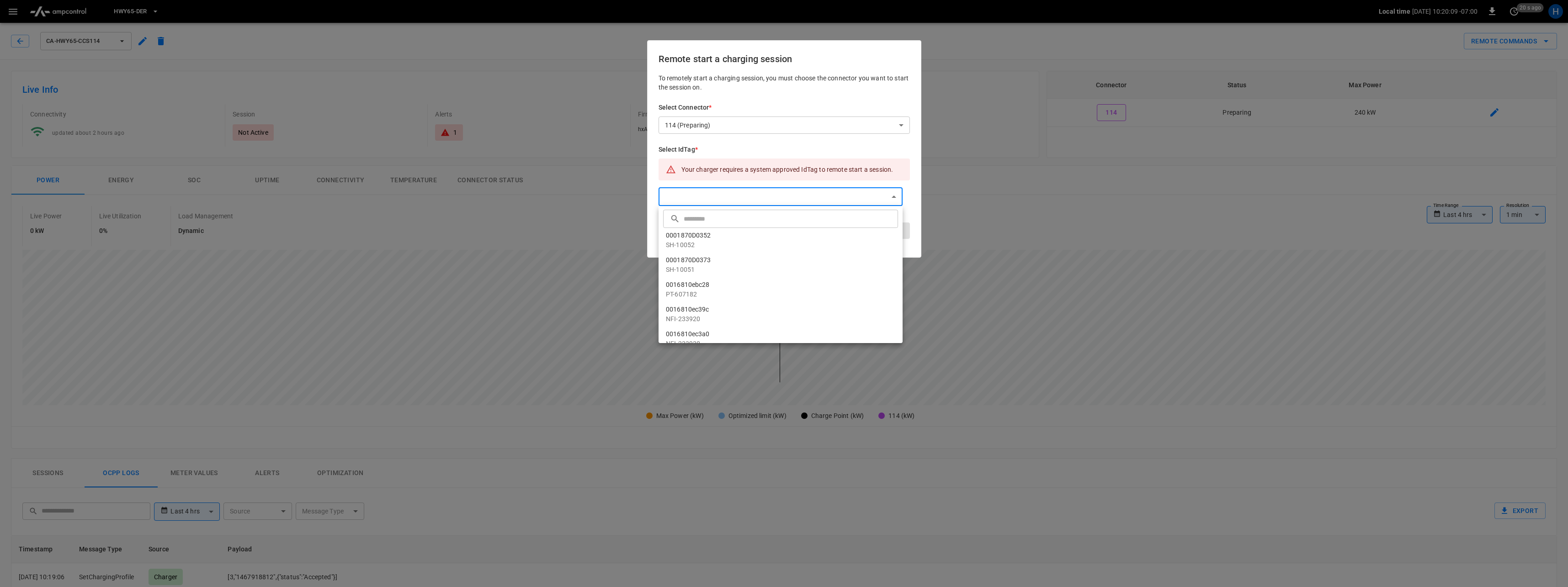
click at [682, 219] on div "​ ​" at bounding box center [780, 219] width 235 height 18
paste input "**********"
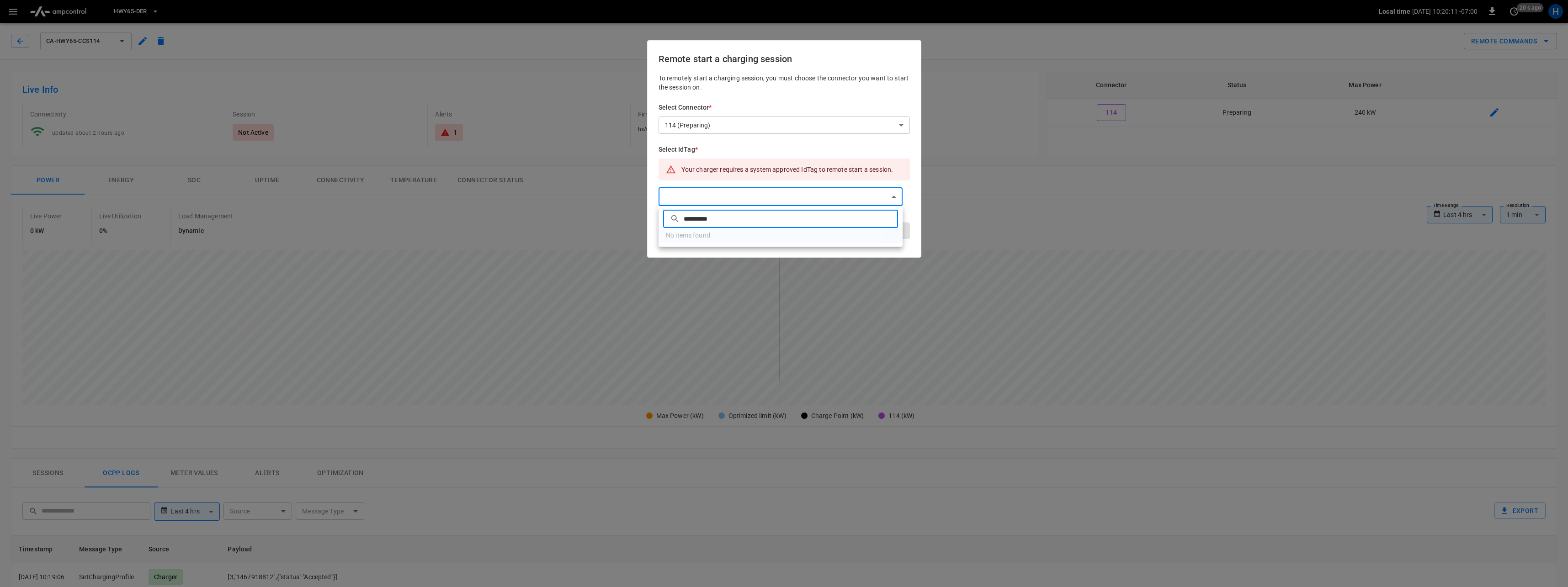
type input "**********"
click at [693, 190] on div at bounding box center [784, 293] width 1568 height 587
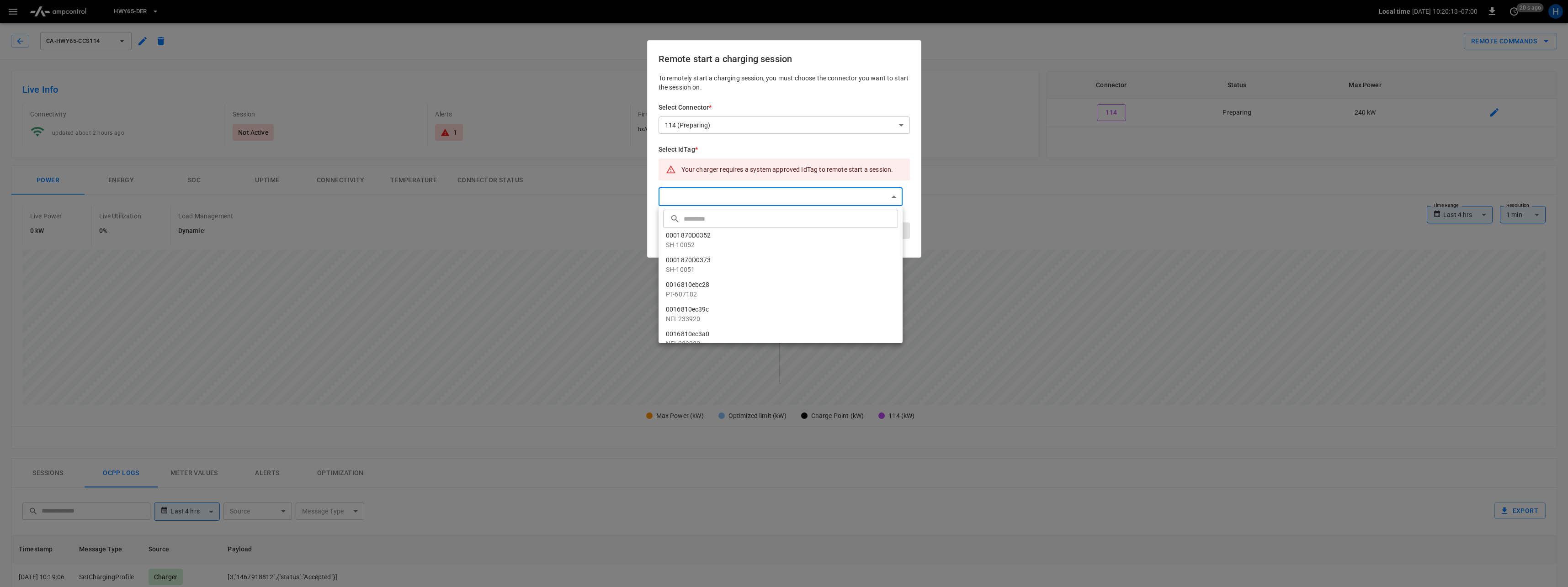
click at [693, 195] on body "**********" at bounding box center [784, 490] width 1568 height 981
click at [689, 203] on div at bounding box center [784, 293] width 1568 height 587
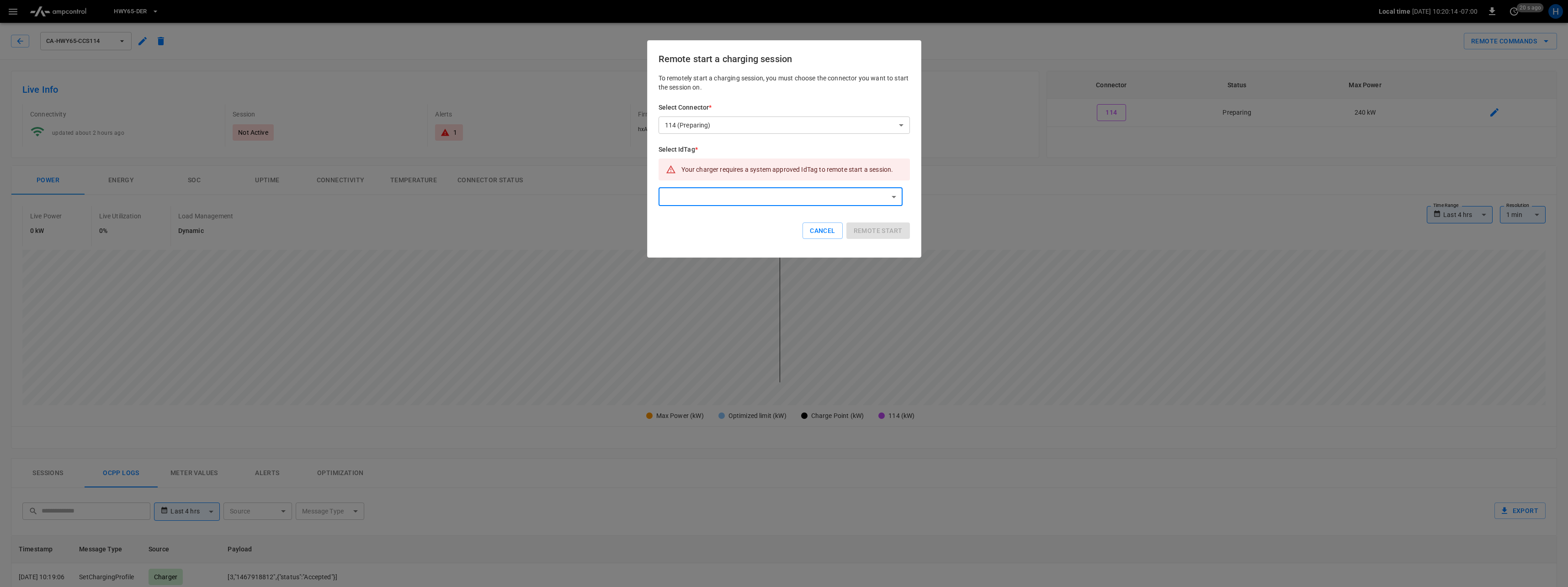
click at [623, 248] on div at bounding box center [784, 293] width 1568 height 587
click at [817, 231] on button "Cancel" at bounding box center [822, 231] width 40 height 17
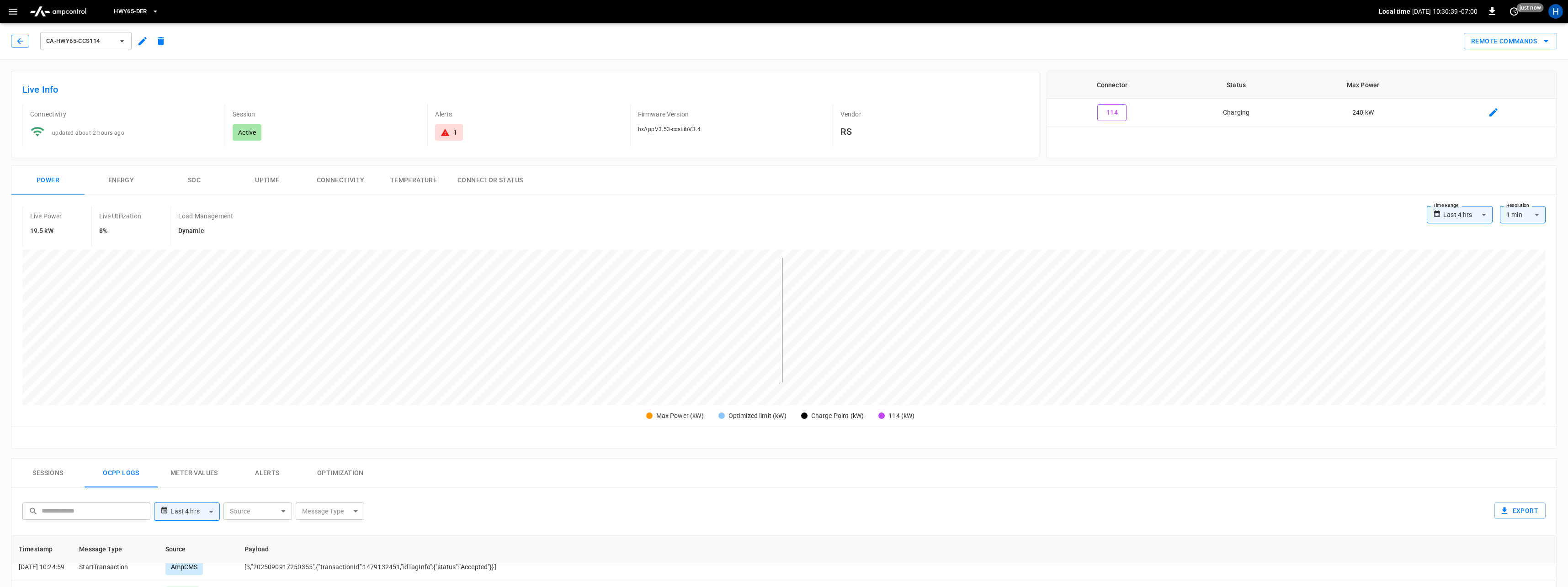
click at [14, 40] on button "button" at bounding box center [20, 41] width 18 height 13
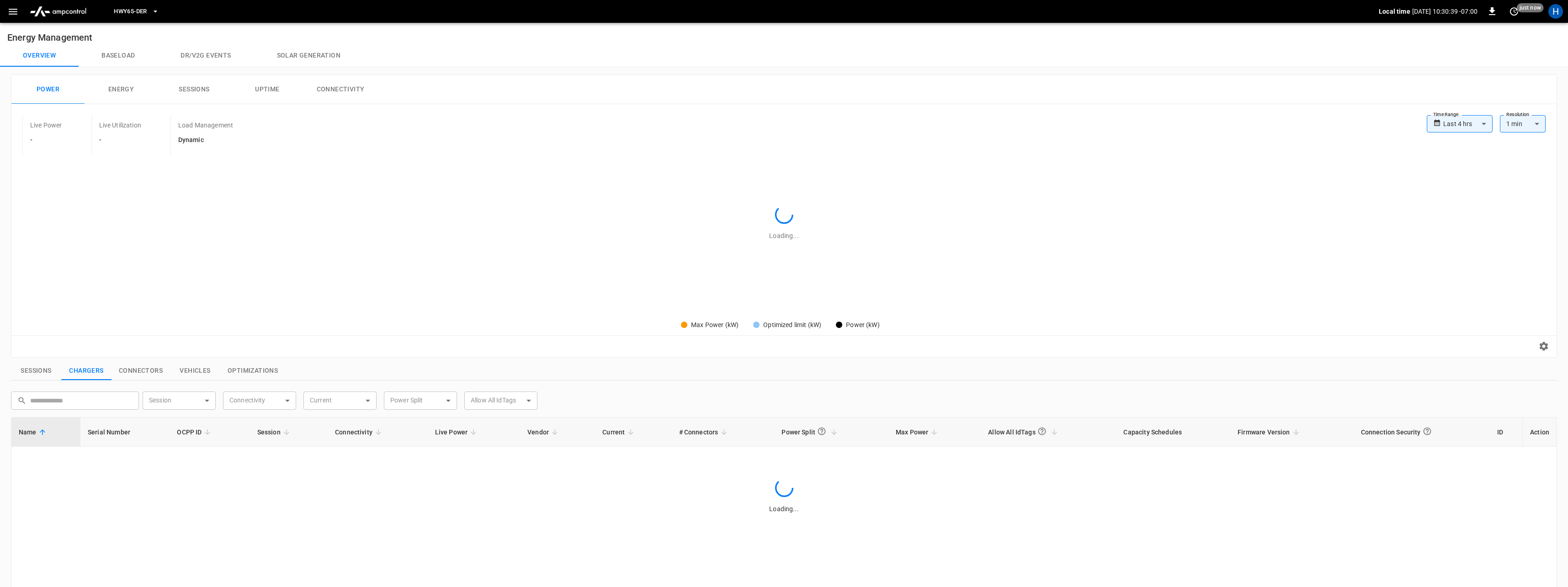
scroll to position [232, 0]
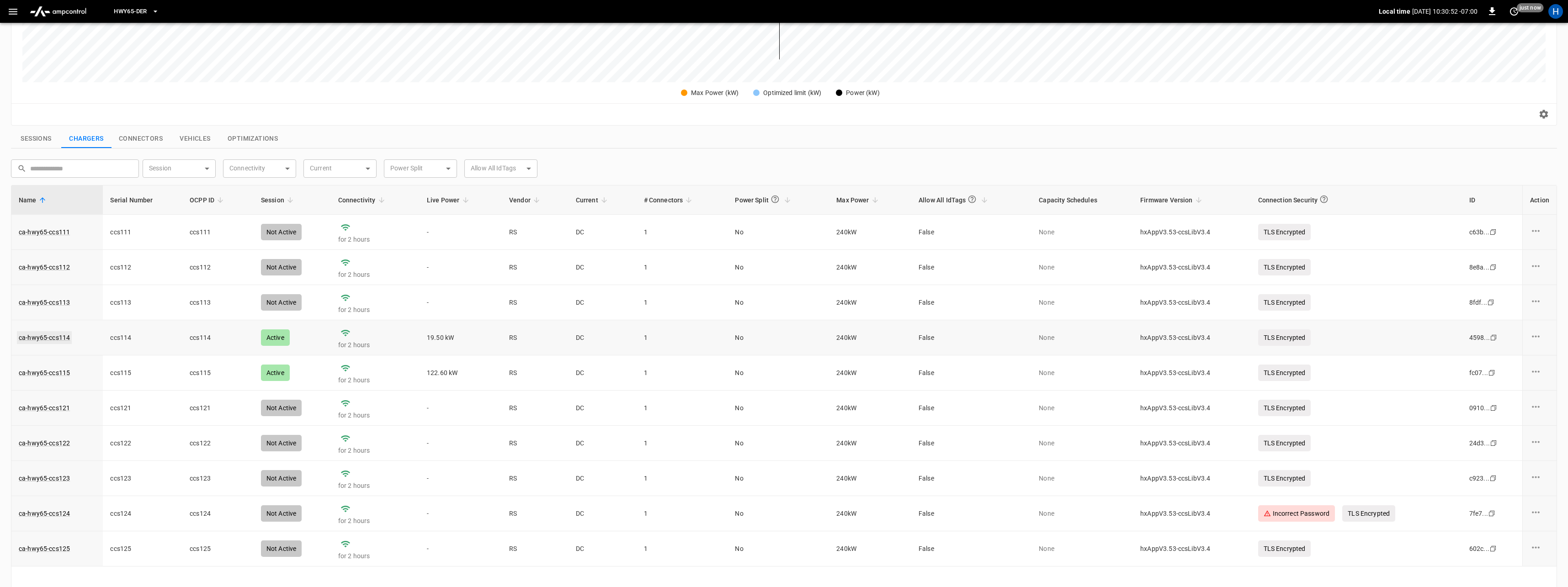
click at [60, 339] on link "ca-hwy65-ccs114" at bounding box center [44, 337] width 55 height 13
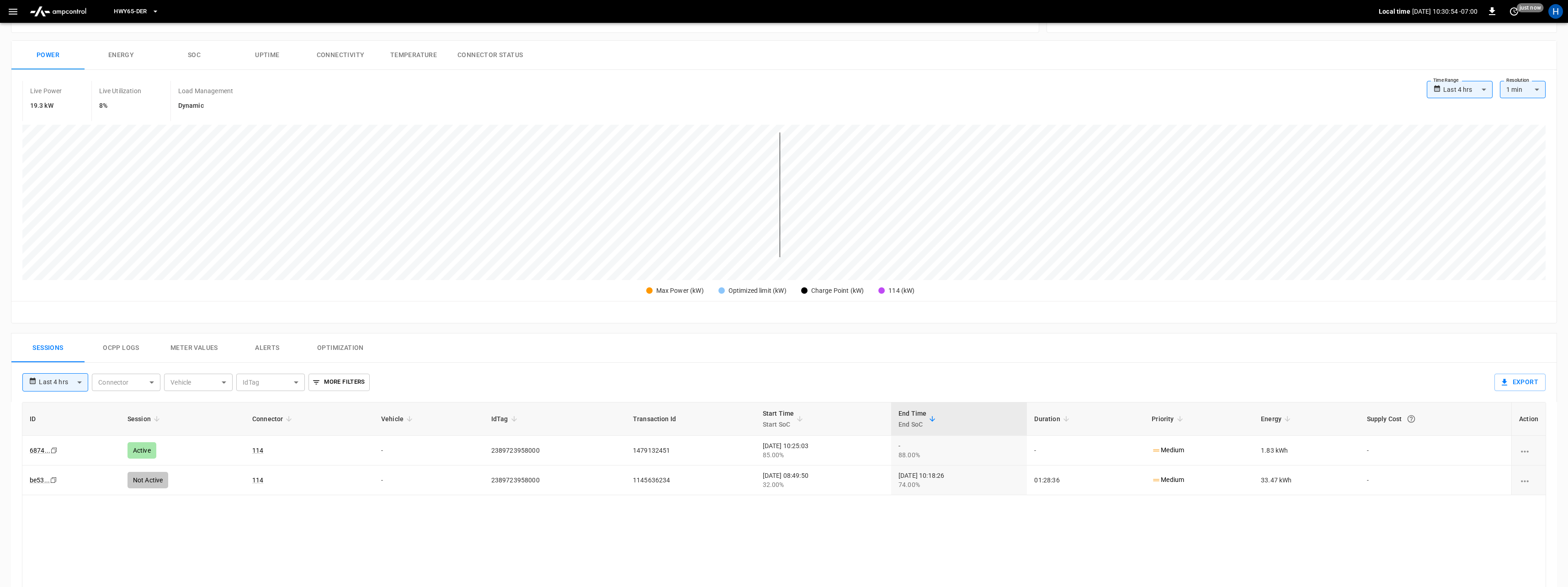
scroll to position [311, 0]
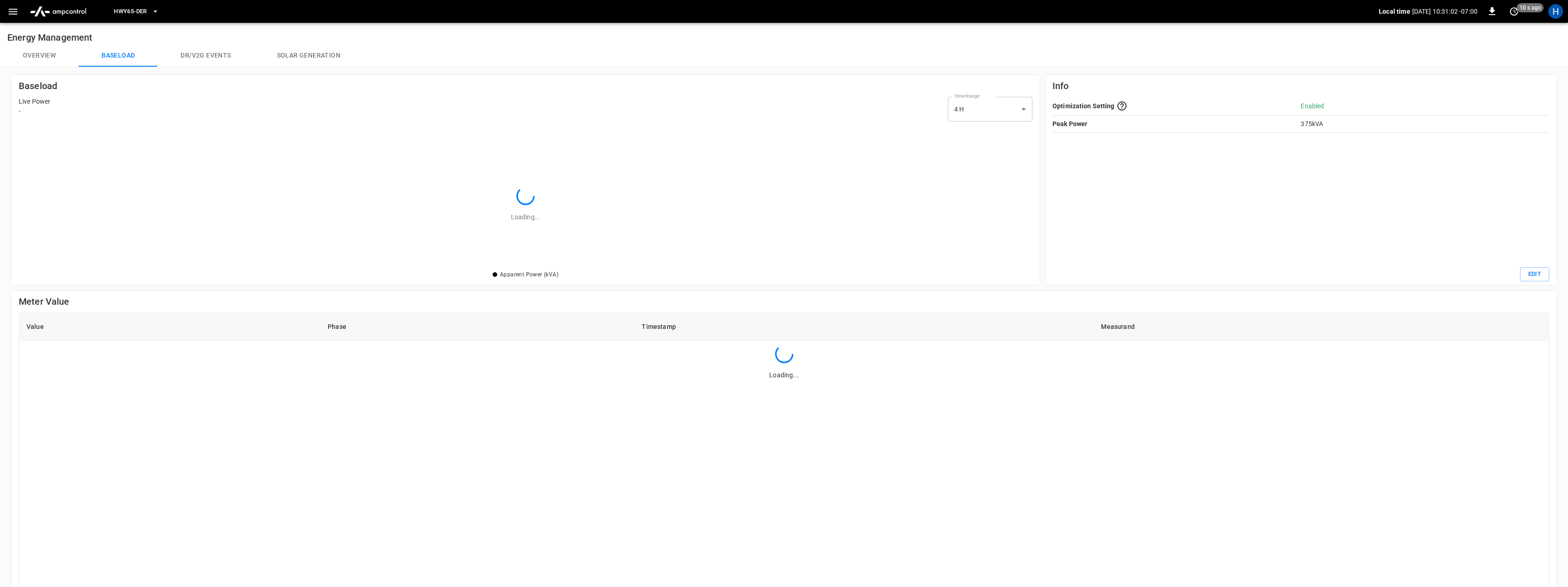
scroll to position [132, 999]
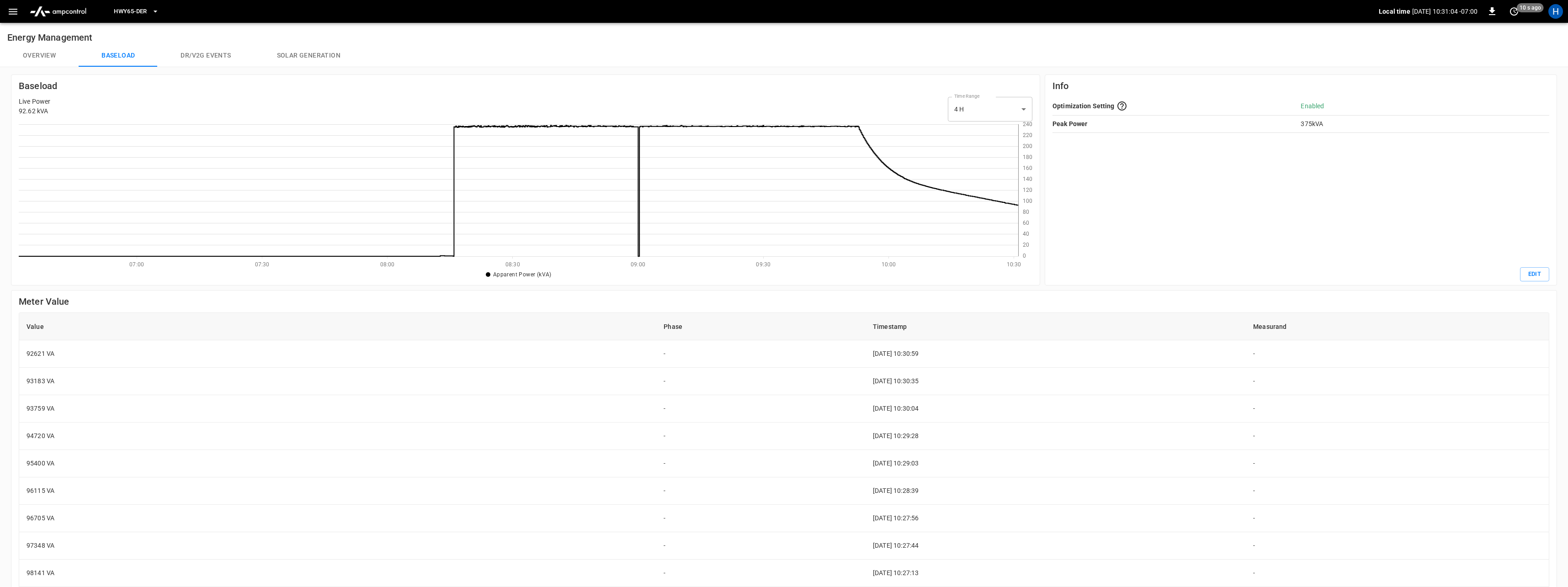
click at [51, 57] on button "Overview" at bounding box center [39, 56] width 79 height 22
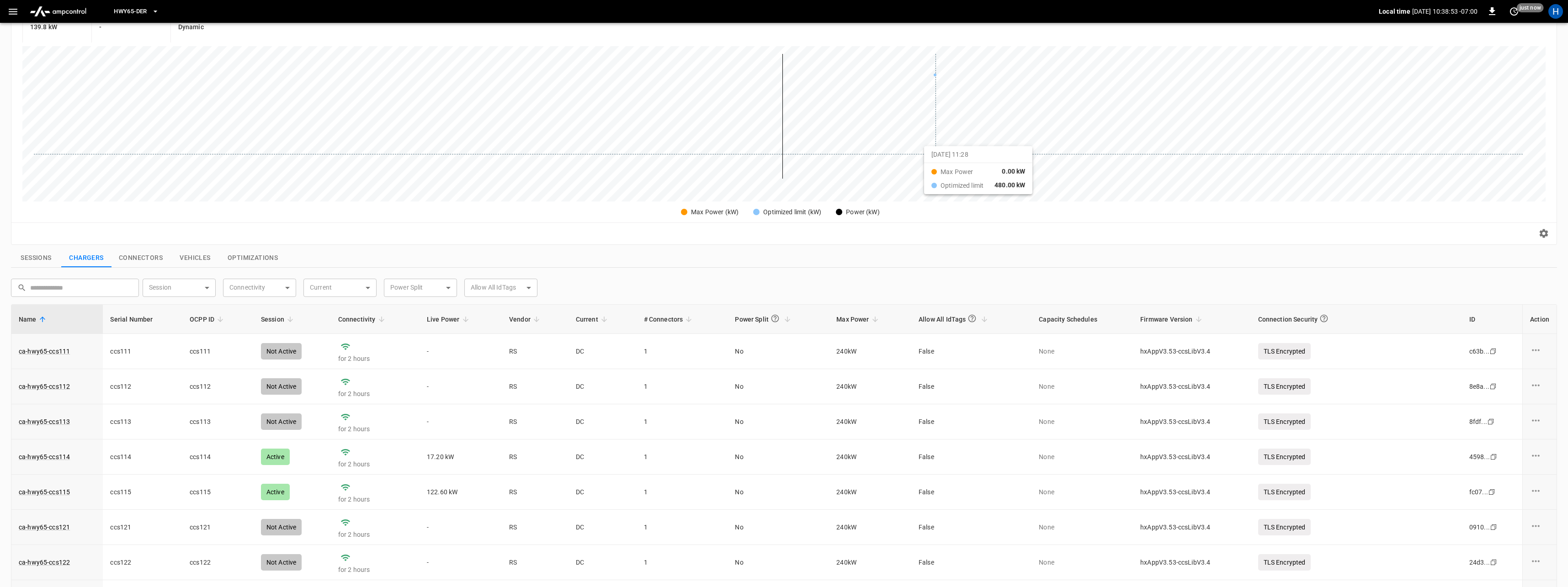
scroll to position [245, 0]
